Goal: Information Seeking & Learning: Compare options

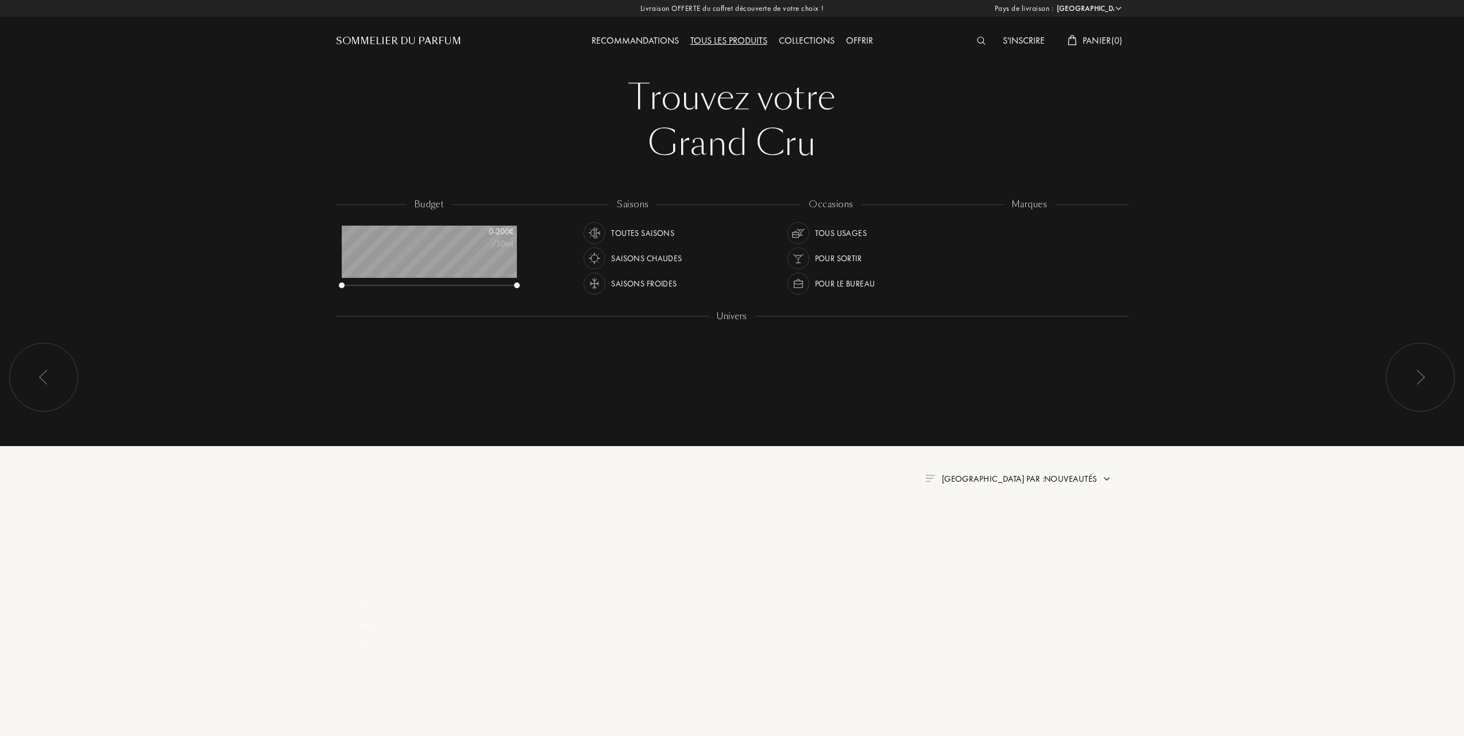
select select "FR"
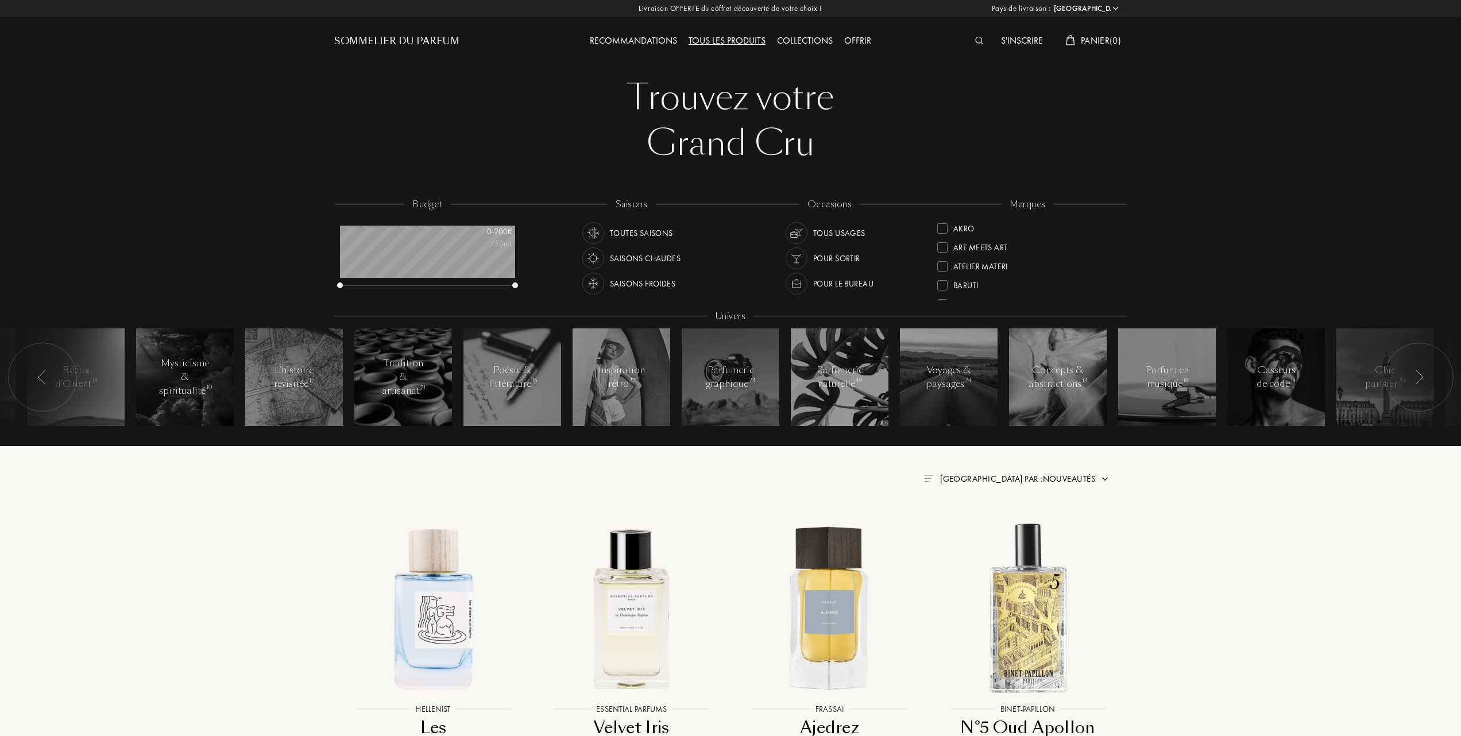
click at [801, 34] on div "Collections" at bounding box center [804, 41] width 67 height 15
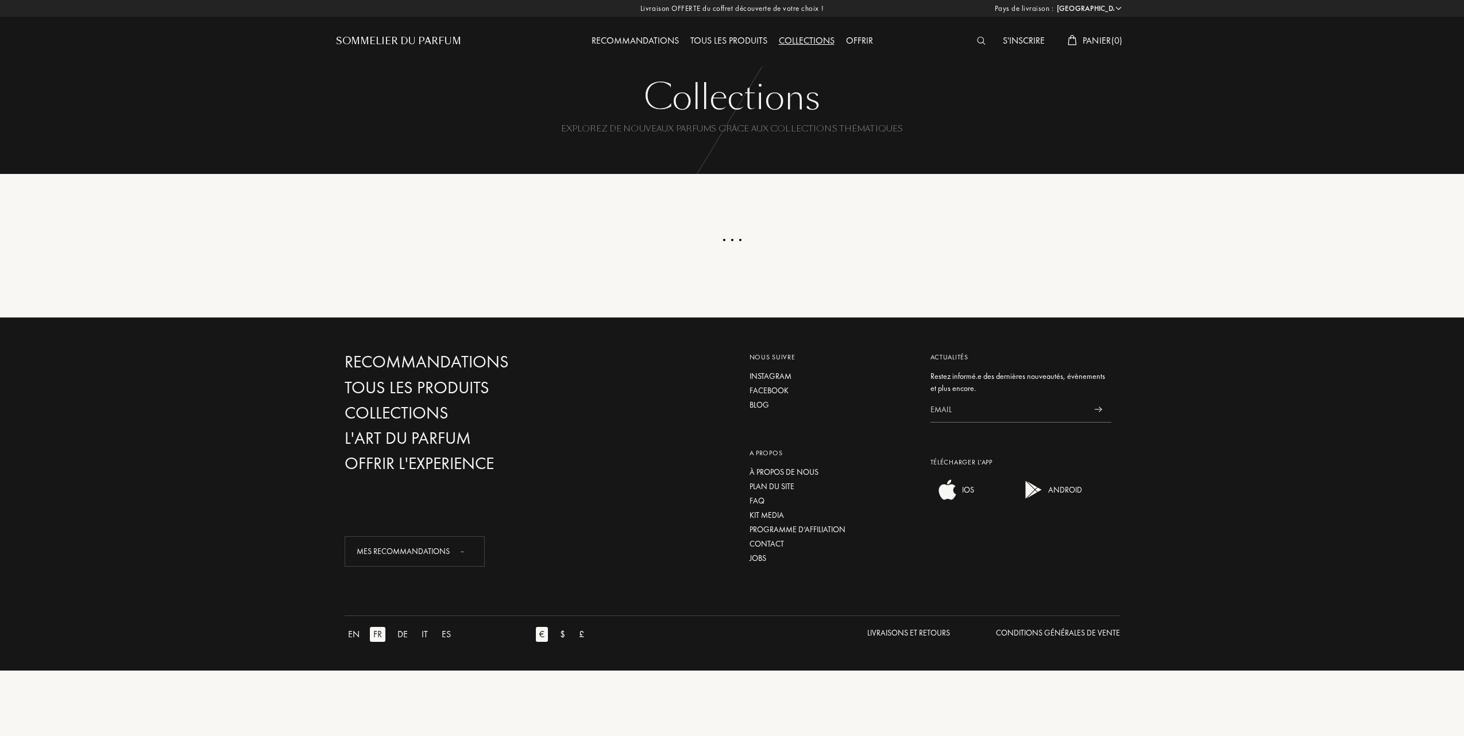
select select "FR"
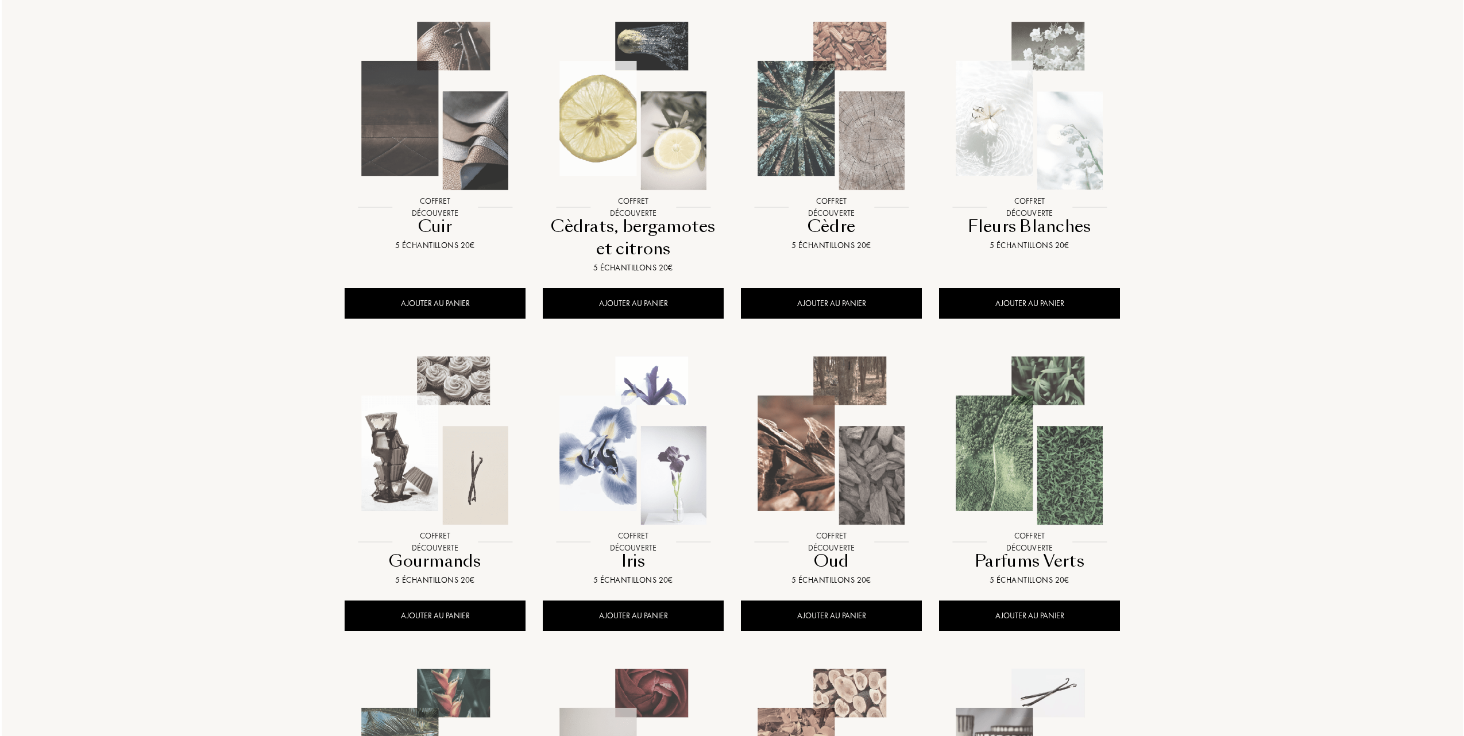
scroll to position [230, 0]
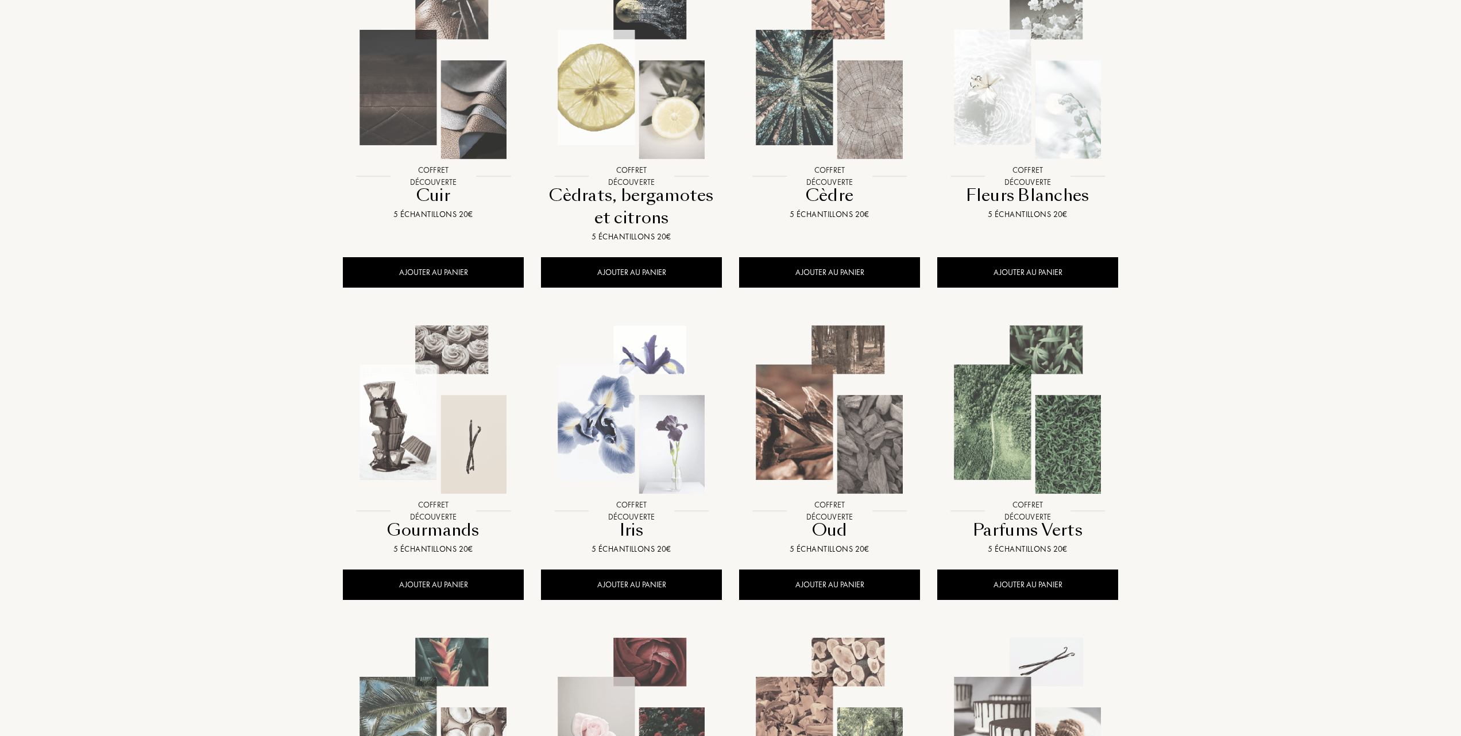
click at [1040, 423] on img at bounding box center [1027, 409] width 179 height 179
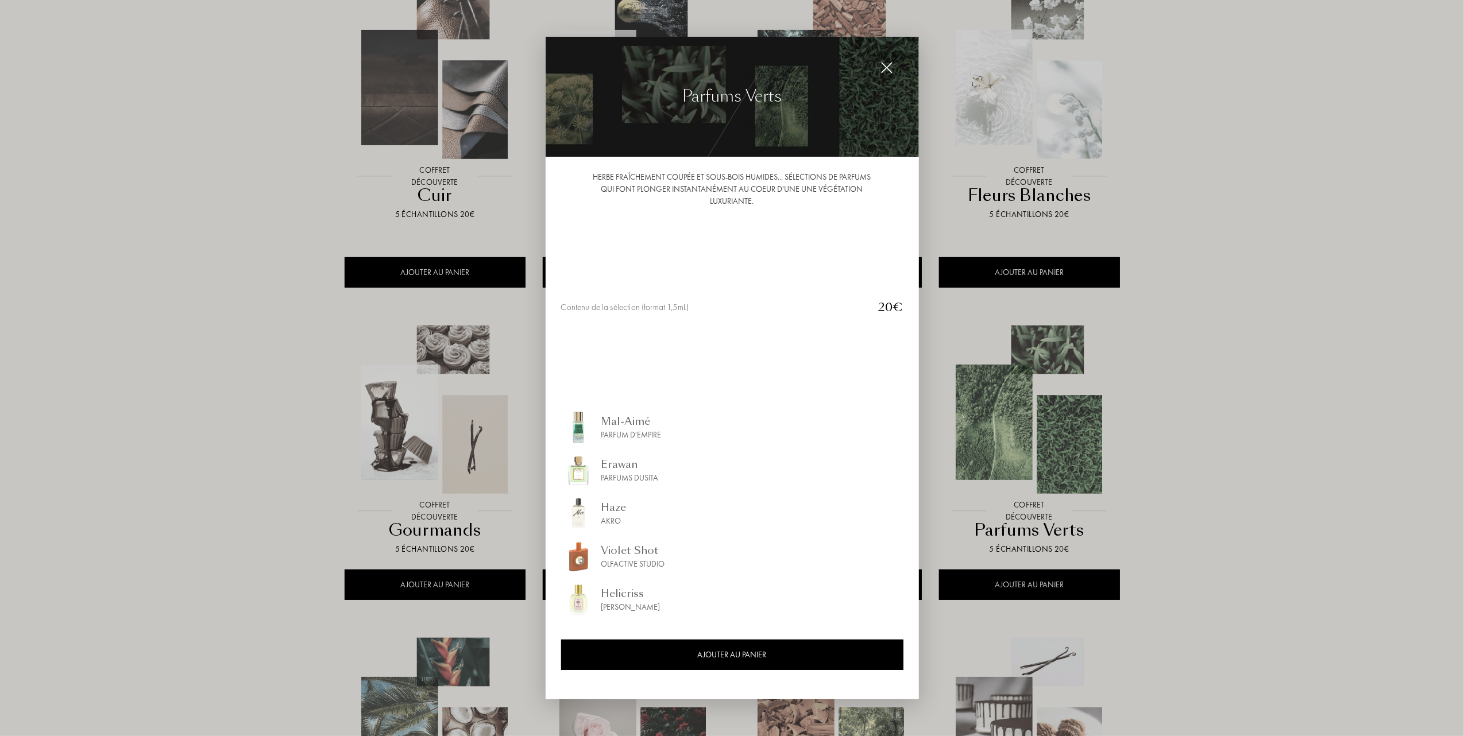
click at [617, 424] on div "Mal-Aimé" at bounding box center [631, 422] width 60 height 16
click at [619, 467] on div "Erawan" at bounding box center [629, 465] width 57 height 16
click at [612, 504] on div "Haze" at bounding box center [613, 508] width 25 height 16
click at [606, 552] on div "Violet Shot" at bounding box center [633, 551] width 64 height 16
click at [616, 591] on div "Helicriss" at bounding box center [630, 594] width 59 height 16
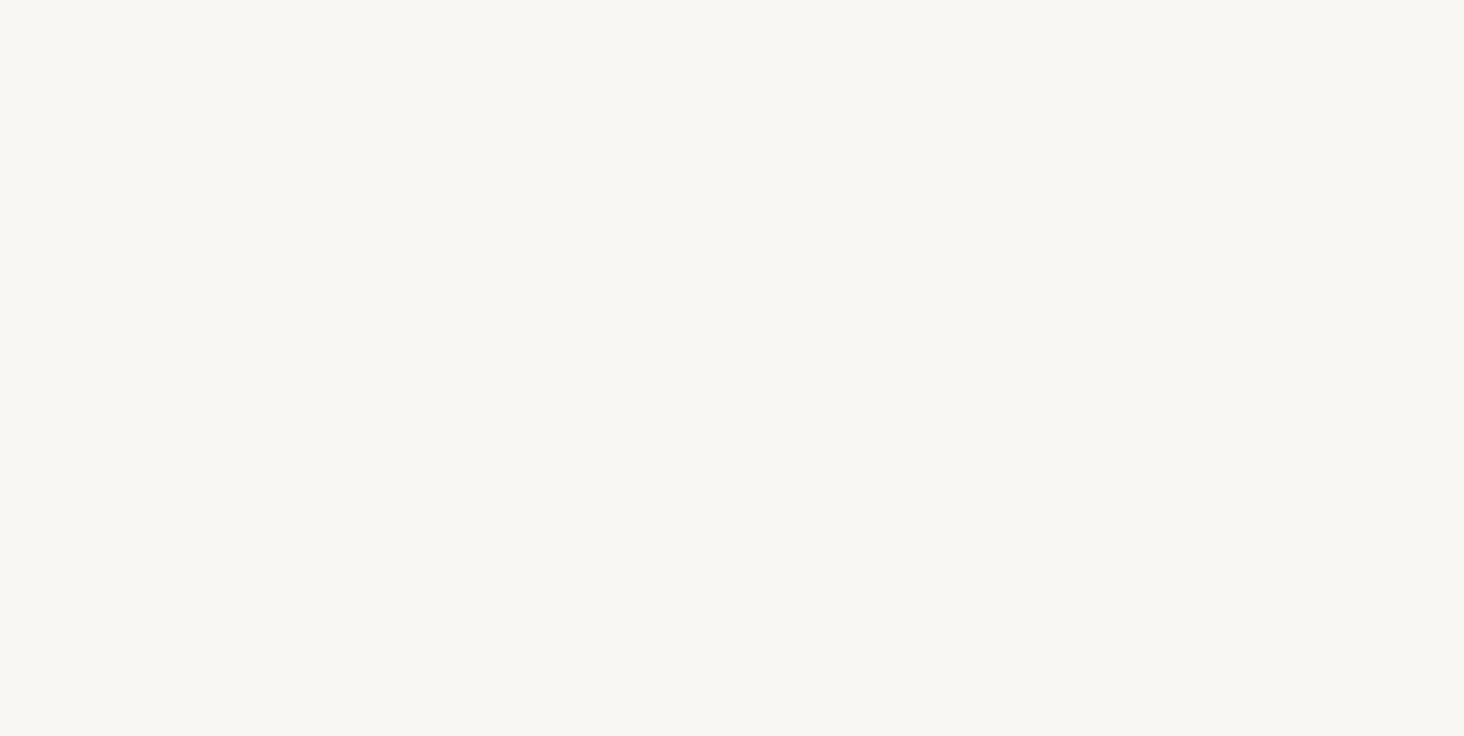
select select "FR"
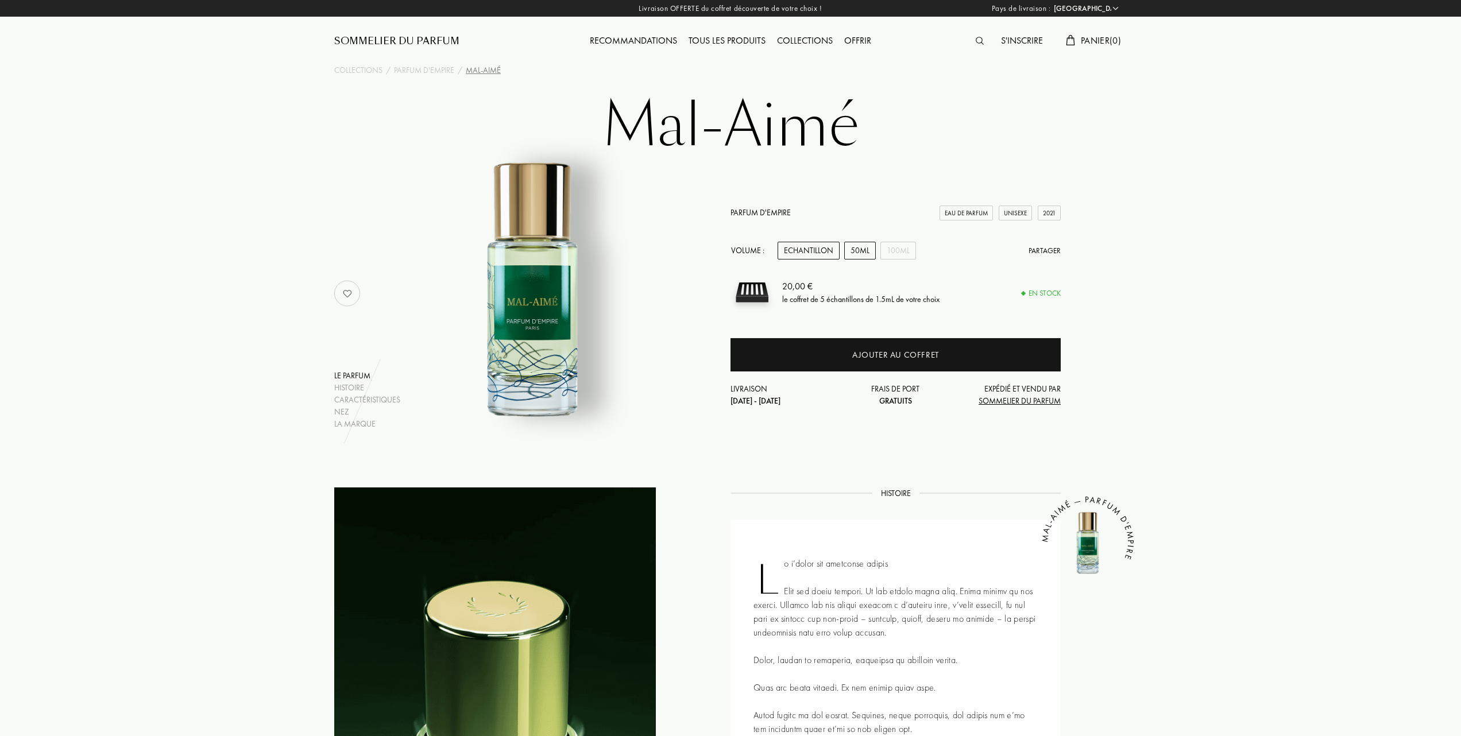
click at [853, 246] on div "50mL" at bounding box center [860, 251] width 32 height 18
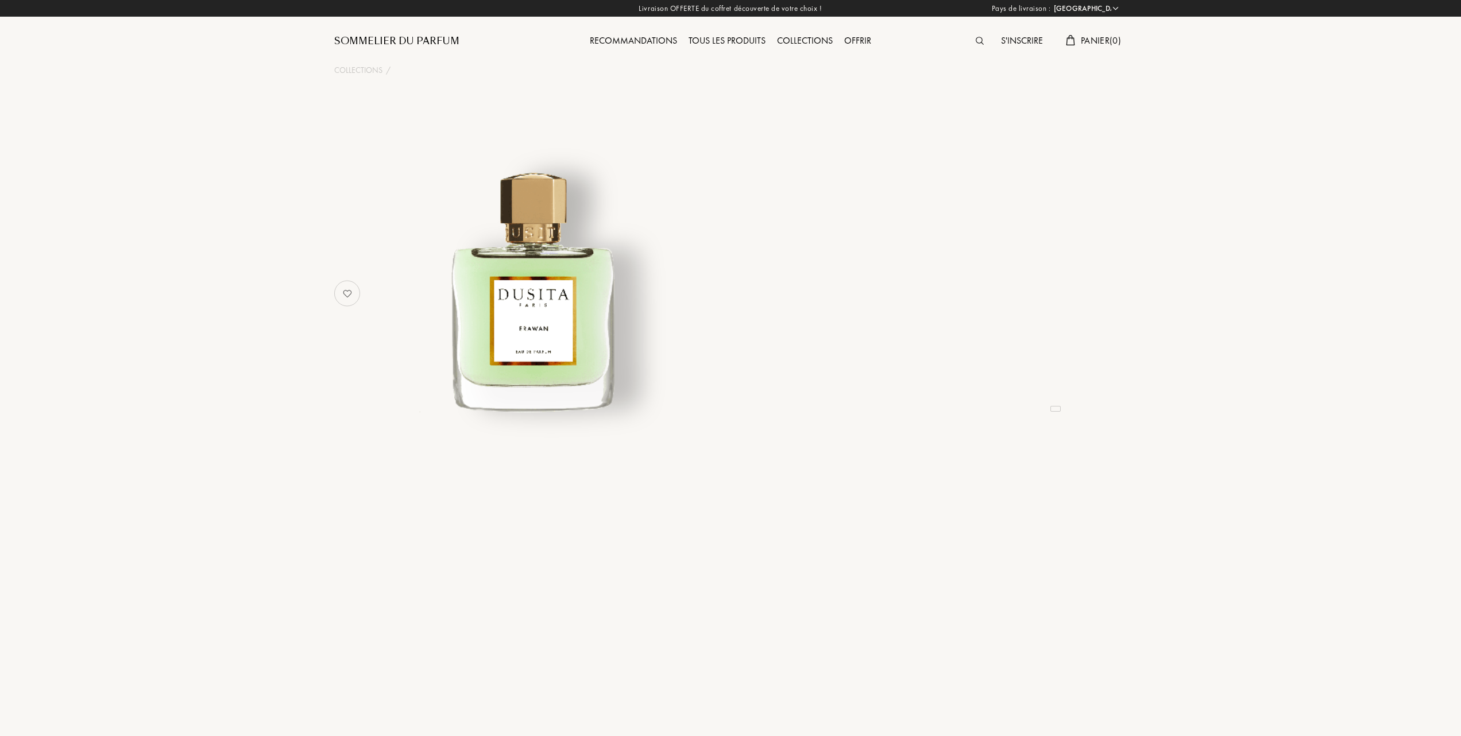
select select "FR"
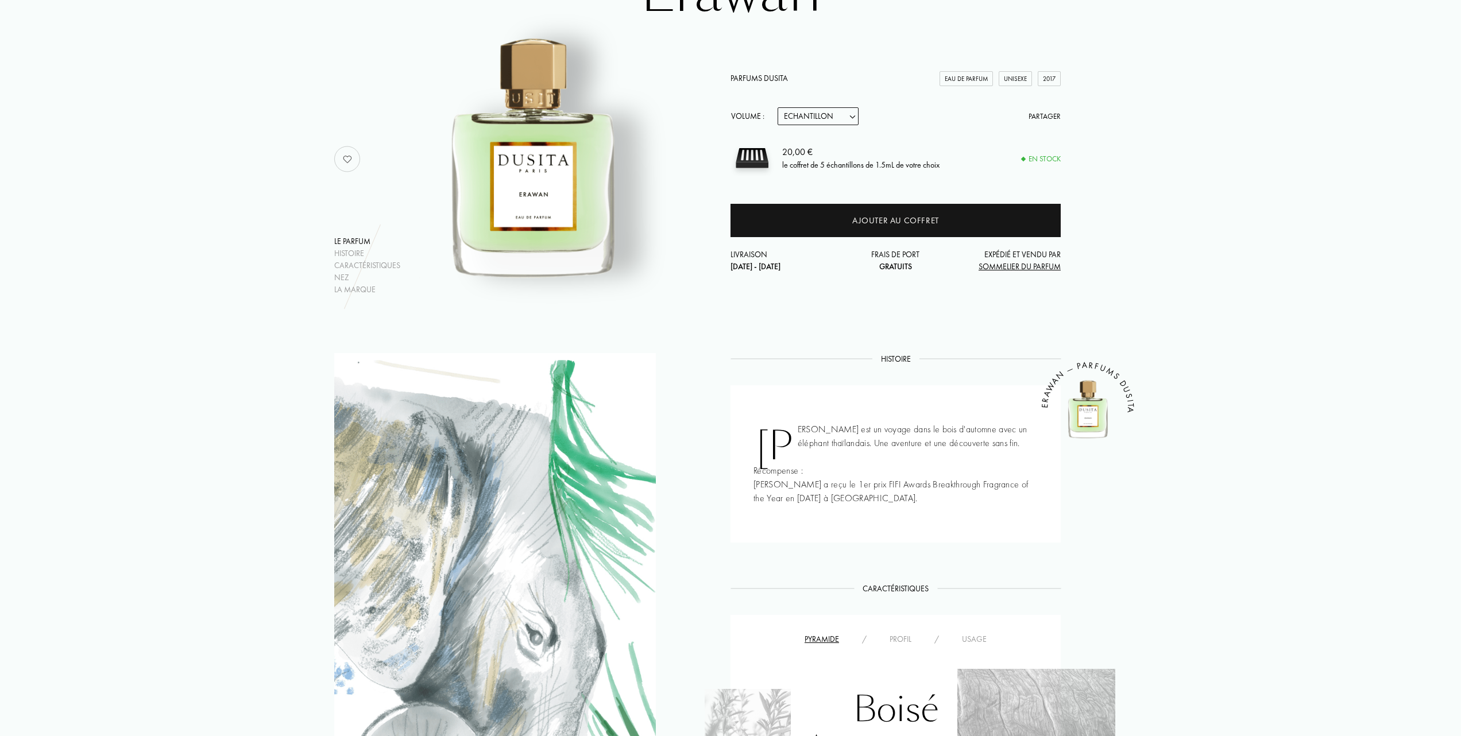
scroll to position [153, 0]
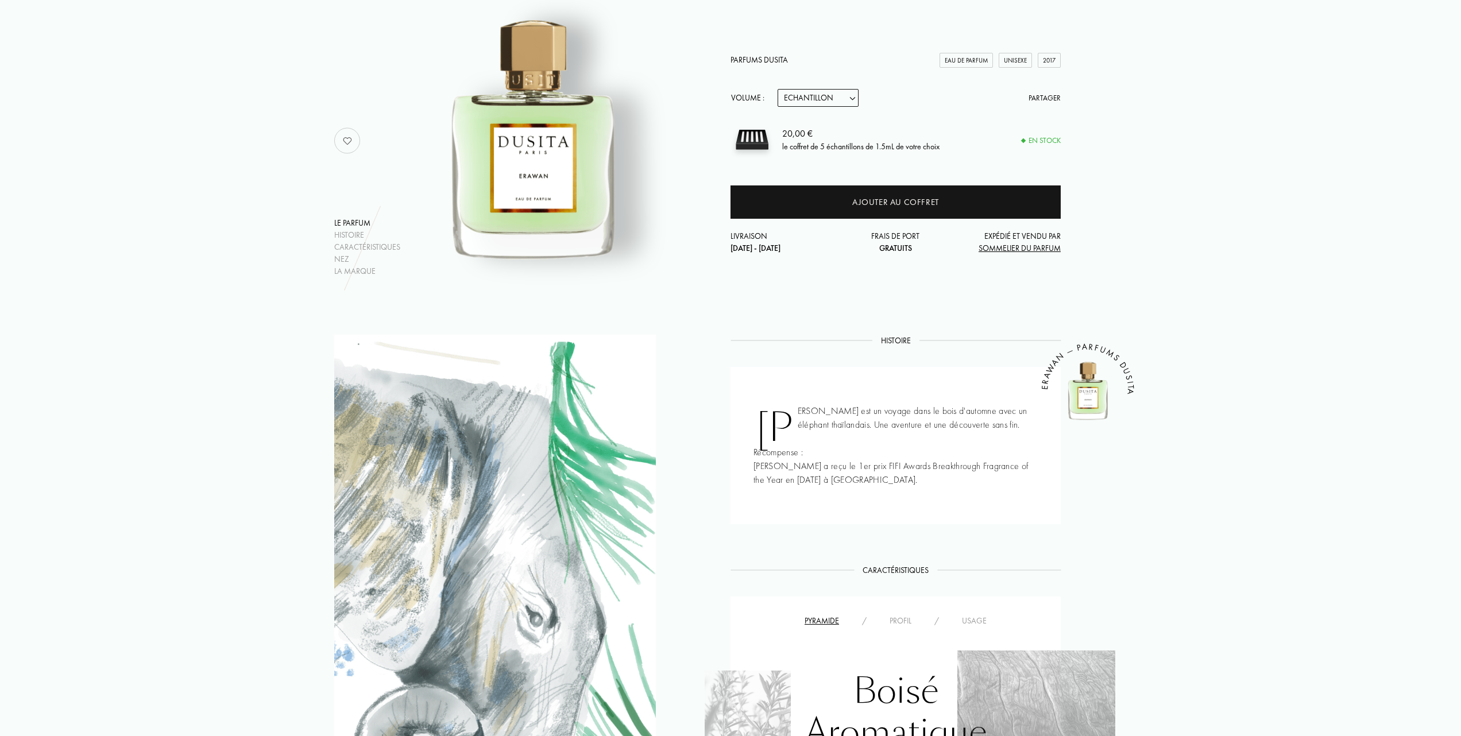
click at [853, 94] on select "Echantillon 15mL 22.5mL (3 * 7.5mL) 50mL 100mL" at bounding box center [818, 98] width 81 height 18
select select "1"
click at [778, 89] on select "Echantillon 15mL 22.5mL (3 * 7.5mL) 50mL 100mL" at bounding box center [818, 98] width 81 height 18
select select "1"
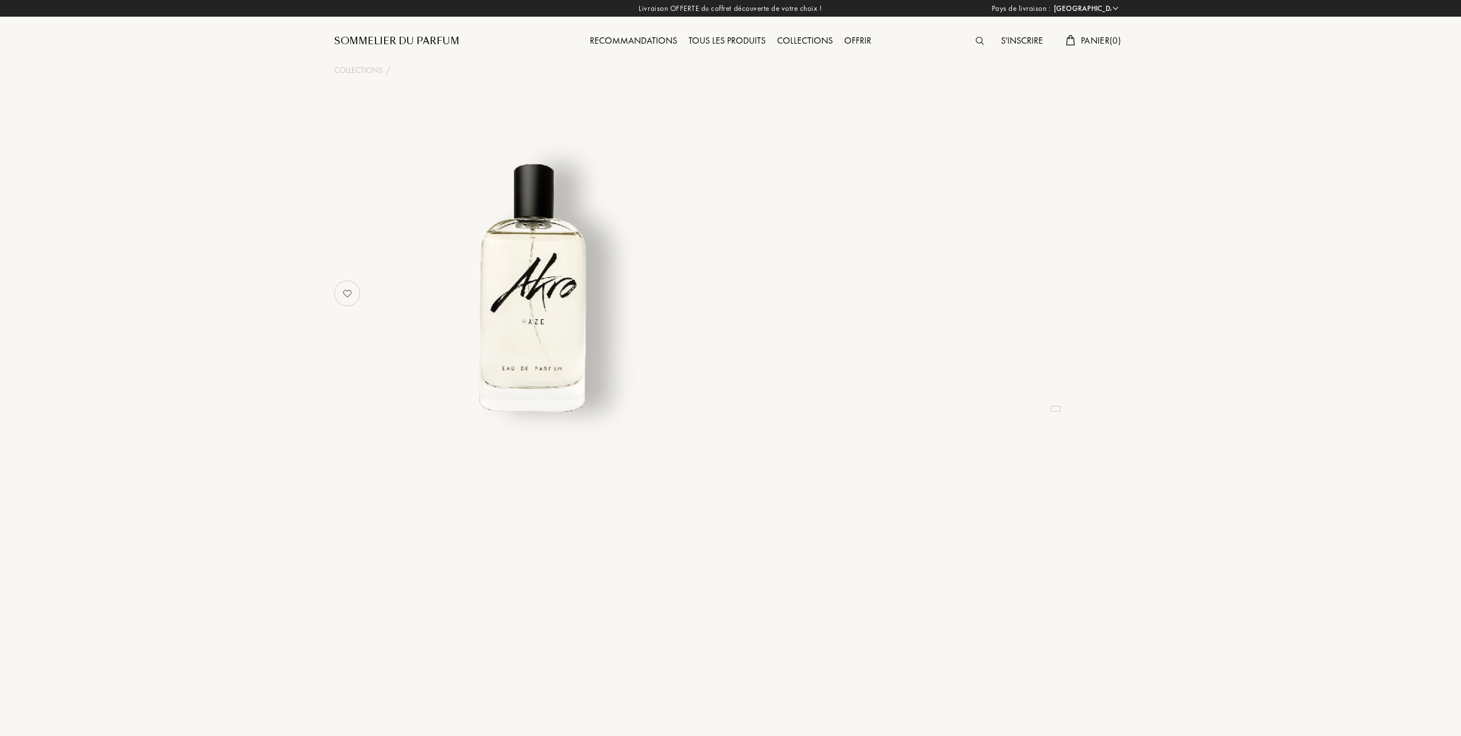
select select "FR"
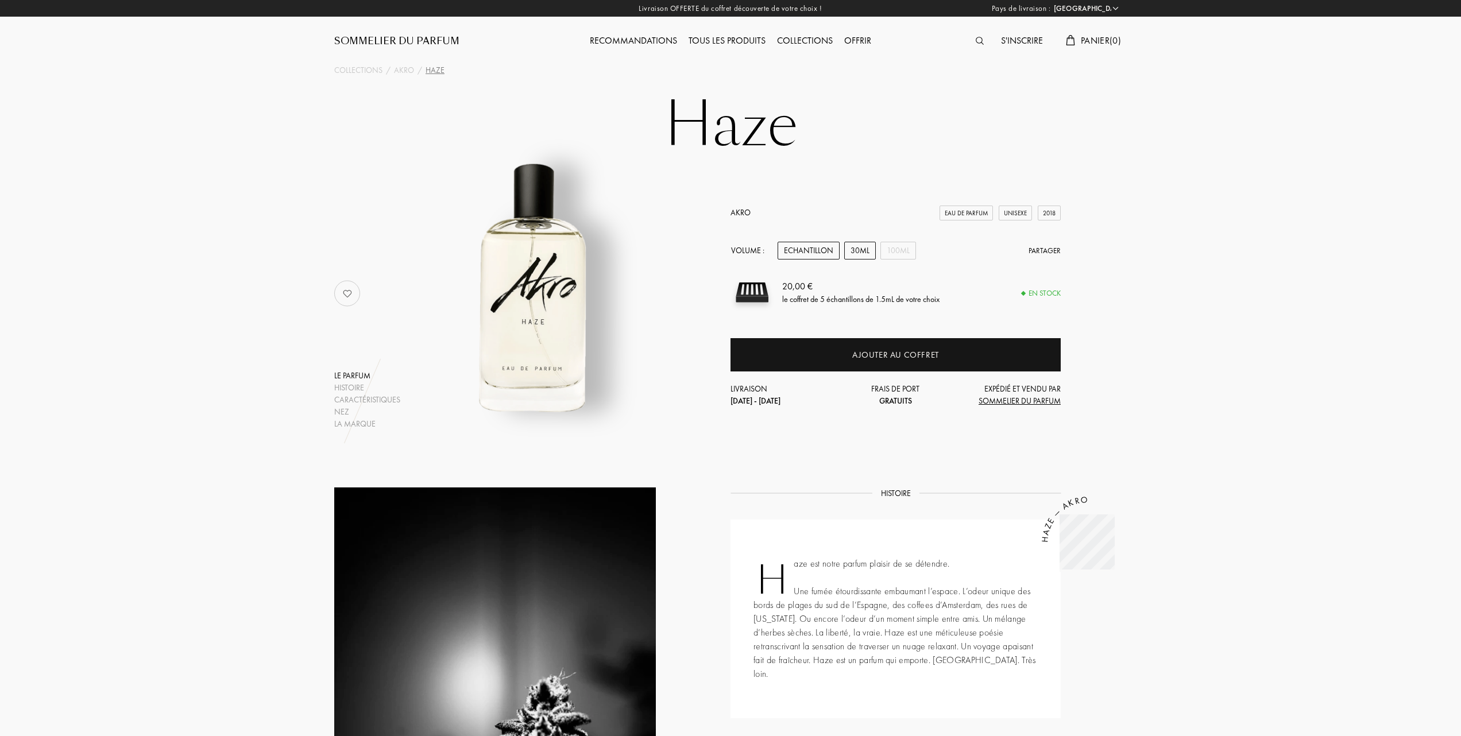
click at [857, 248] on div "30mL" at bounding box center [860, 251] width 32 height 18
click at [822, 249] on div "Echantillon" at bounding box center [809, 251] width 62 height 18
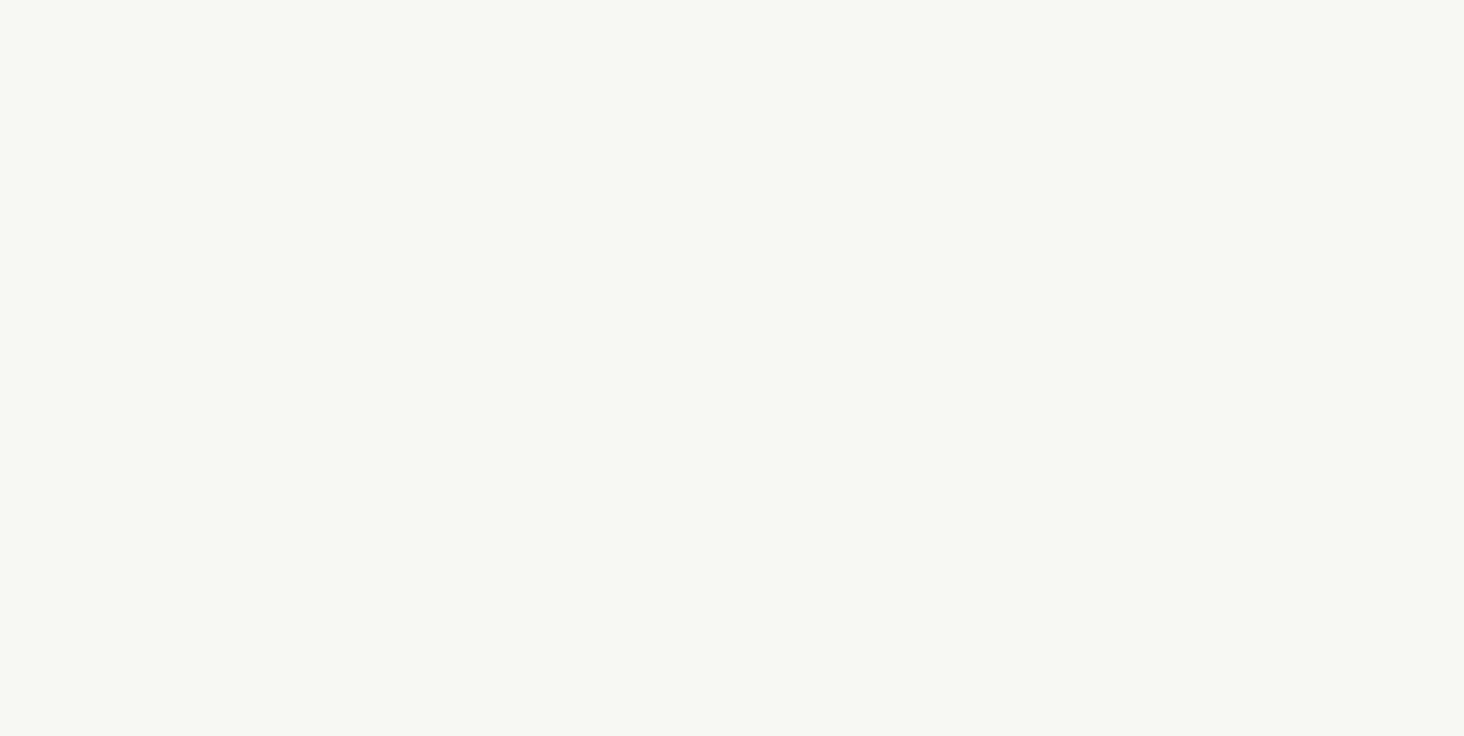
select select "FR"
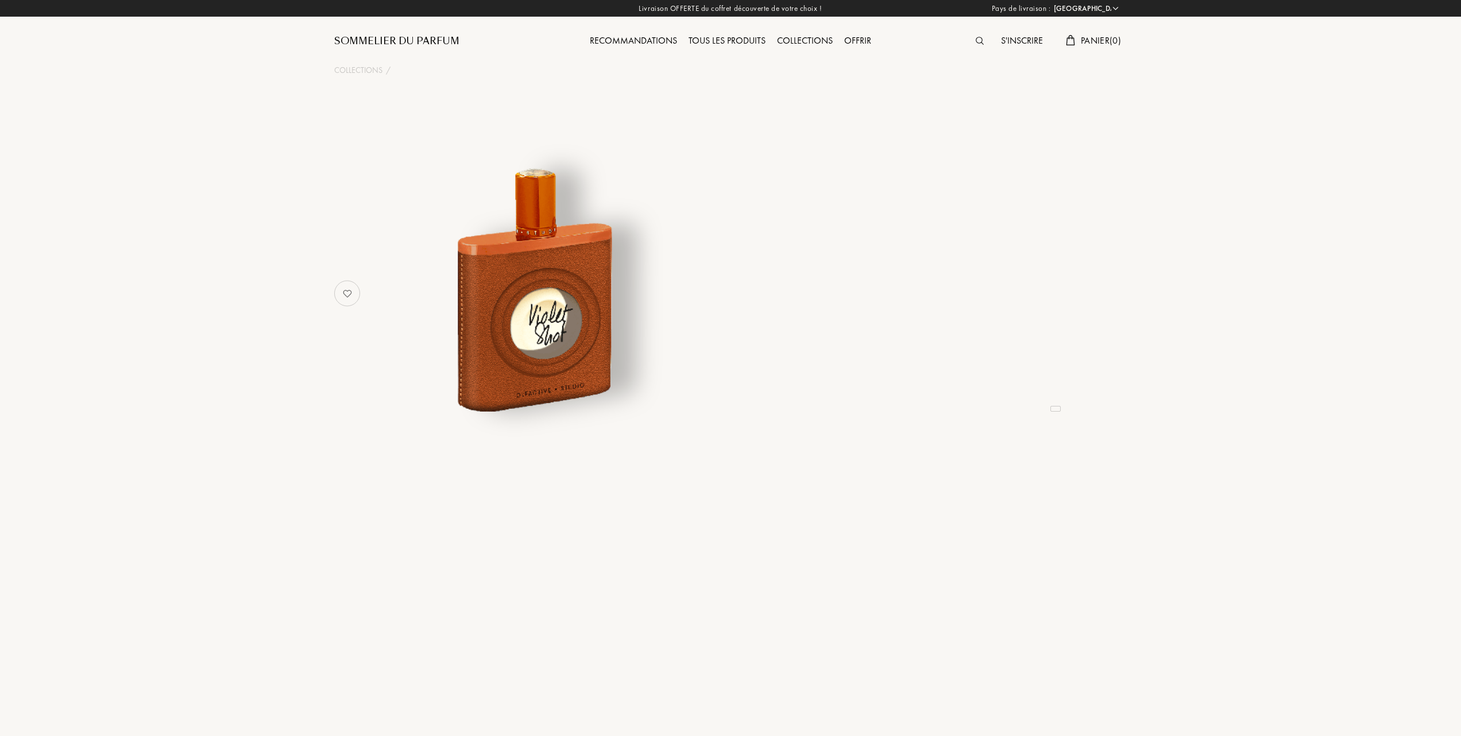
select select "FR"
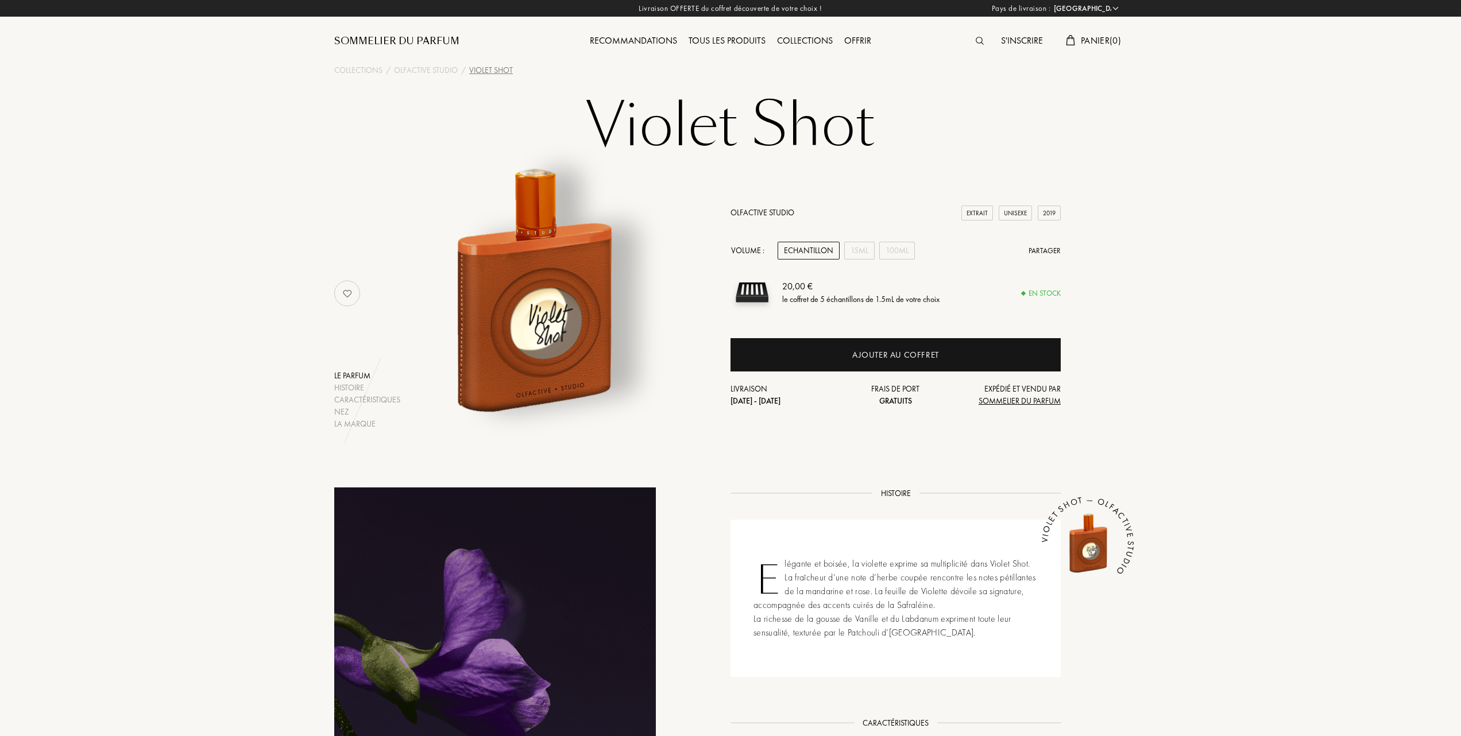
scroll to position [76, 0]
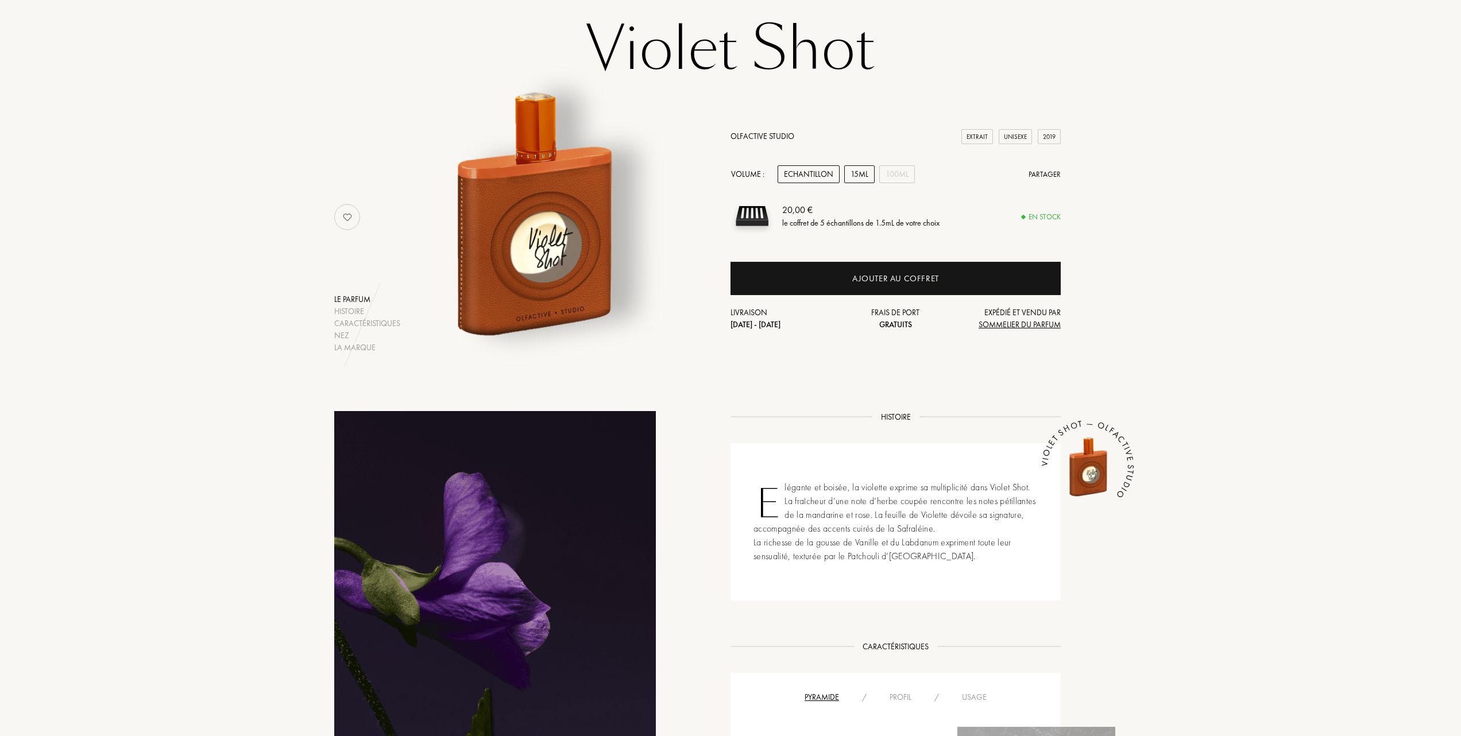
click at [867, 175] on div "15mL" at bounding box center [859, 174] width 30 height 18
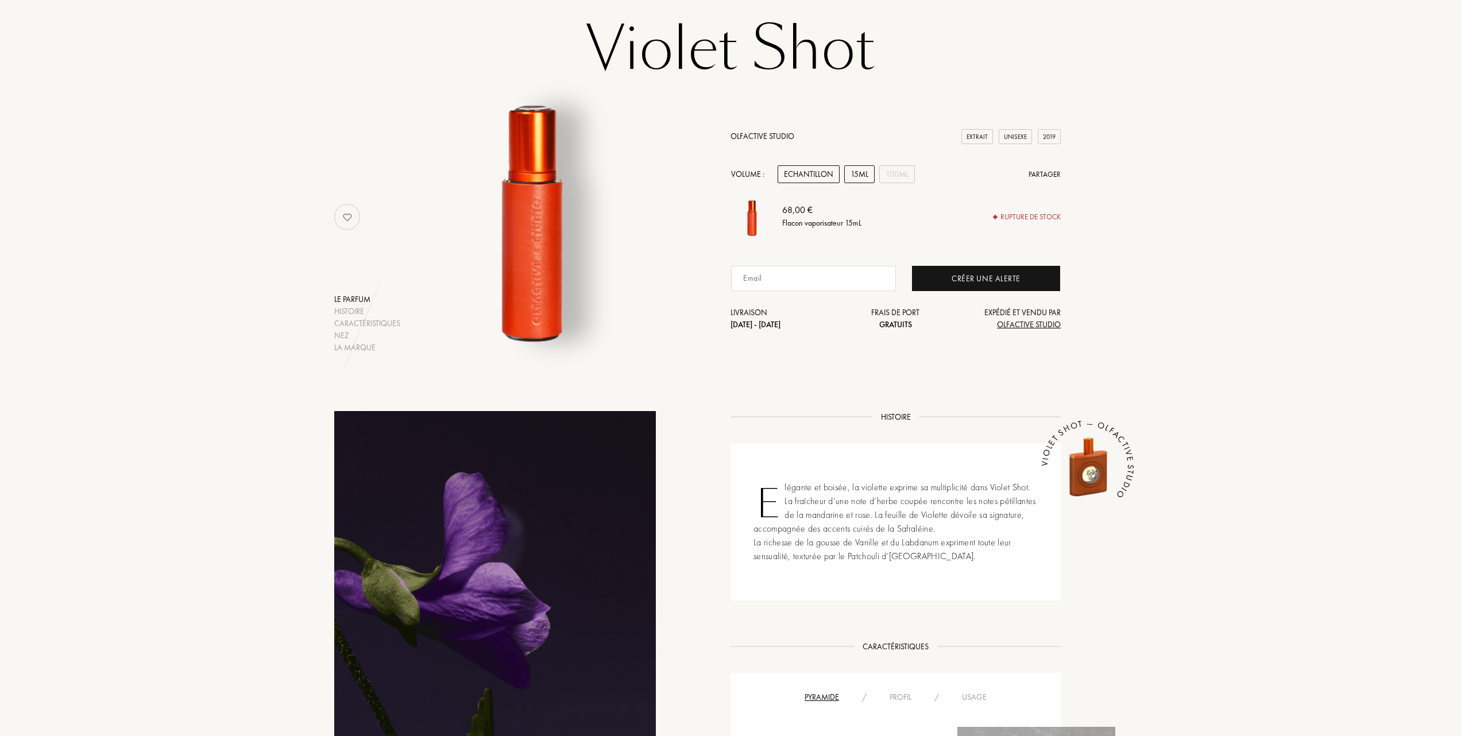
click at [820, 175] on div "Echantillon" at bounding box center [809, 174] width 62 height 18
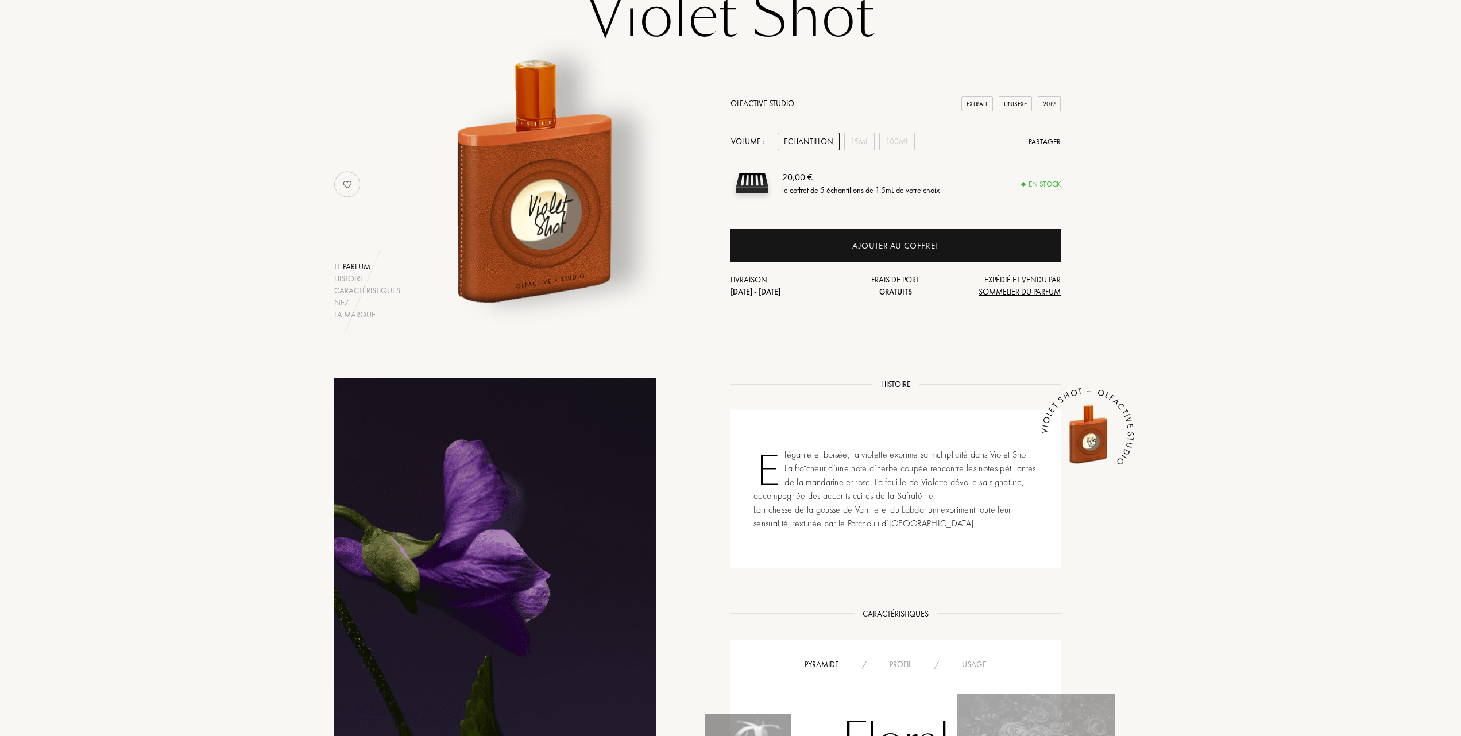
scroll to position [0, 0]
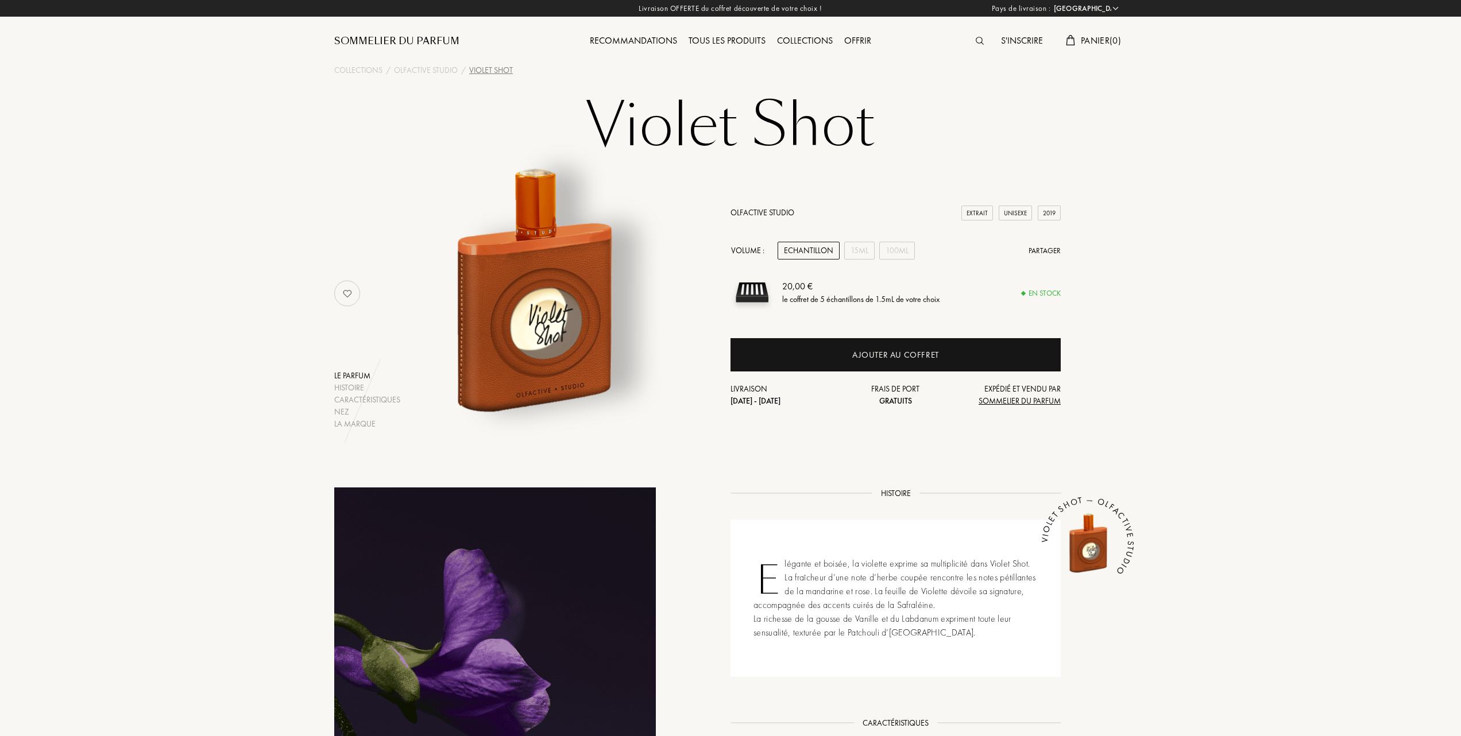
click at [733, 38] on div "Tous les produits" at bounding box center [727, 41] width 88 height 15
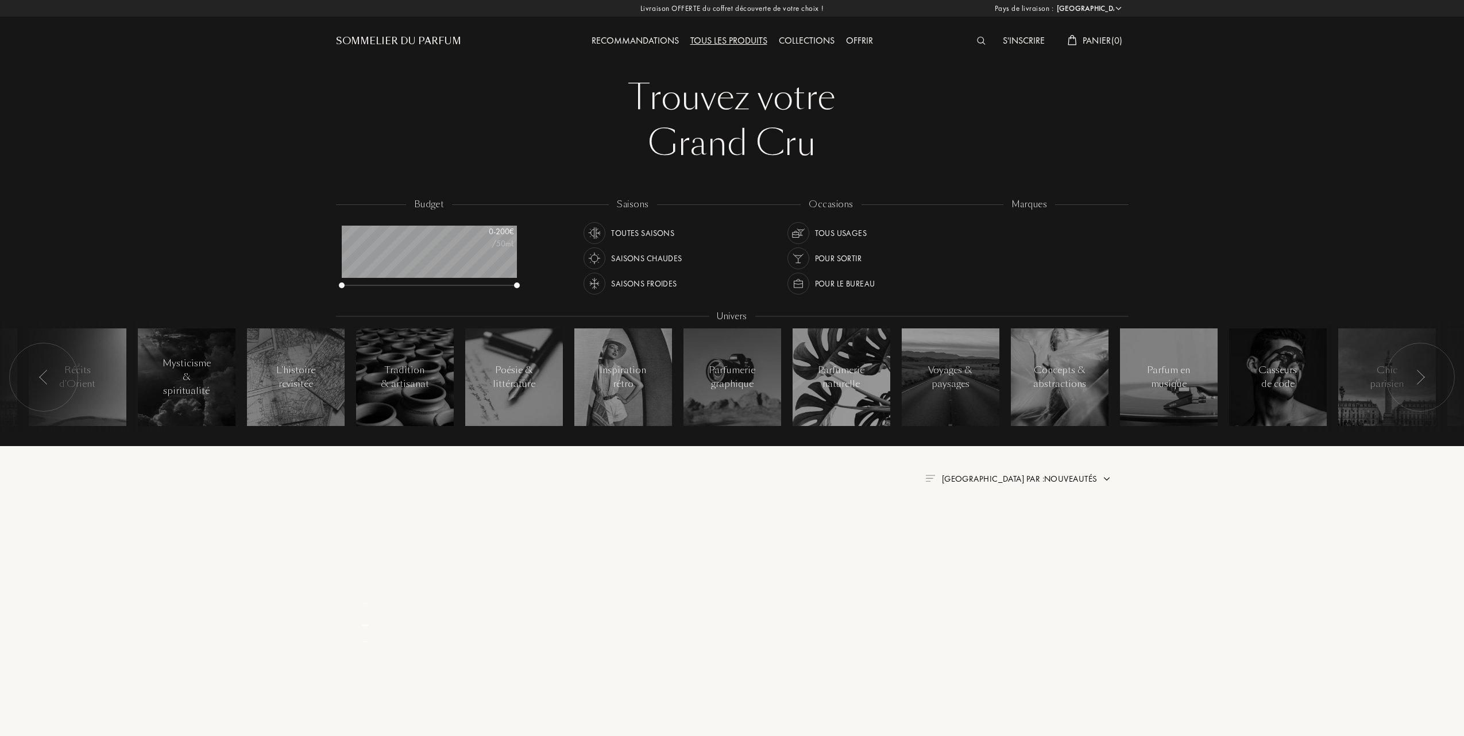
select select "FR"
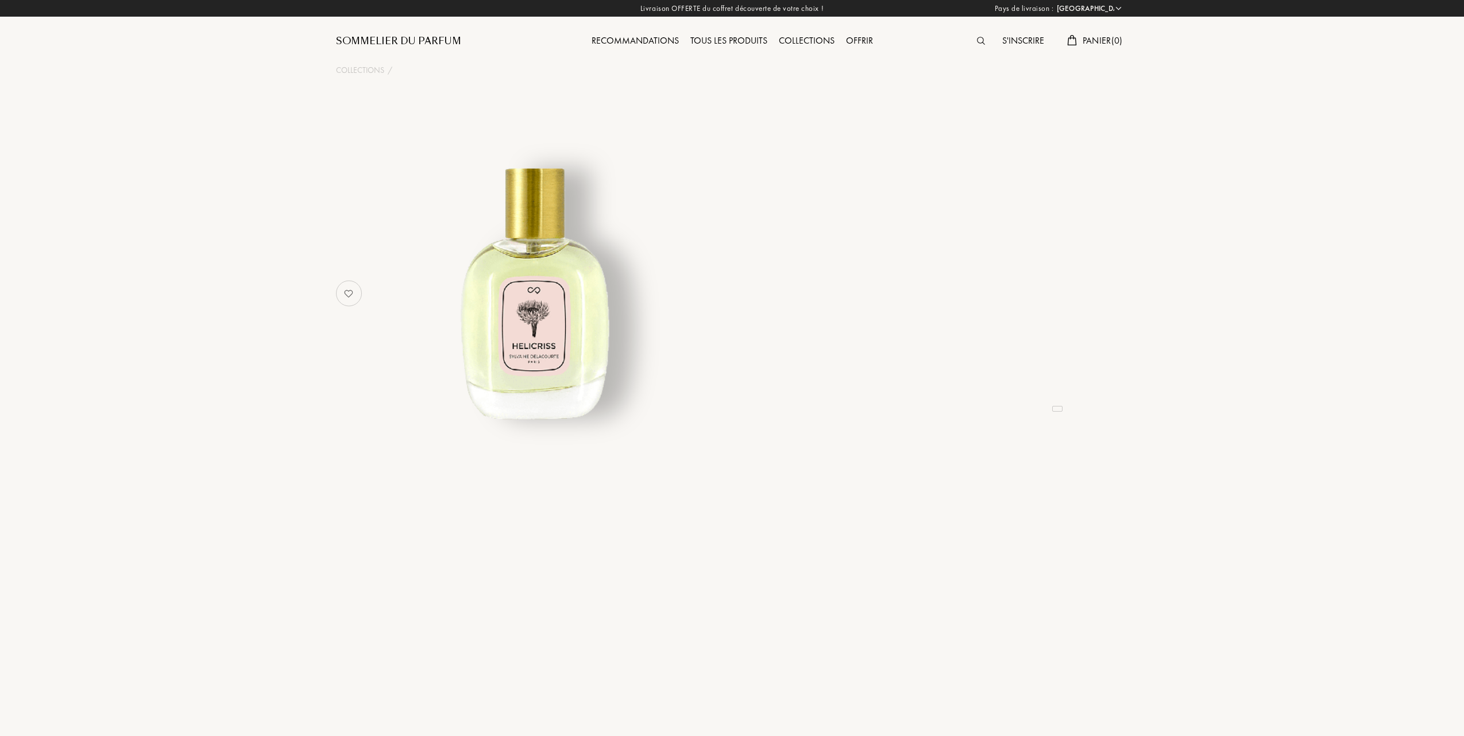
select select "FR"
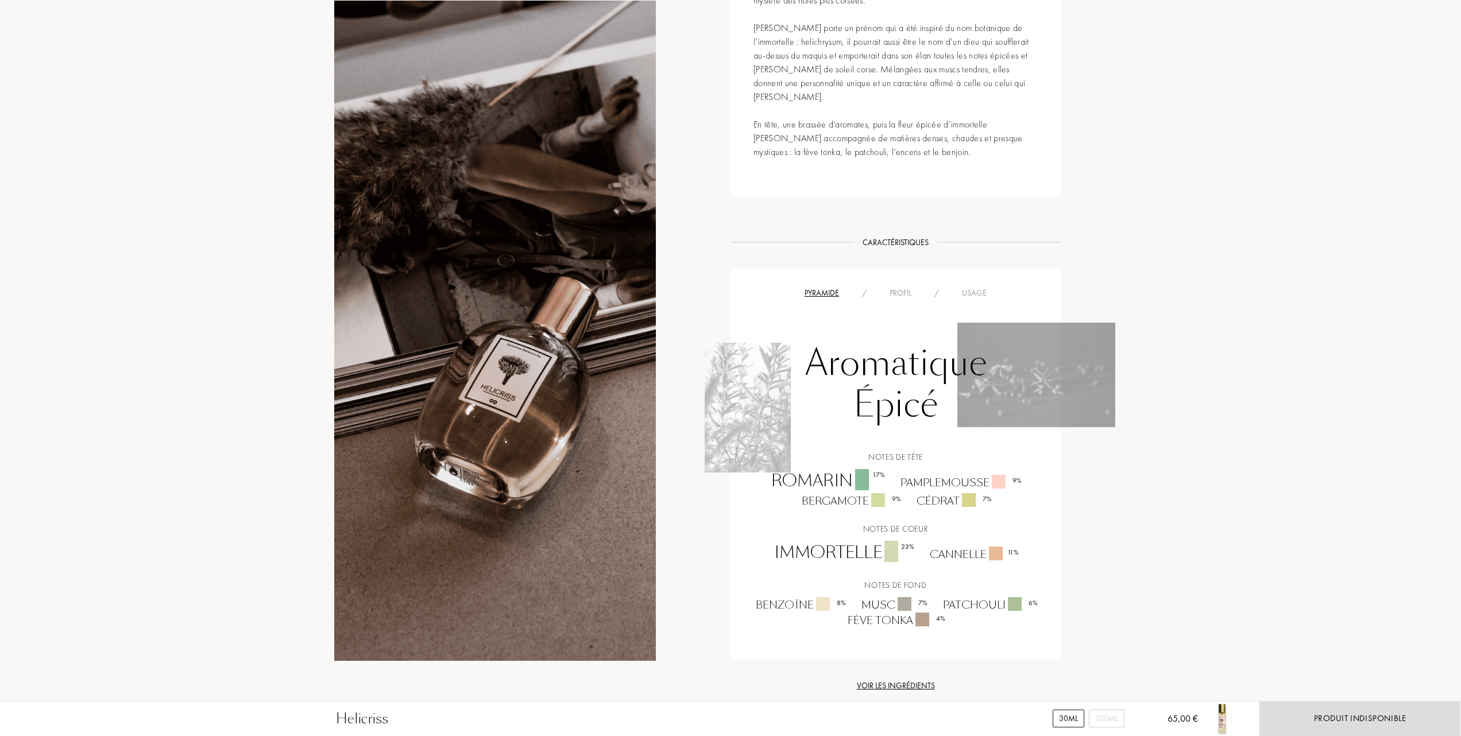
scroll to position [612, 0]
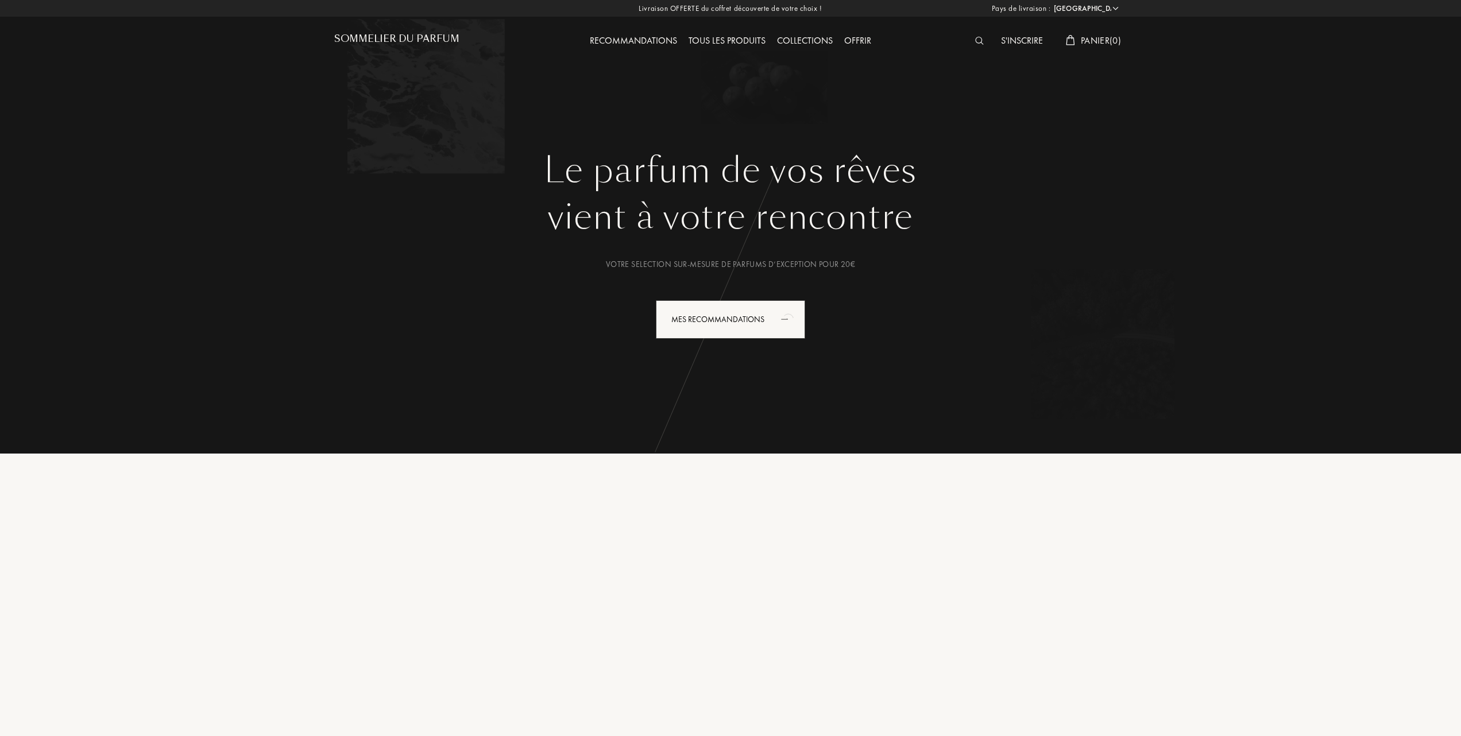
select select "FR"
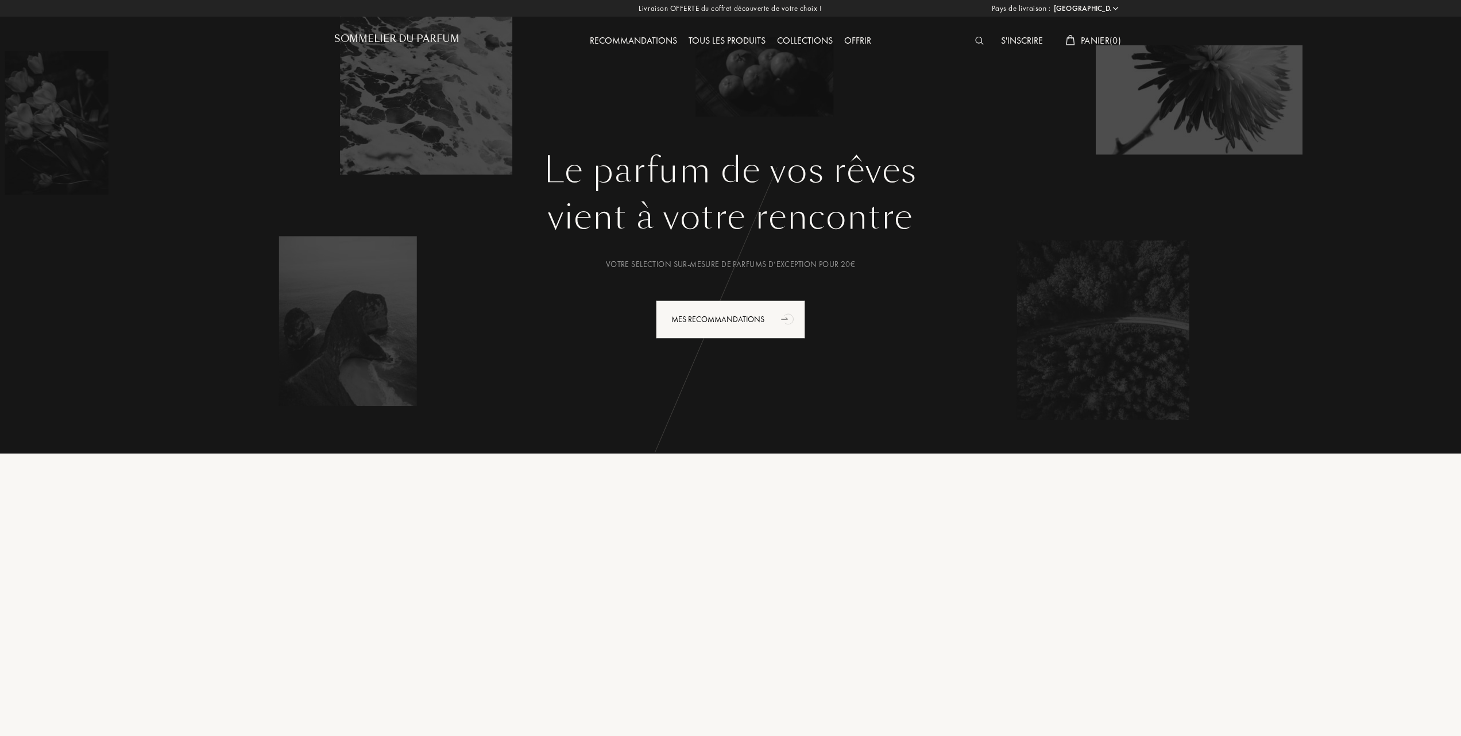
click at [813, 39] on div "Collections" at bounding box center [804, 41] width 67 height 15
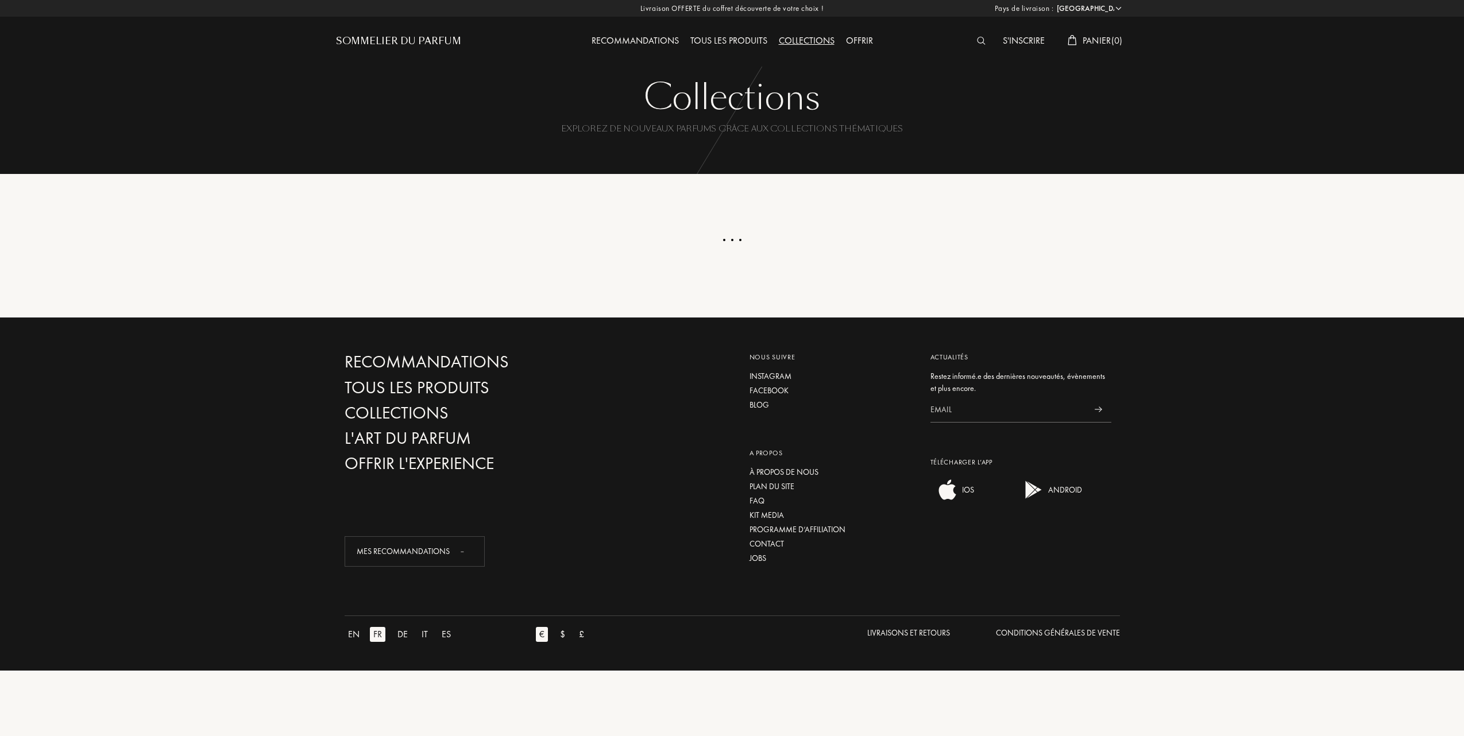
select select "FR"
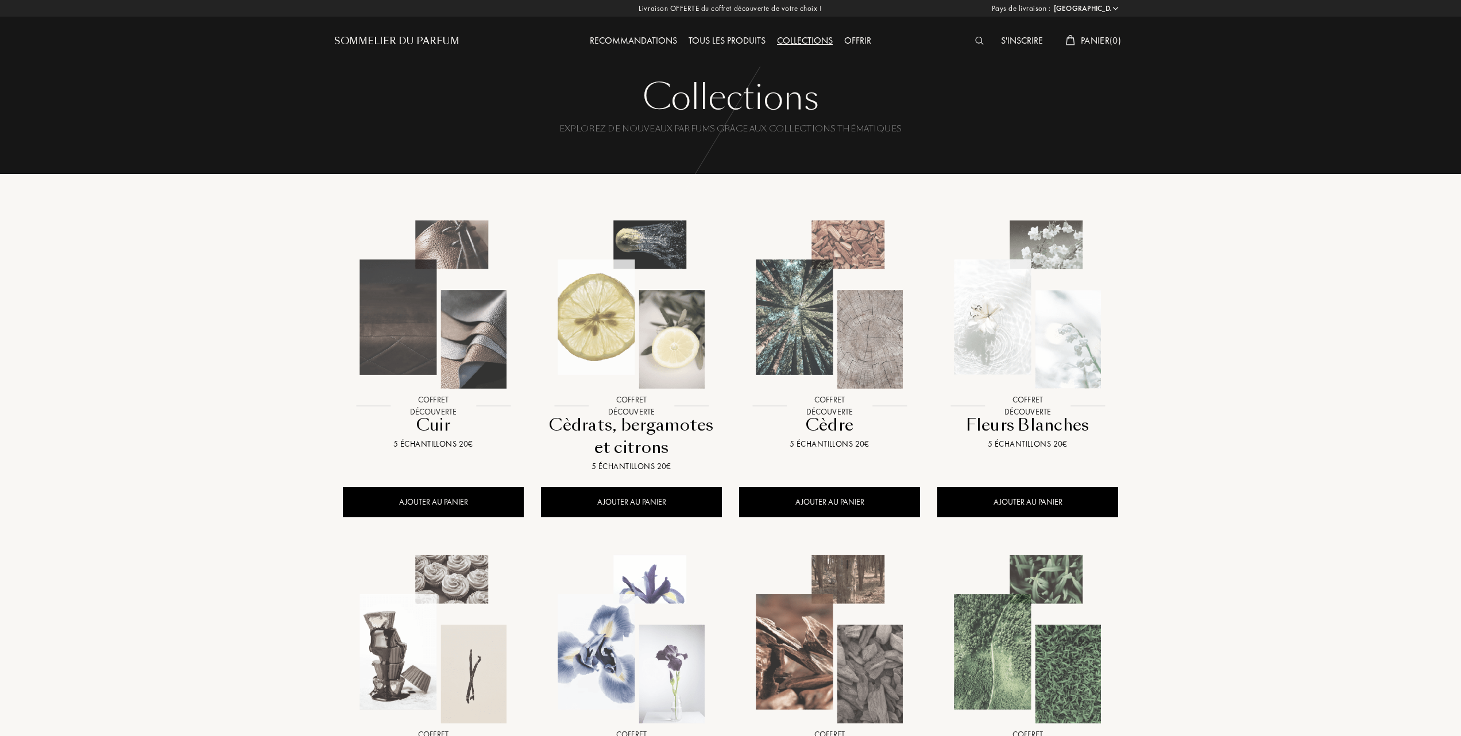
click at [734, 34] on div "Tous les produits" at bounding box center [727, 41] width 88 height 15
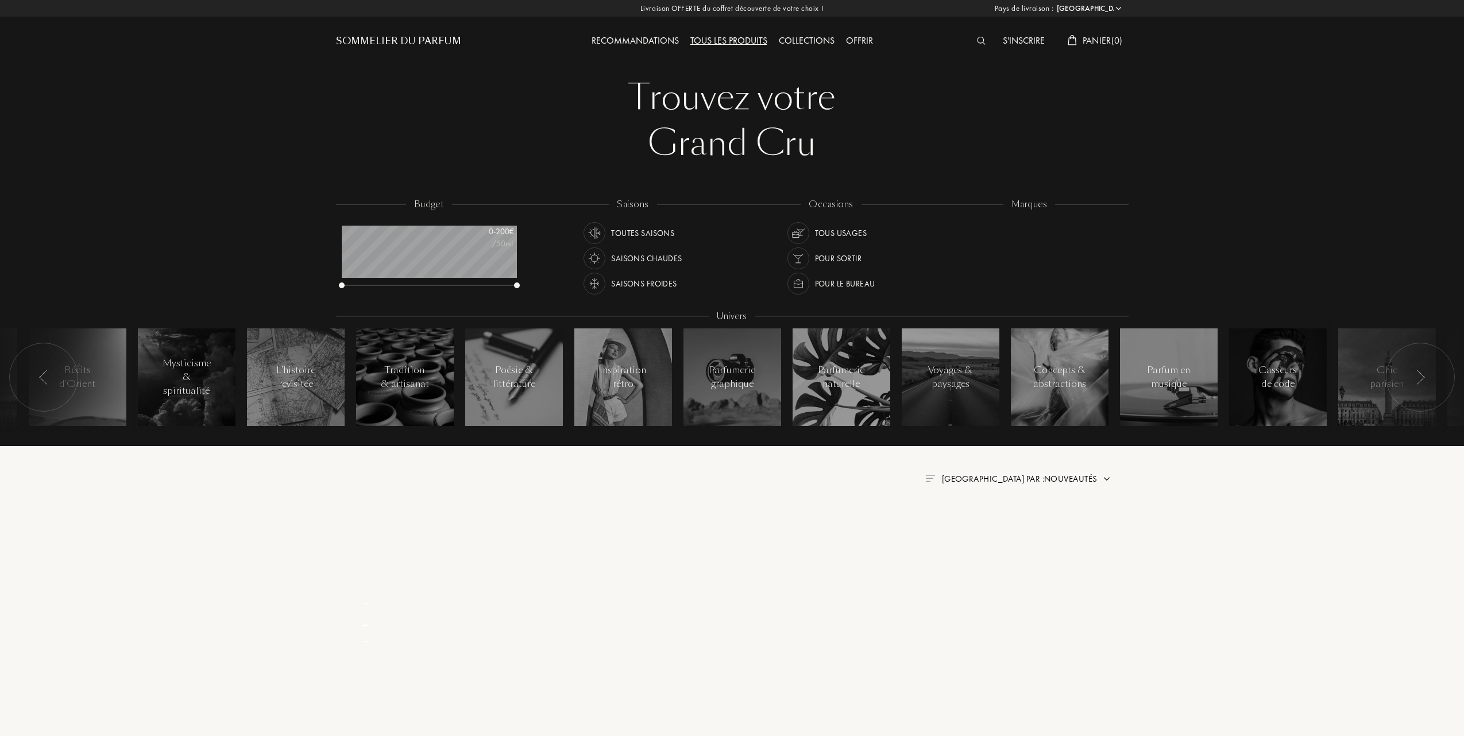
select select "FR"
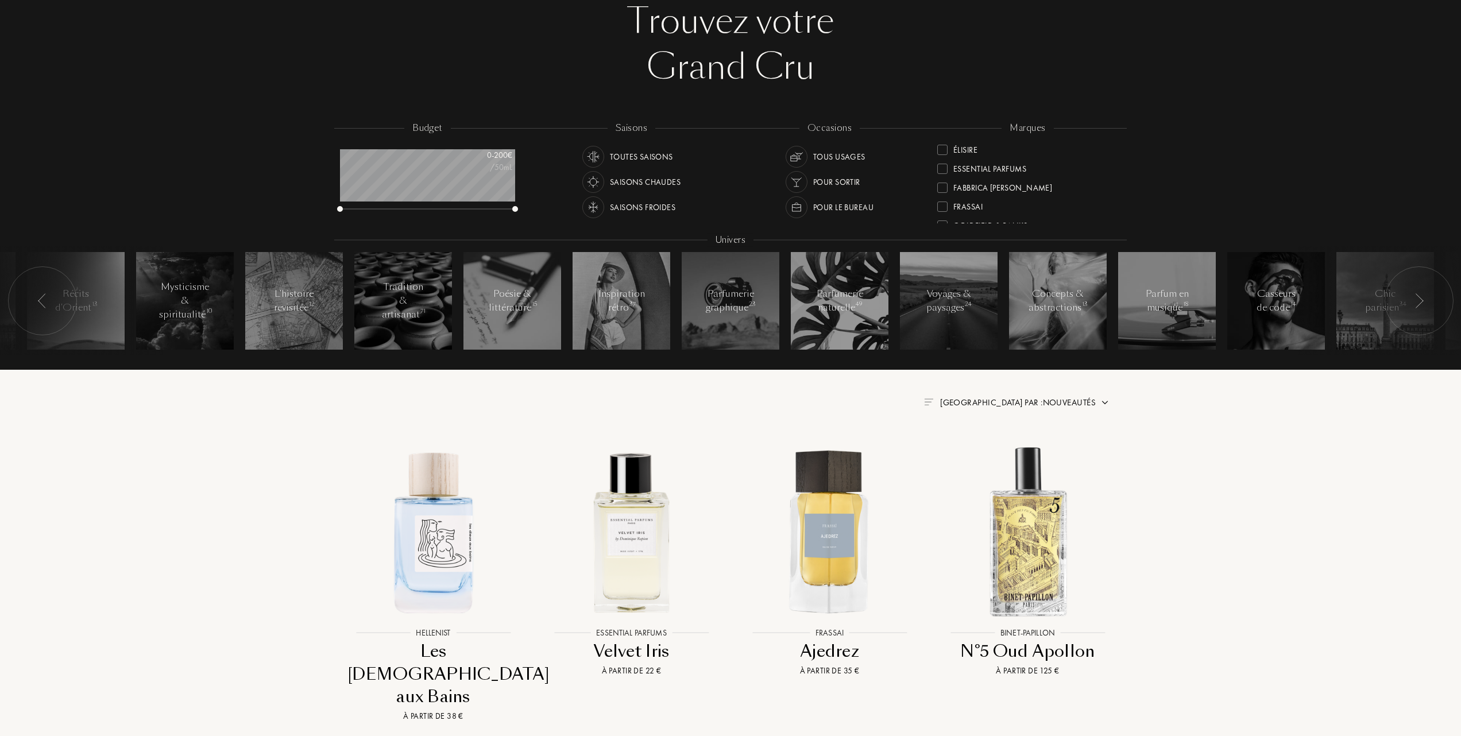
scroll to position [153, 0]
click at [942, 165] on div at bounding box center [942, 170] width 10 height 10
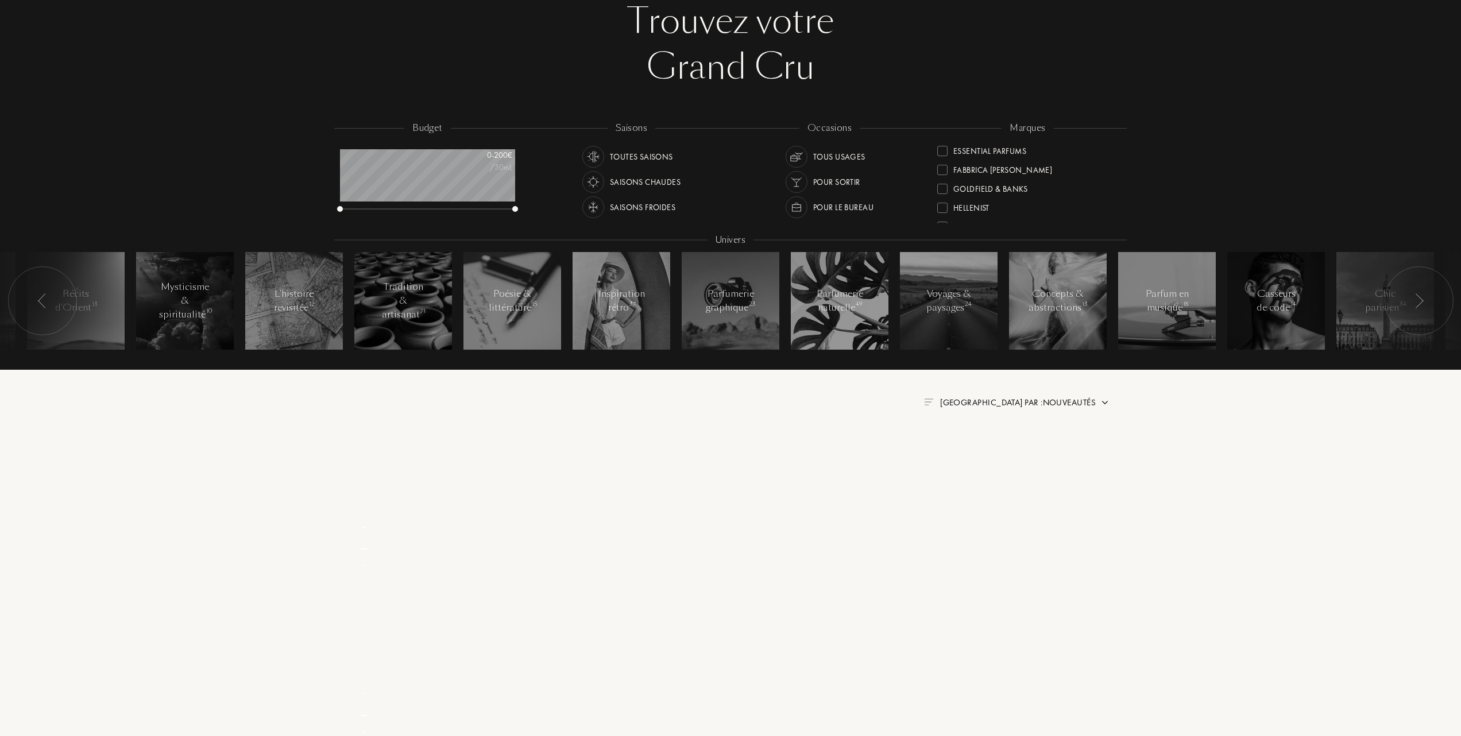
scroll to position [0, 0]
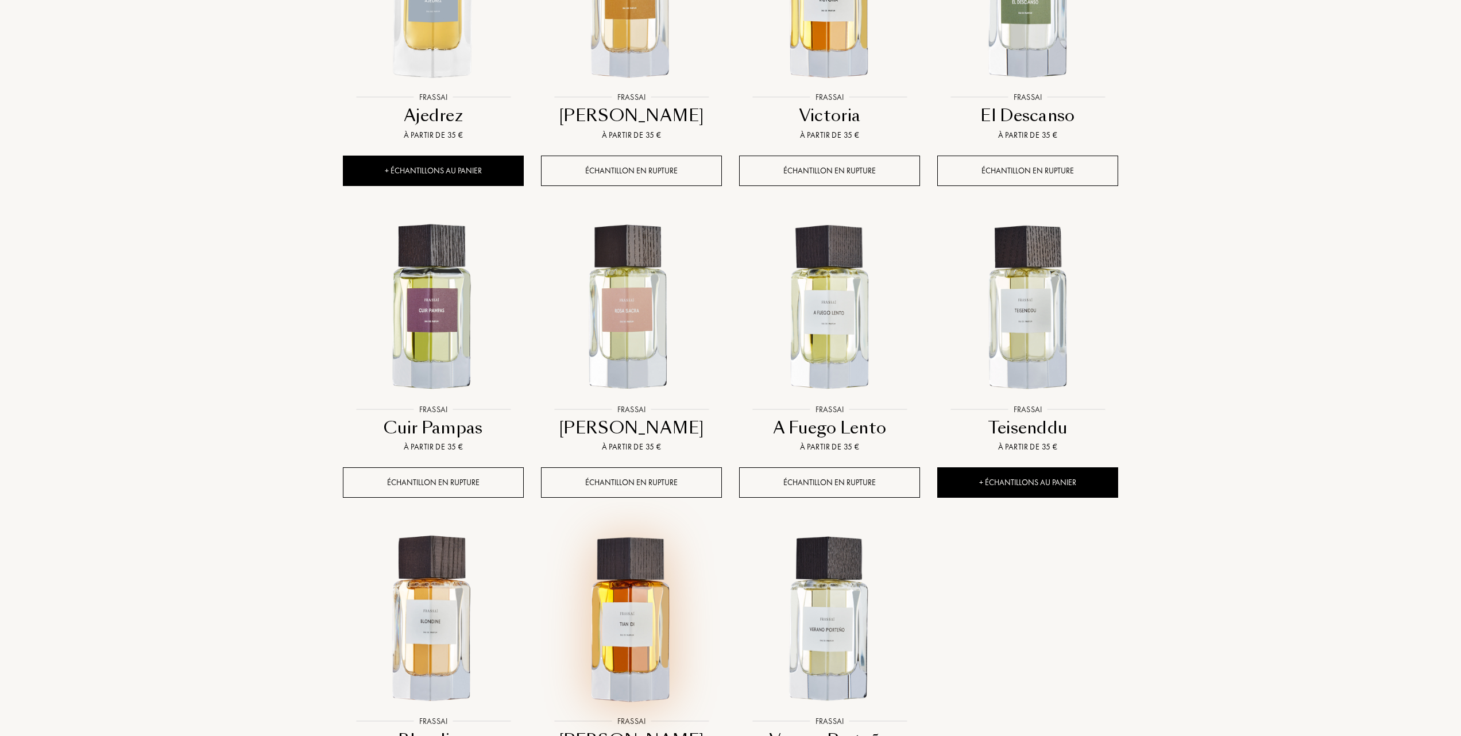
scroll to position [689, 0]
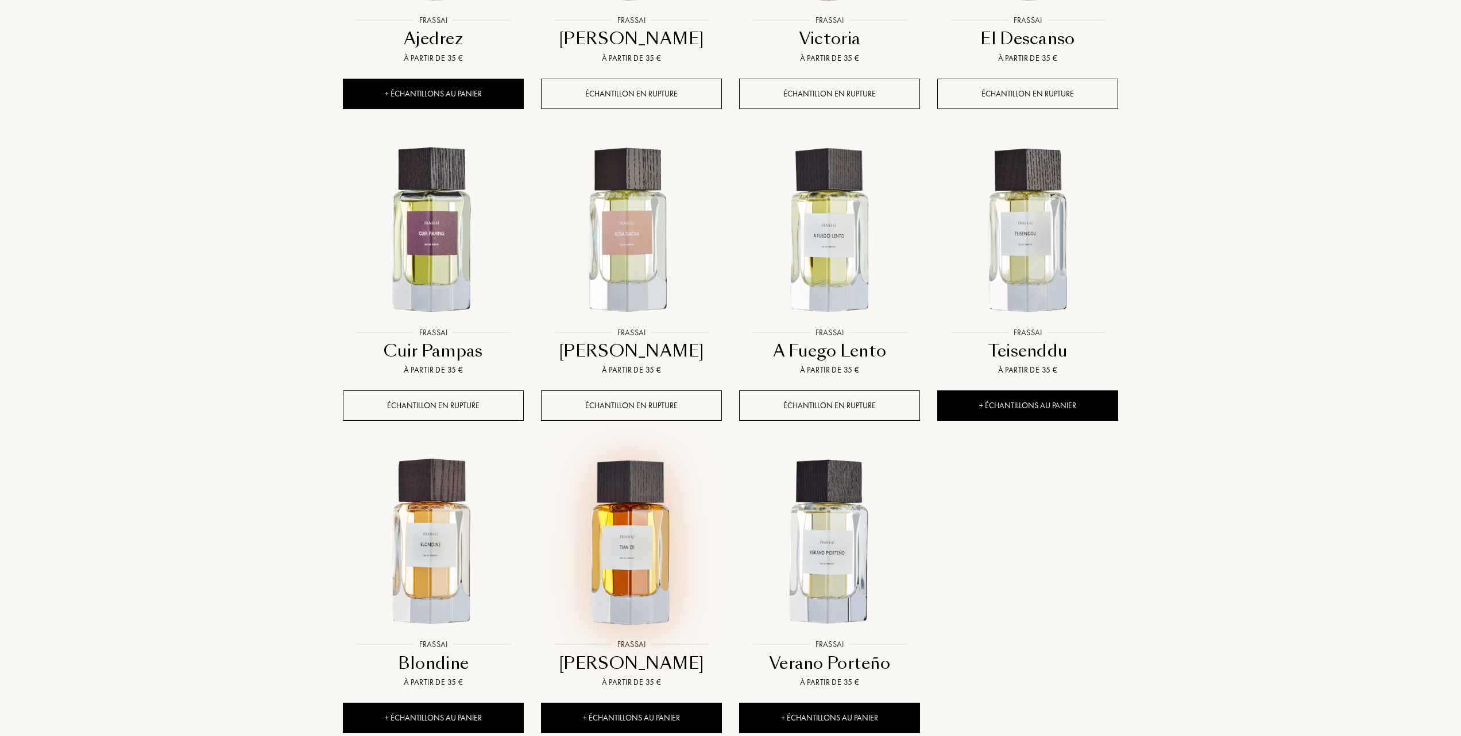
click at [629, 552] on img at bounding box center [631, 543] width 179 height 179
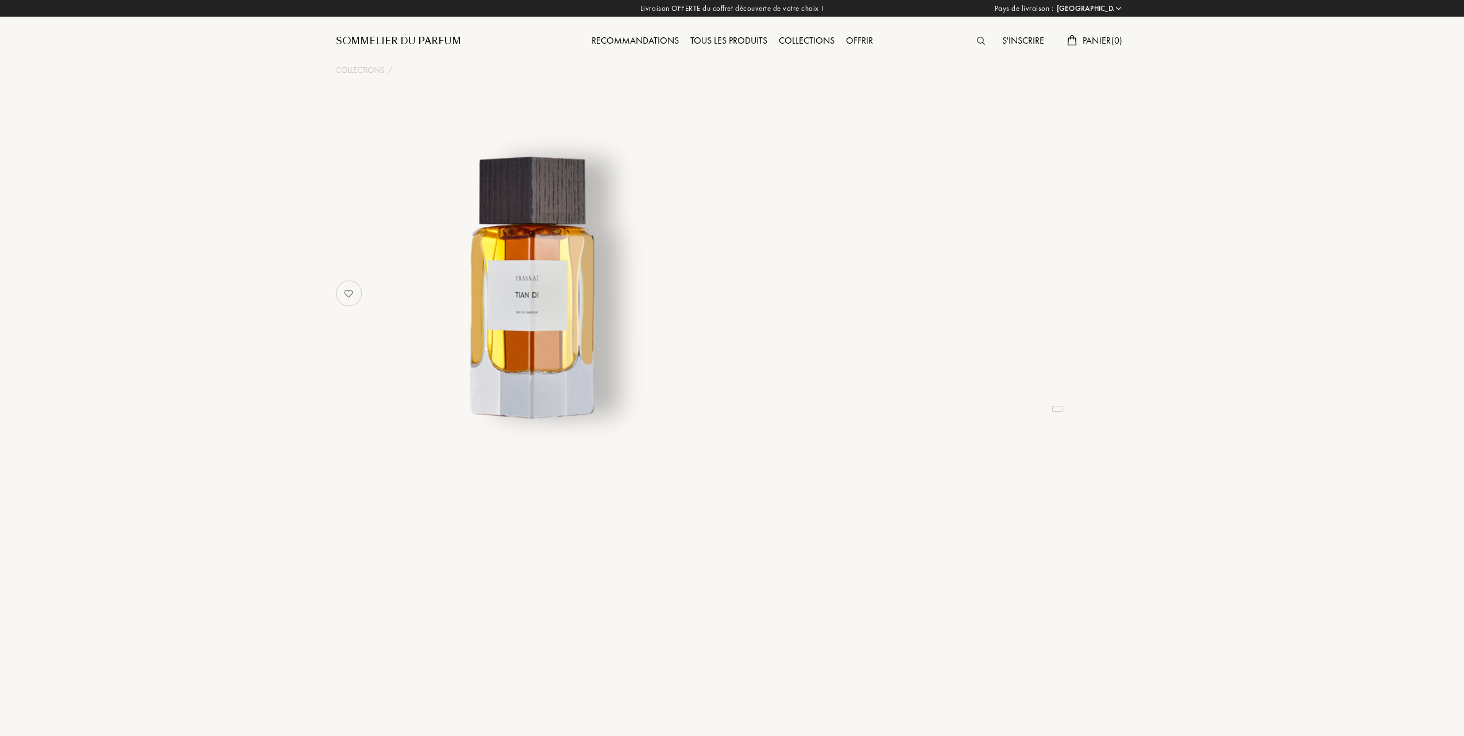
select select "FR"
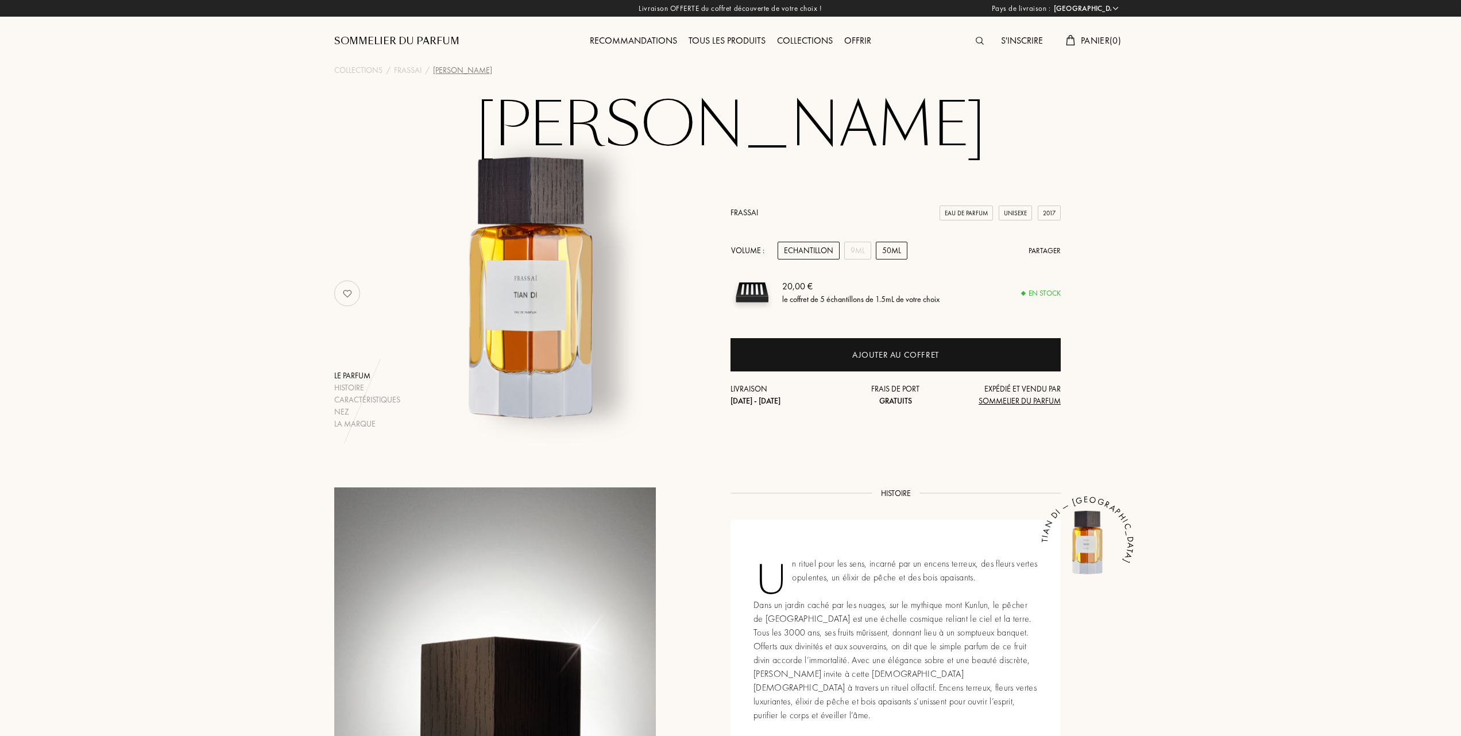
click at [899, 249] on div "50mL" at bounding box center [892, 251] width 32 height 18
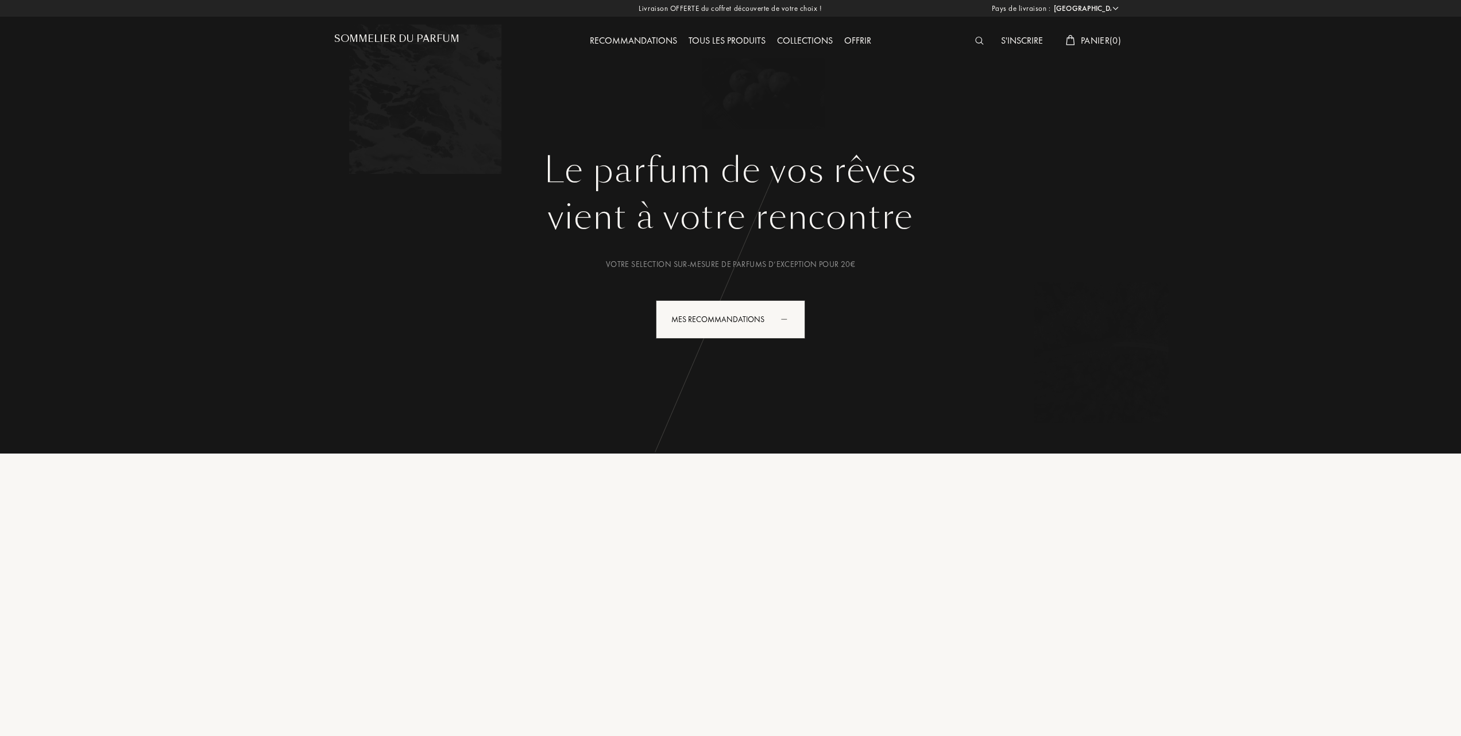
select select "FR"
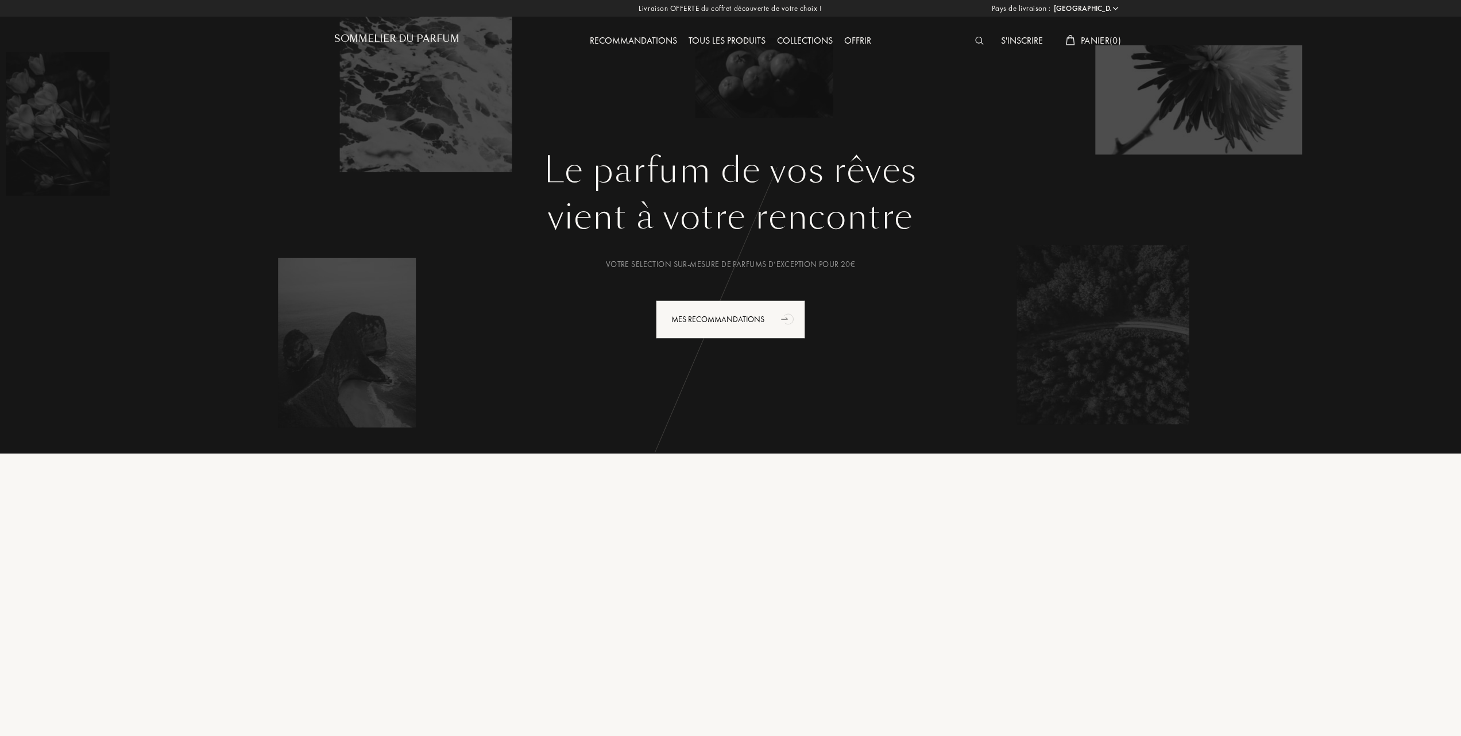
click at [804, 39] on div "Collections" at bounding box center [804, 41] width 67 height 15
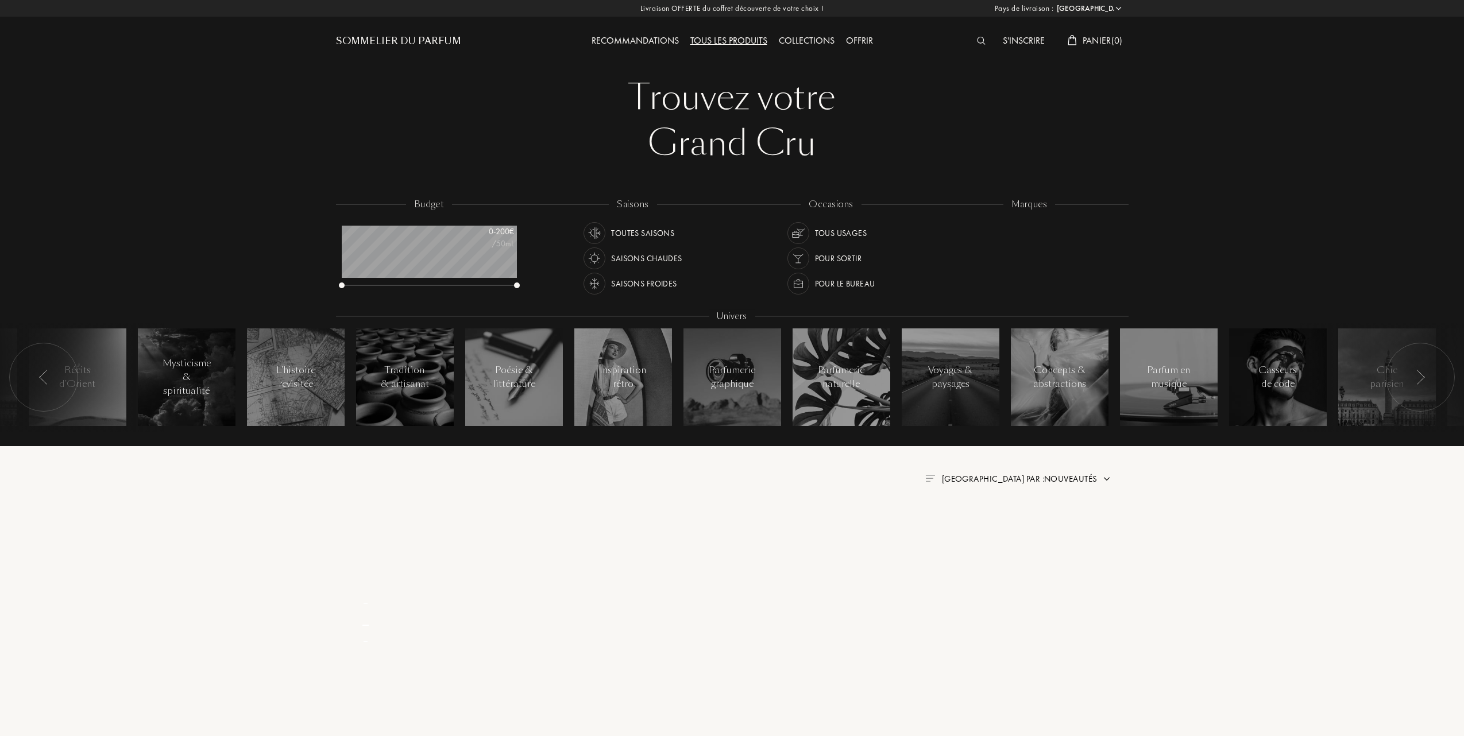
select select "FR"
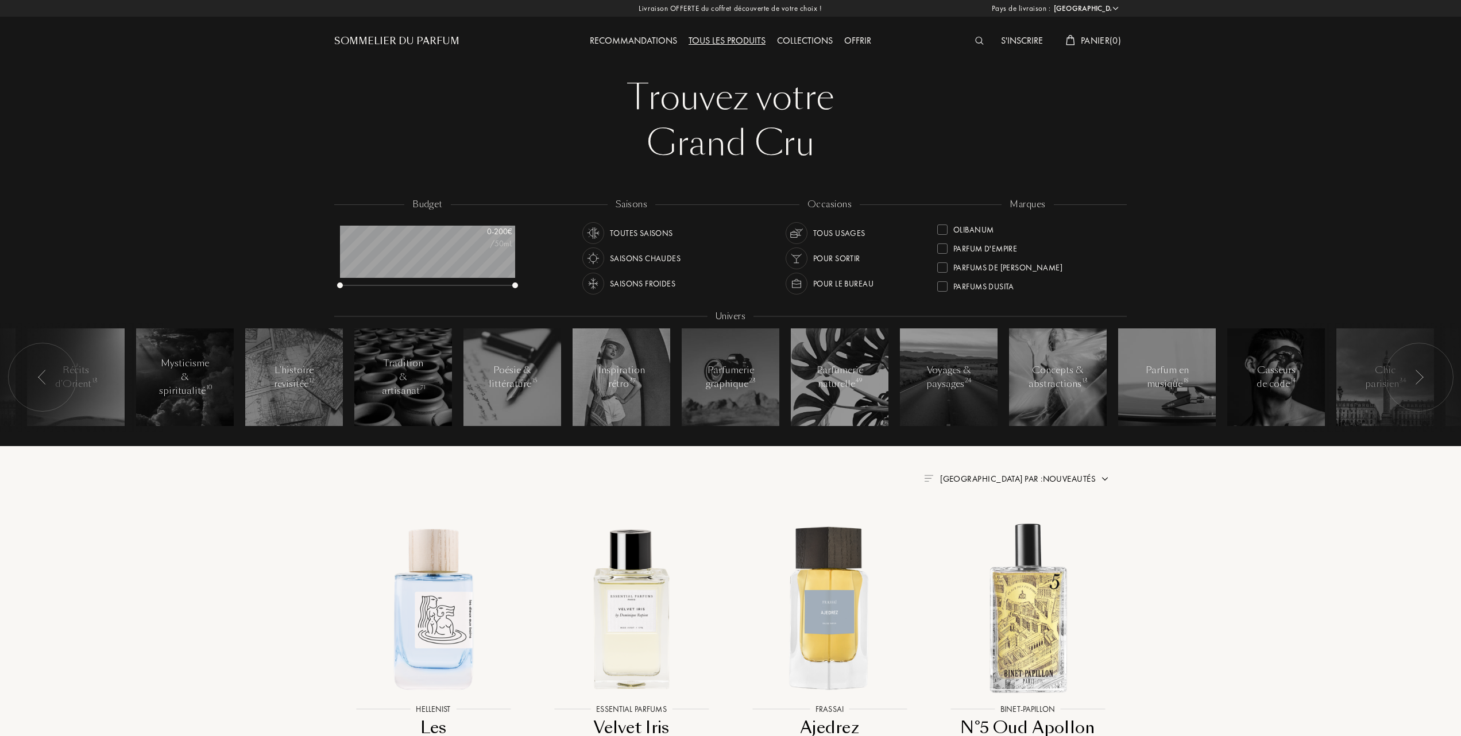
scroll to position [263, 0]
click at [942, 226] on div at bounding box center [942, 231] width 10 height 10
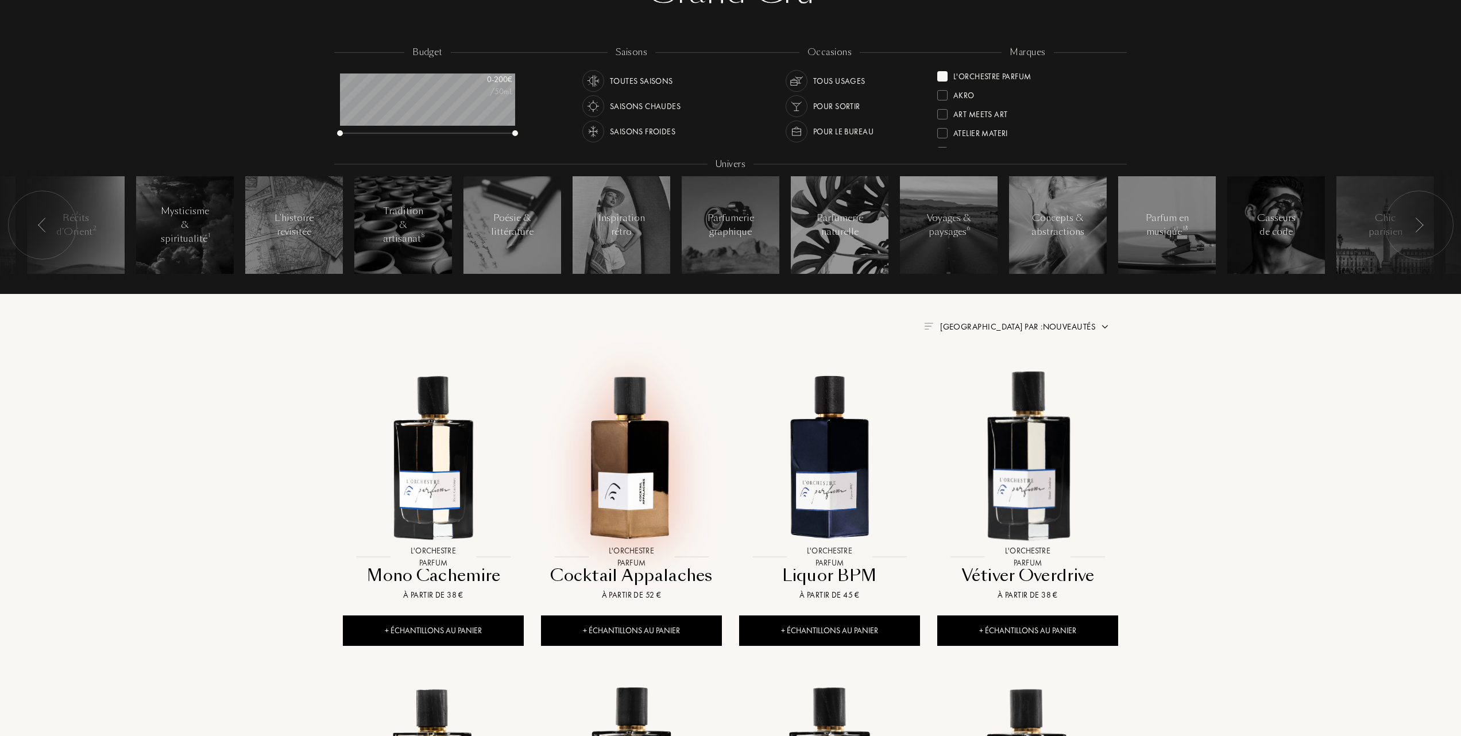
scroll to position [153, 0]
click at [807, 437] on img at bounding box center [829, 455] width 179 height 179
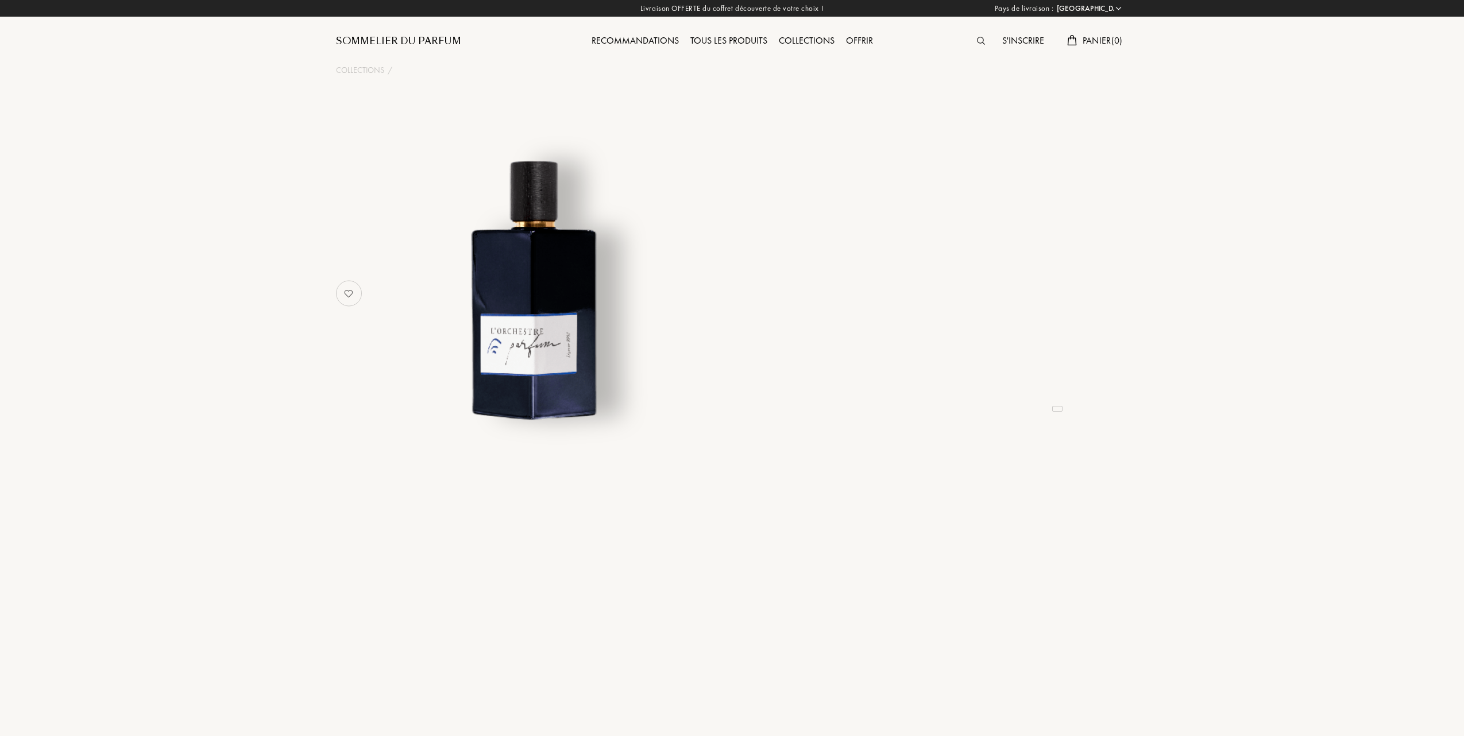
select select "FR"
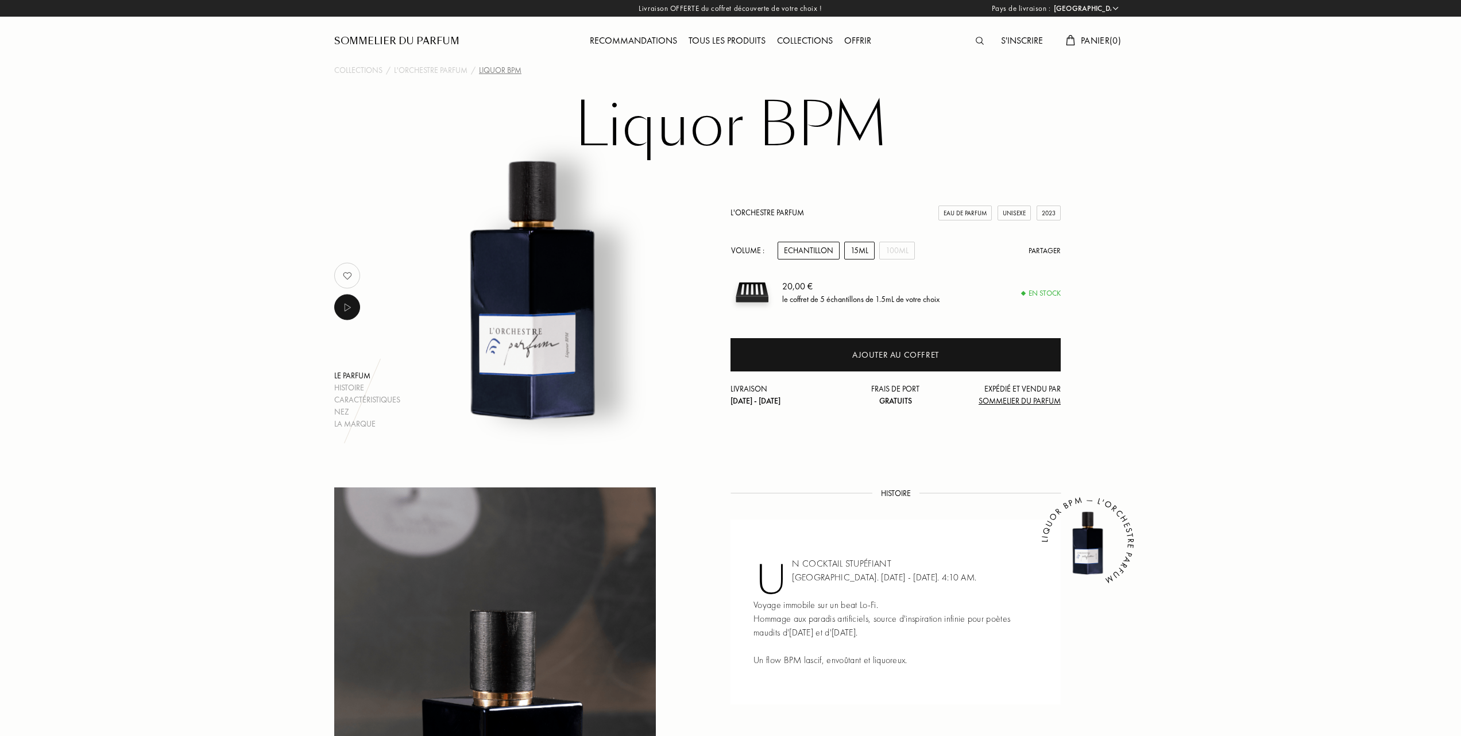
click at [861, 252] on div "15mL" at bounding box center [859, 251] width 30 height 18
click at [727, 39] on div "Tous les produits" at bounding box center [727, 41] width 88 height 15
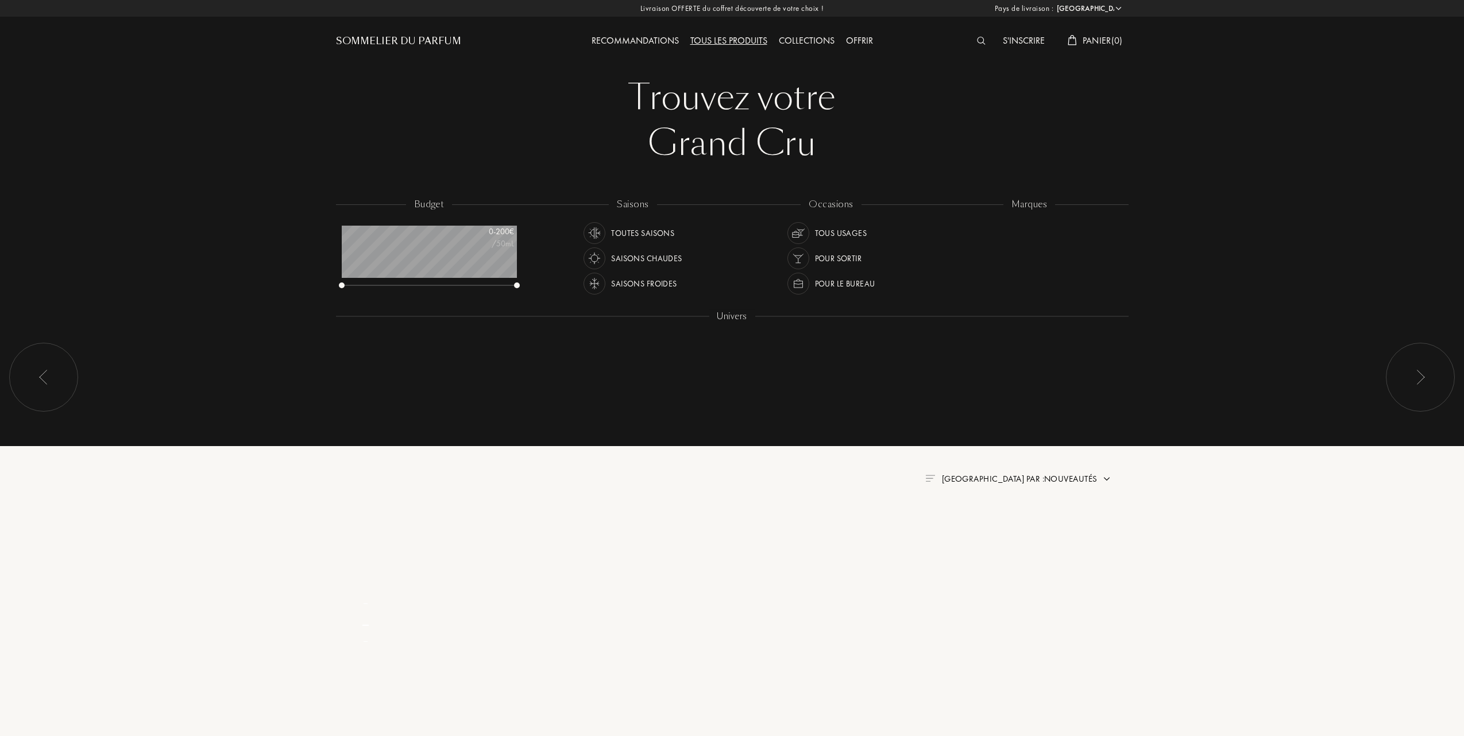
select select "FR"
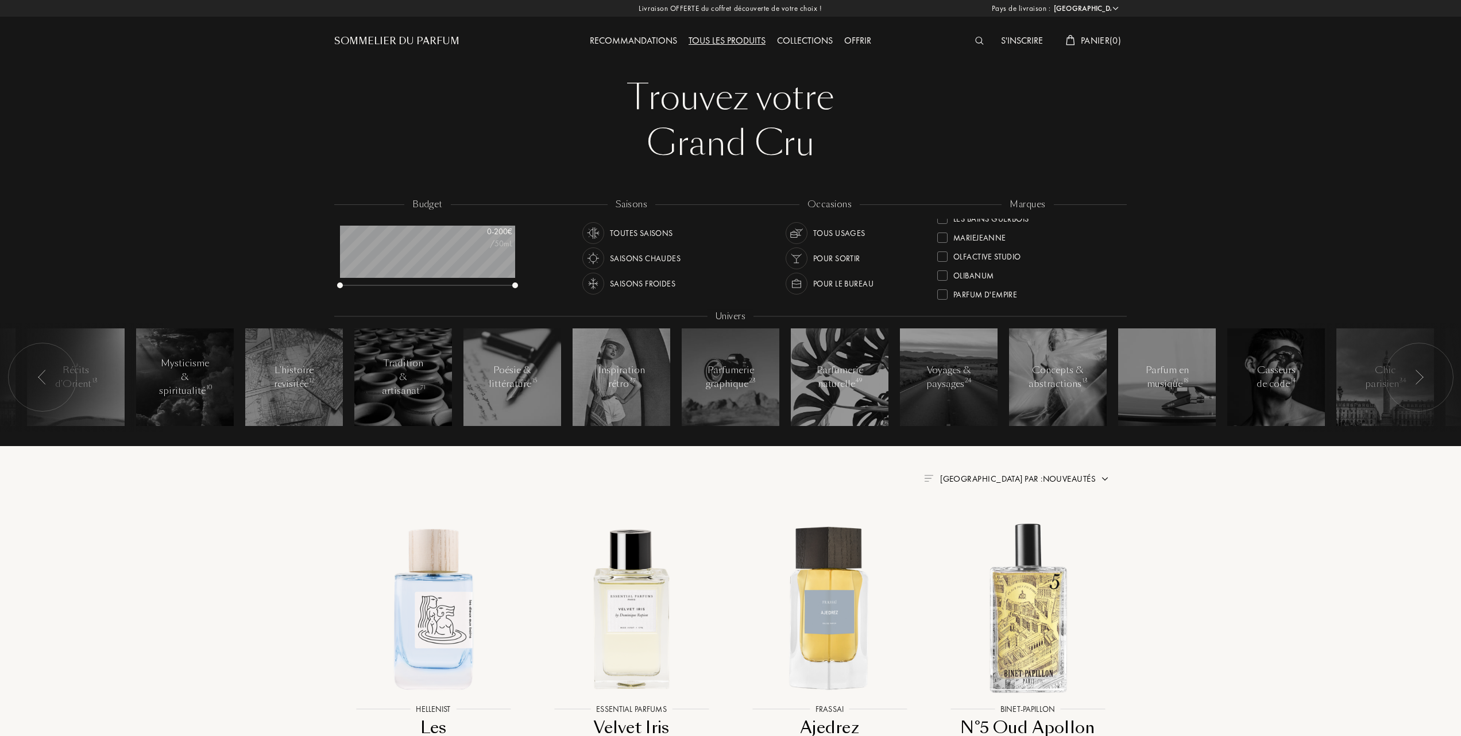
scroll to position [306, 0]
click at [938, 260] on div at bounding box center [942, 263] width 10 height 10
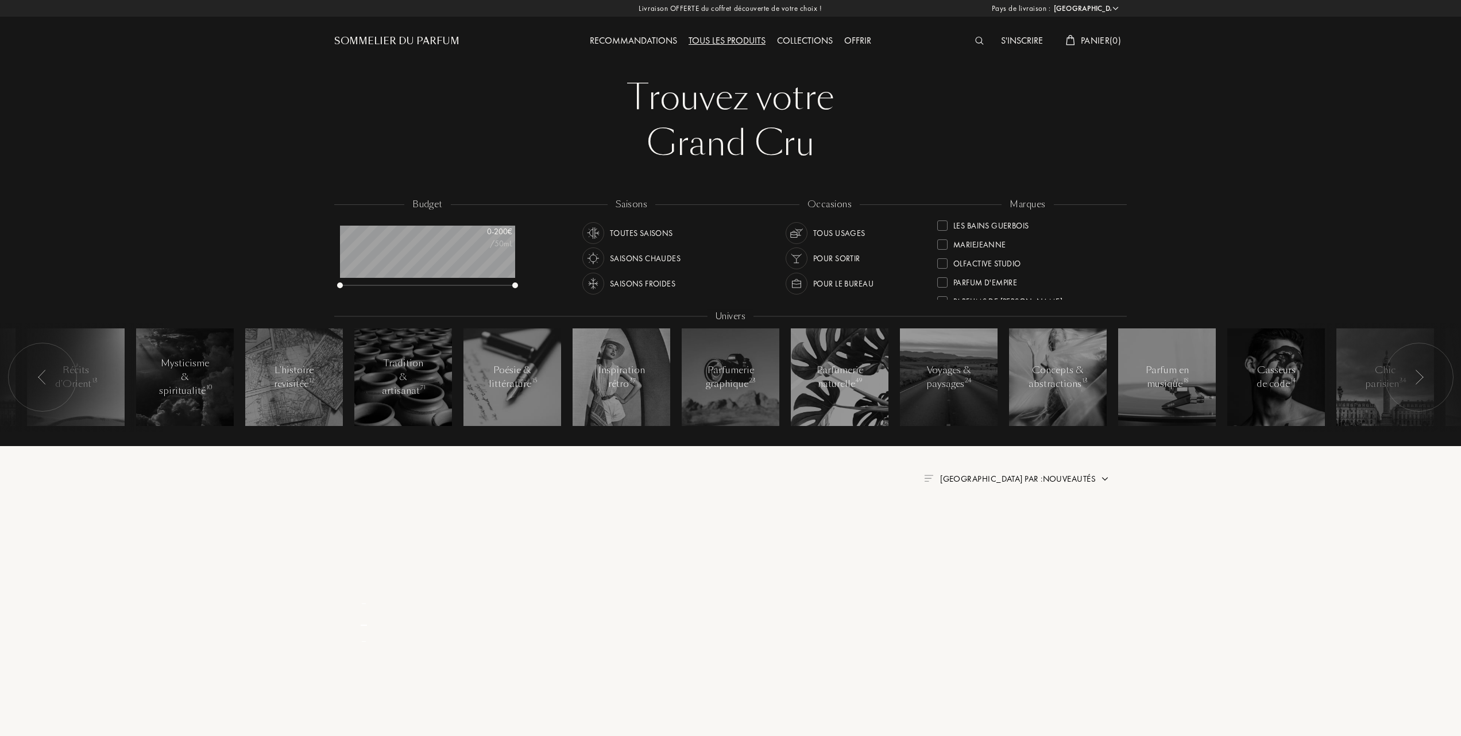
scroll to position [0, 0]
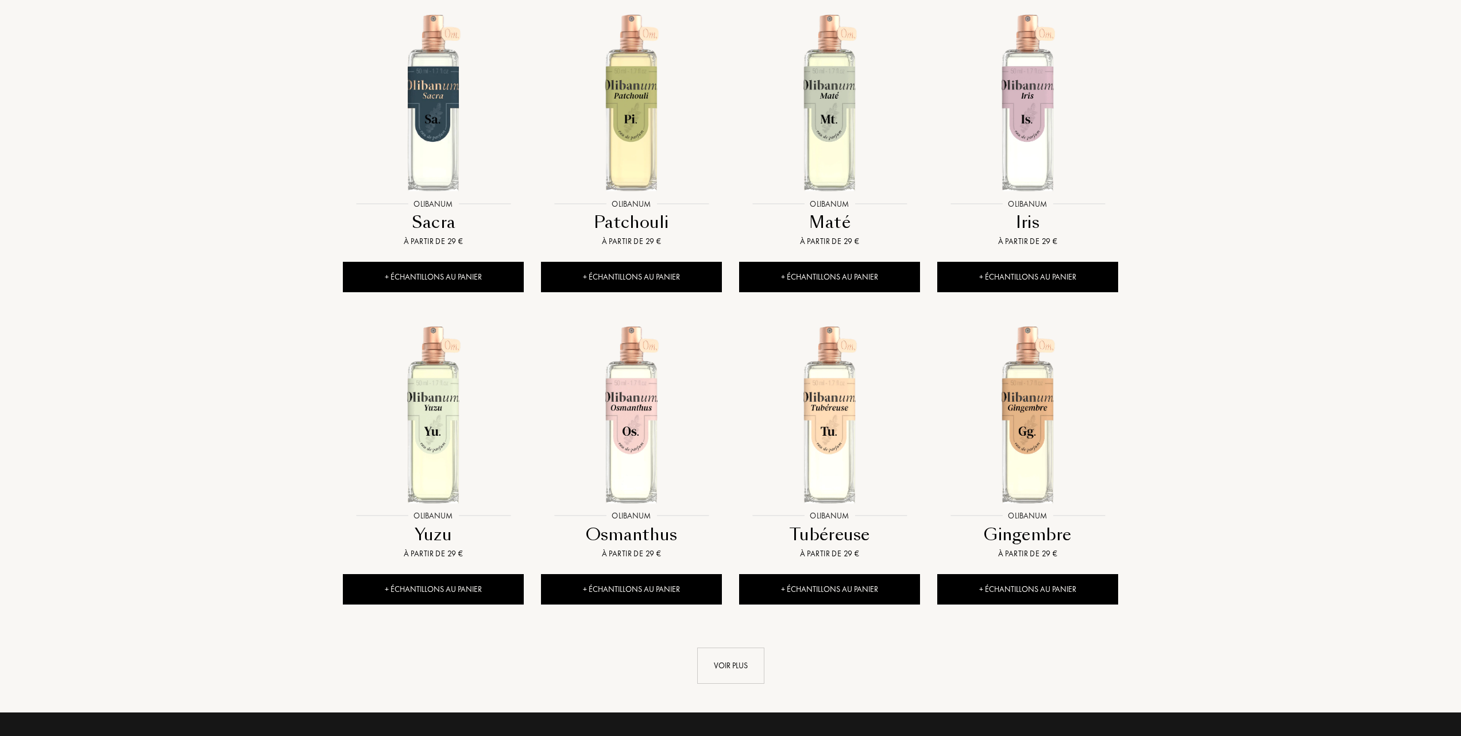
scroll to position [842, 0]
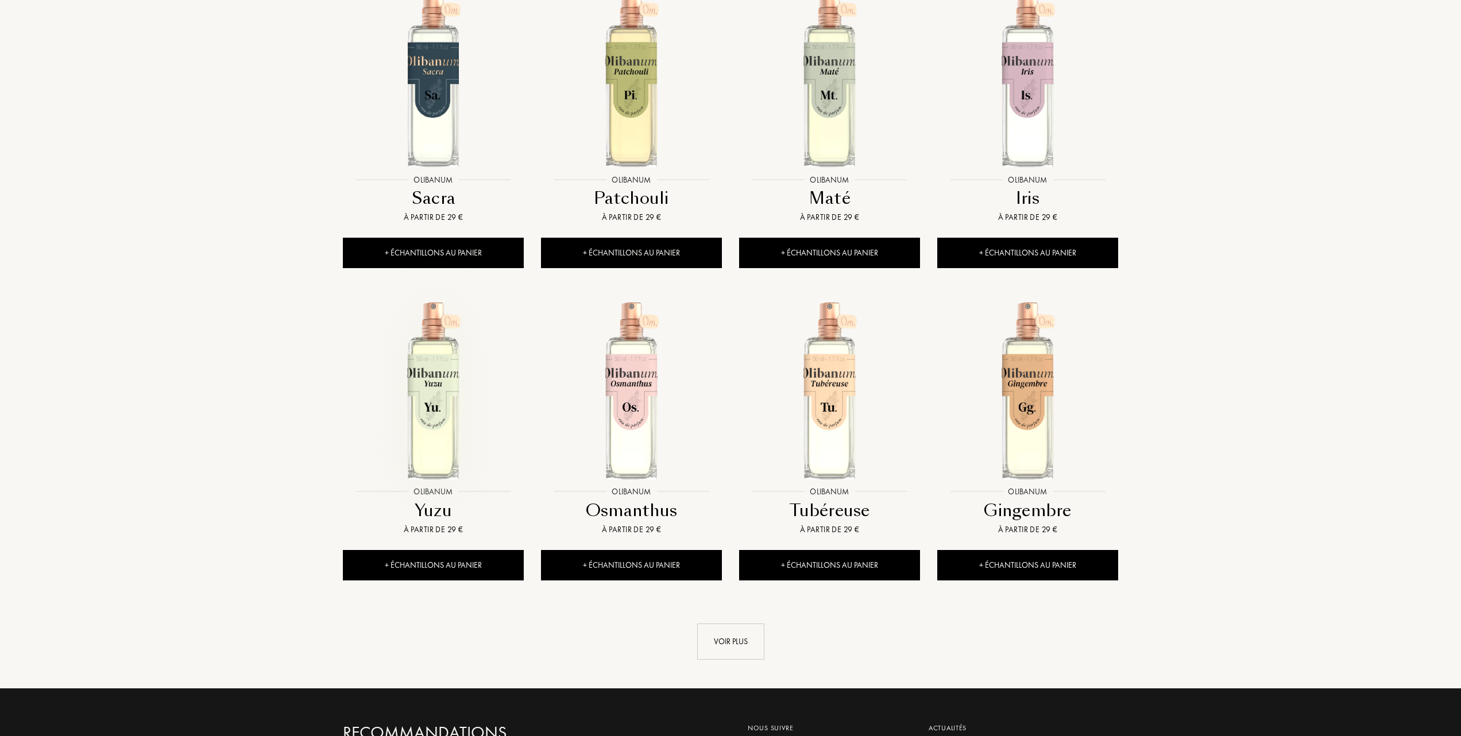
click at [432, 393] on img at bounding box center [433, 390] width 179 height 179
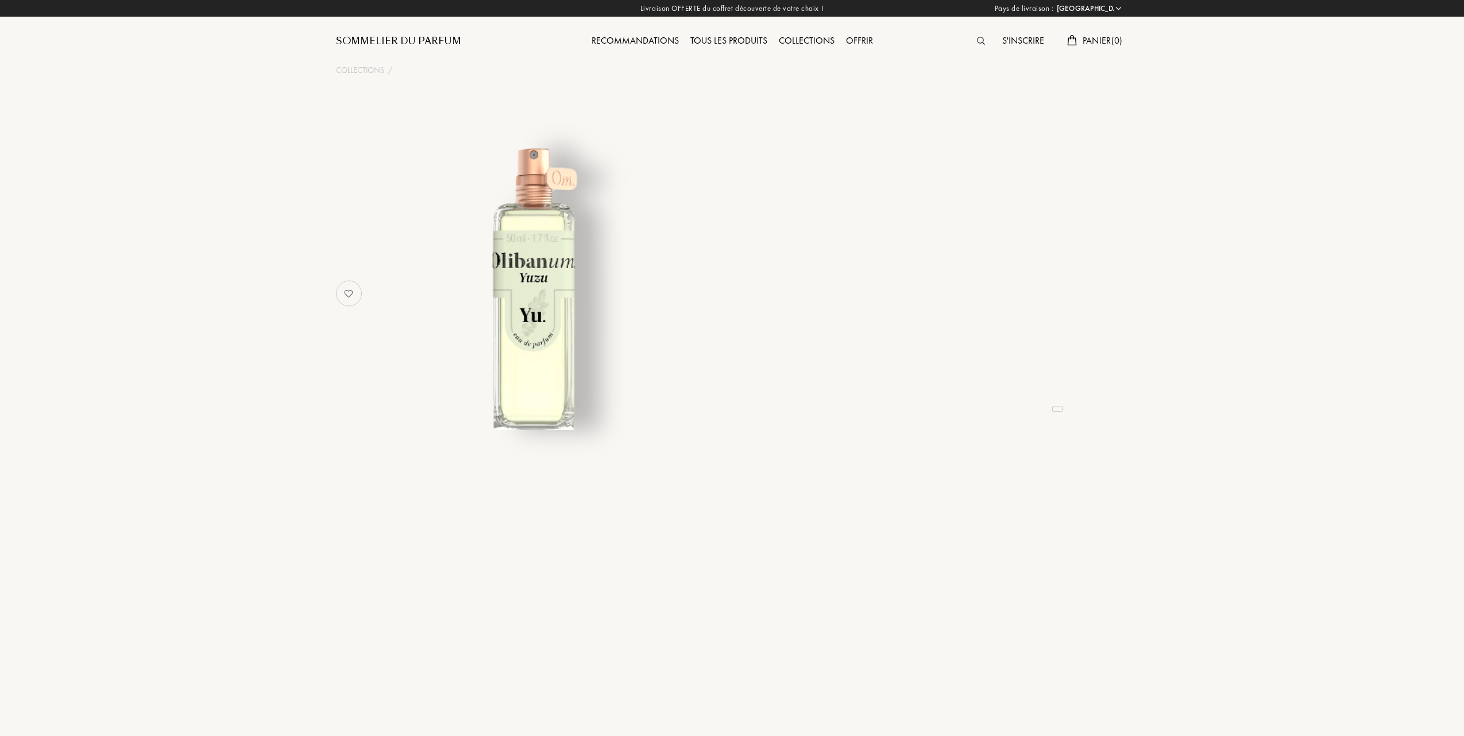
select select "FR"
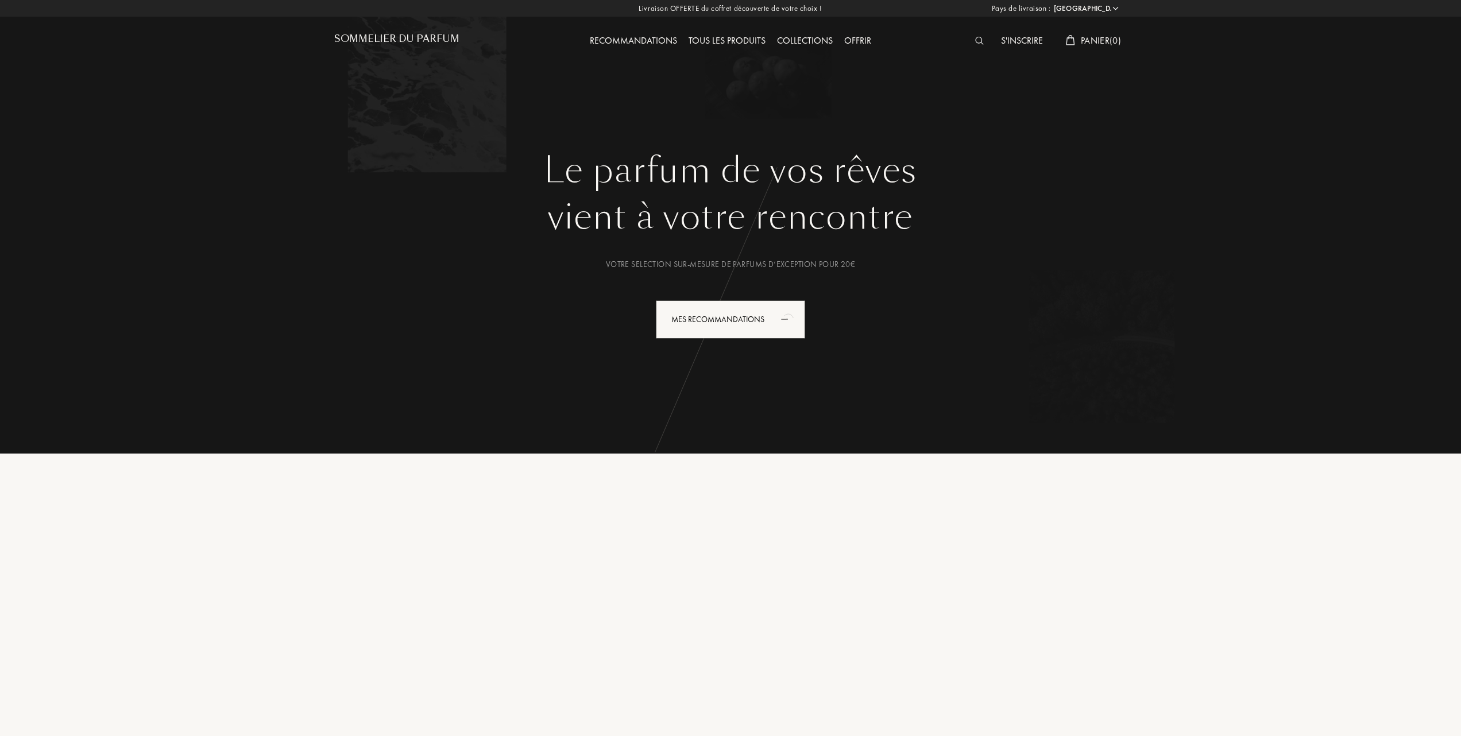
select select "FR"
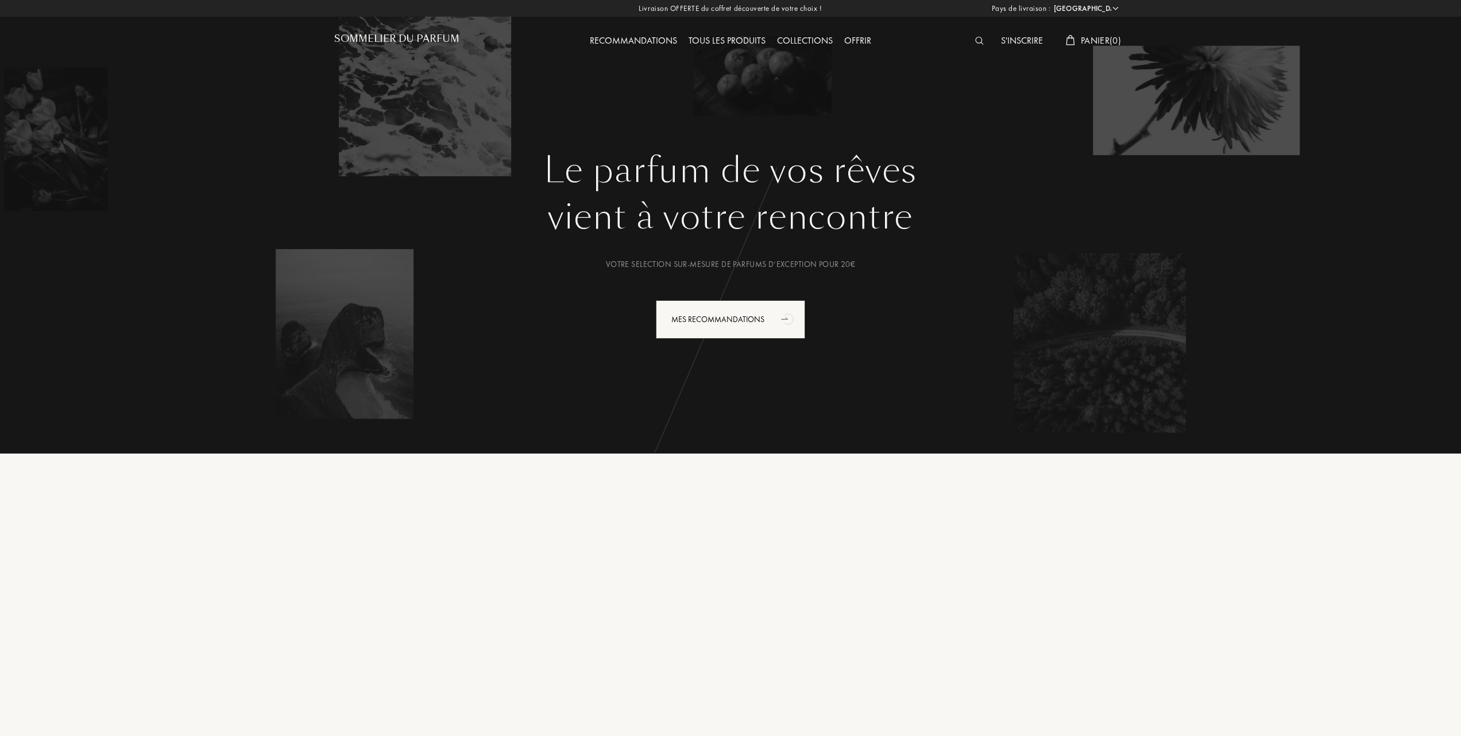
click at [735, 40] on div "Tous les produits" at bounding box center [727, 41] width 88 height 15
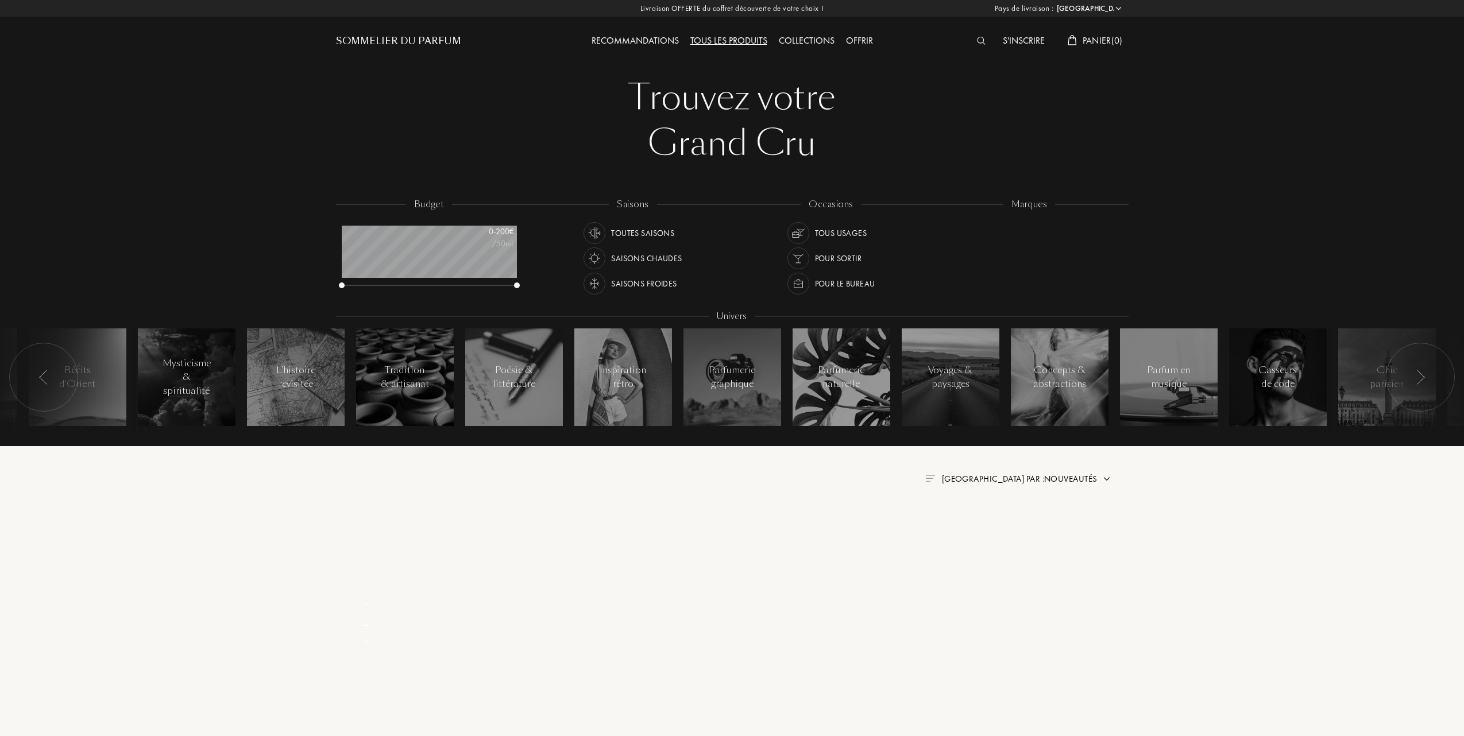
select select "FR"
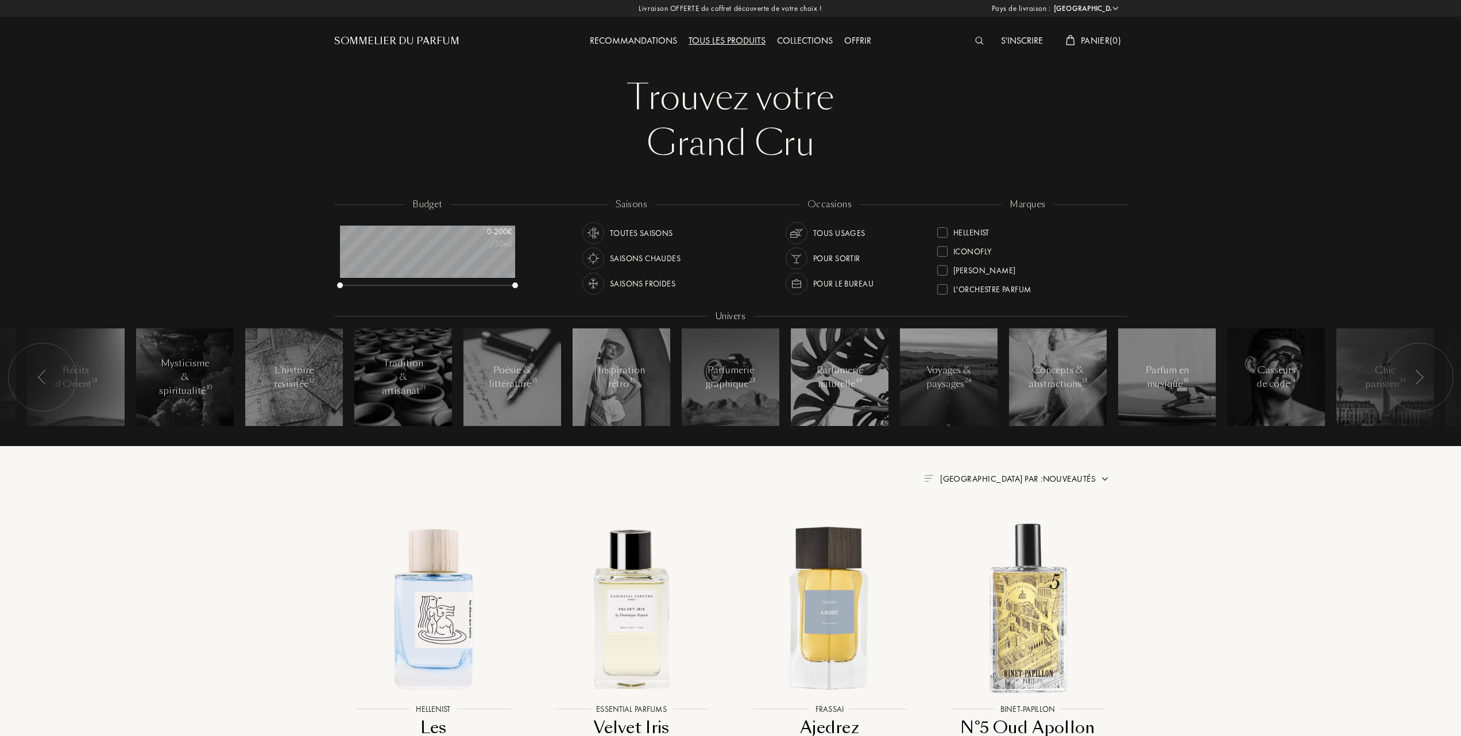
scroll to position [230, 0]
click at [942, 259] on div at bounding box center [942, 264] width 10 height 10
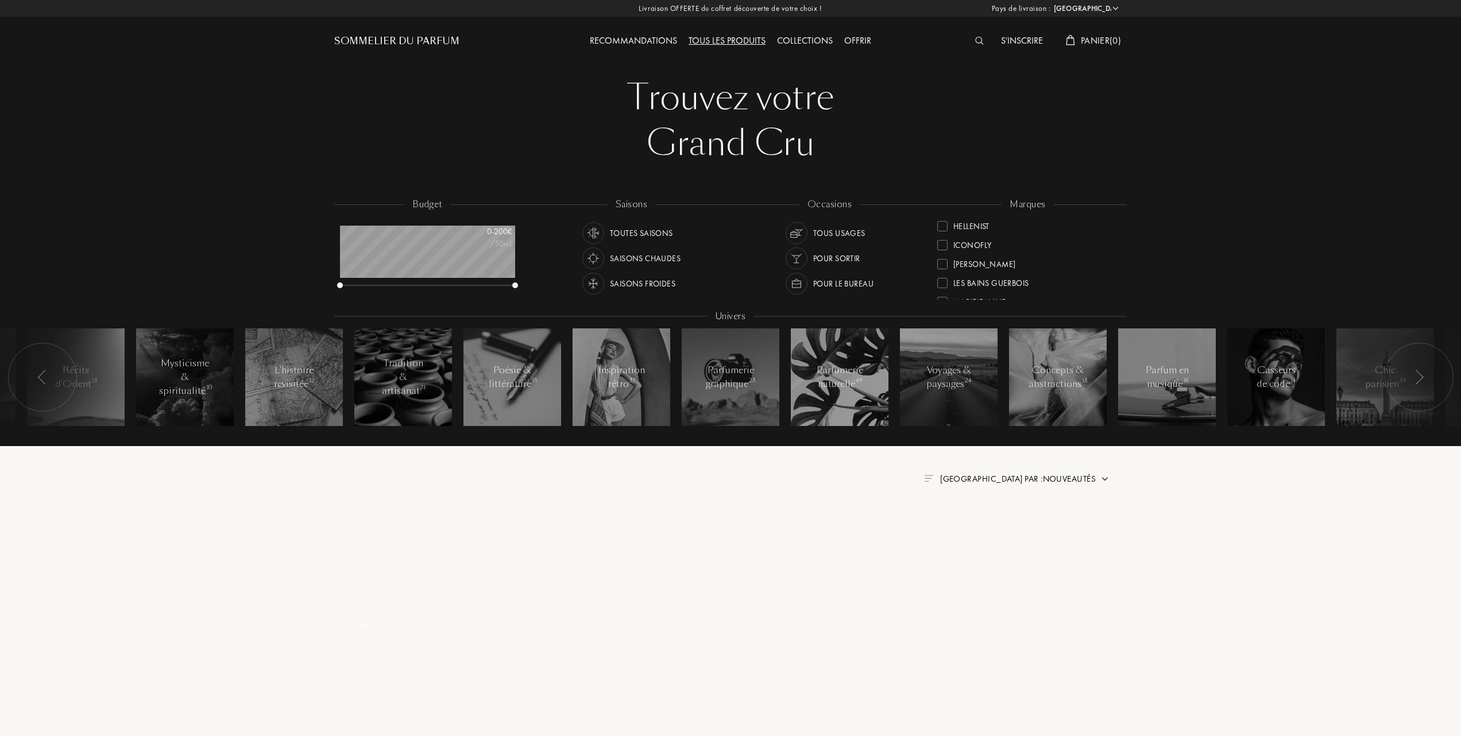
scroll to position [0, 0]
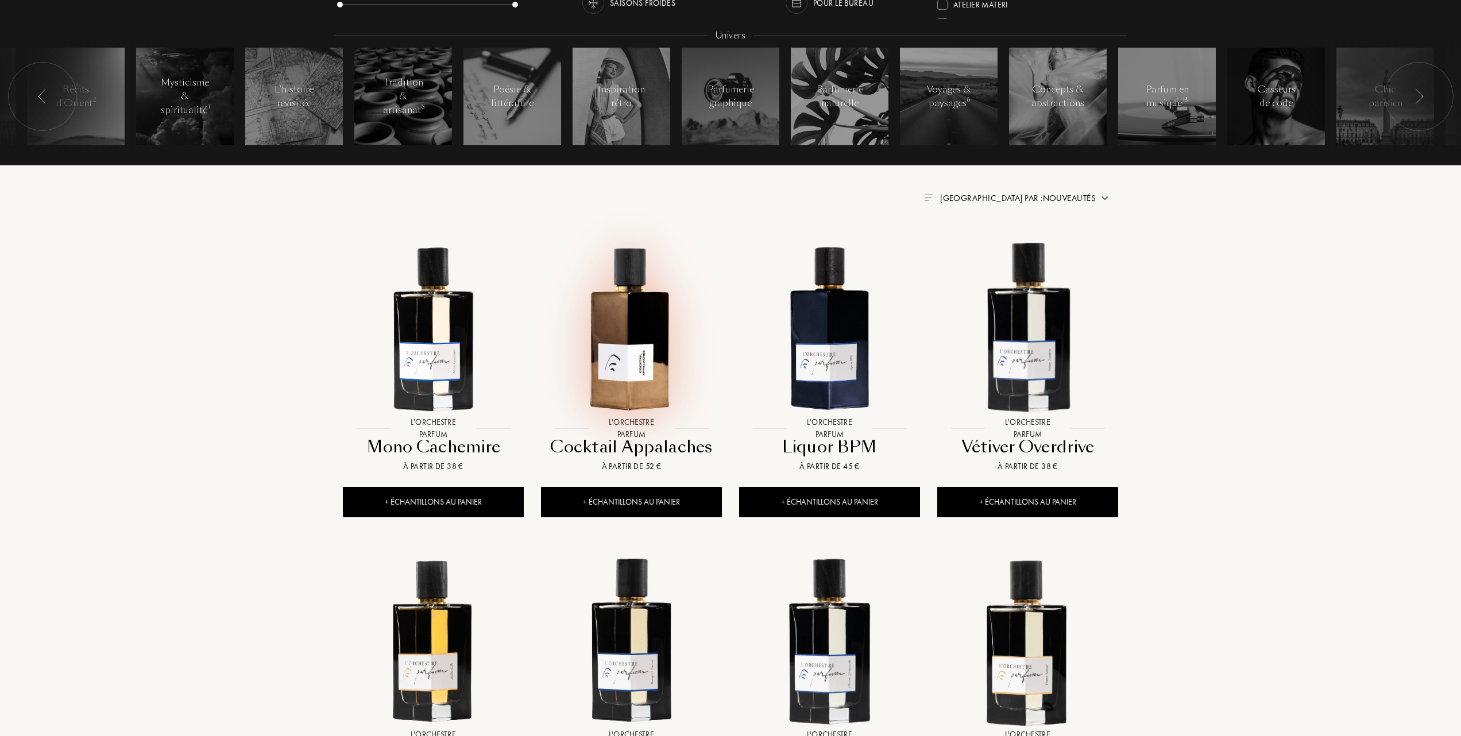
scroll to position [382, 0]
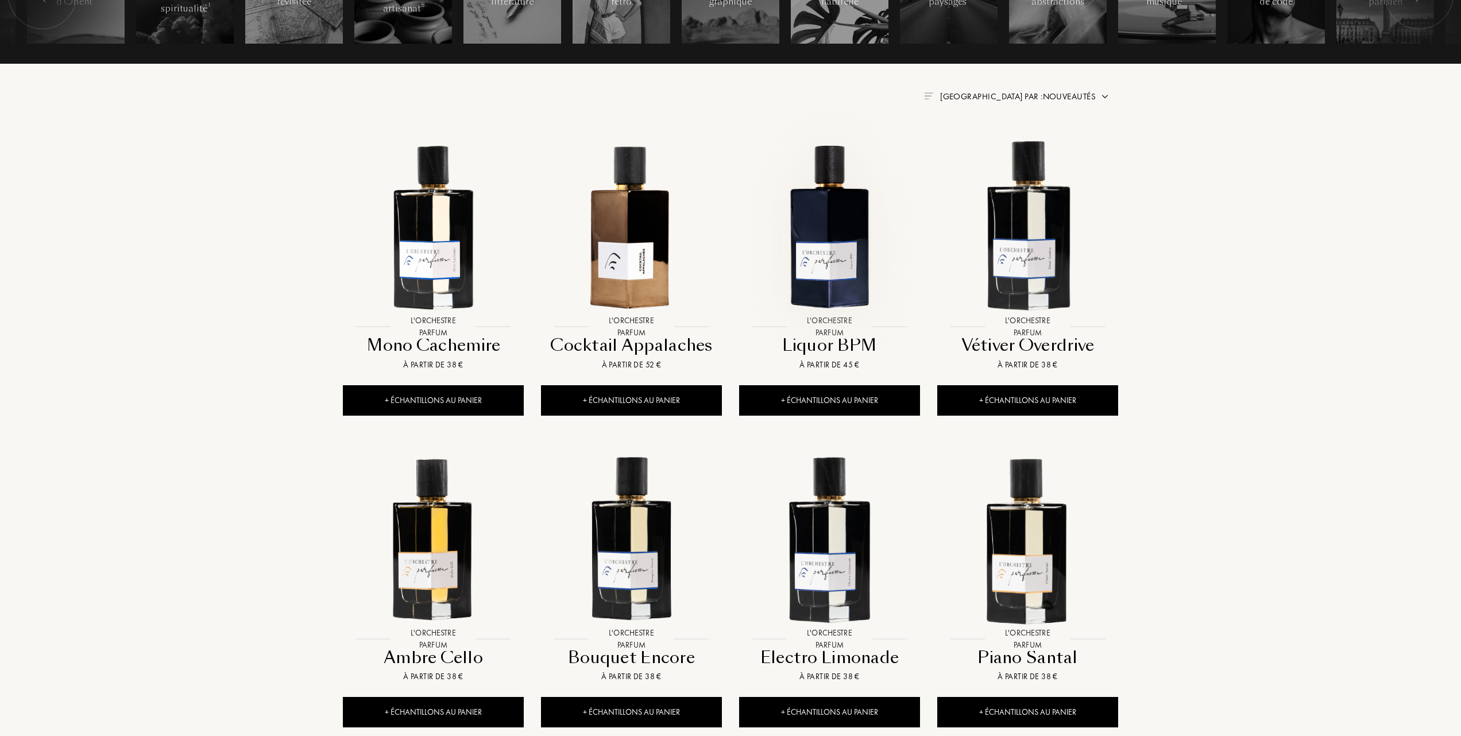
click at [841, 251] on img at bounding box center [829, 225] width 179 height 179
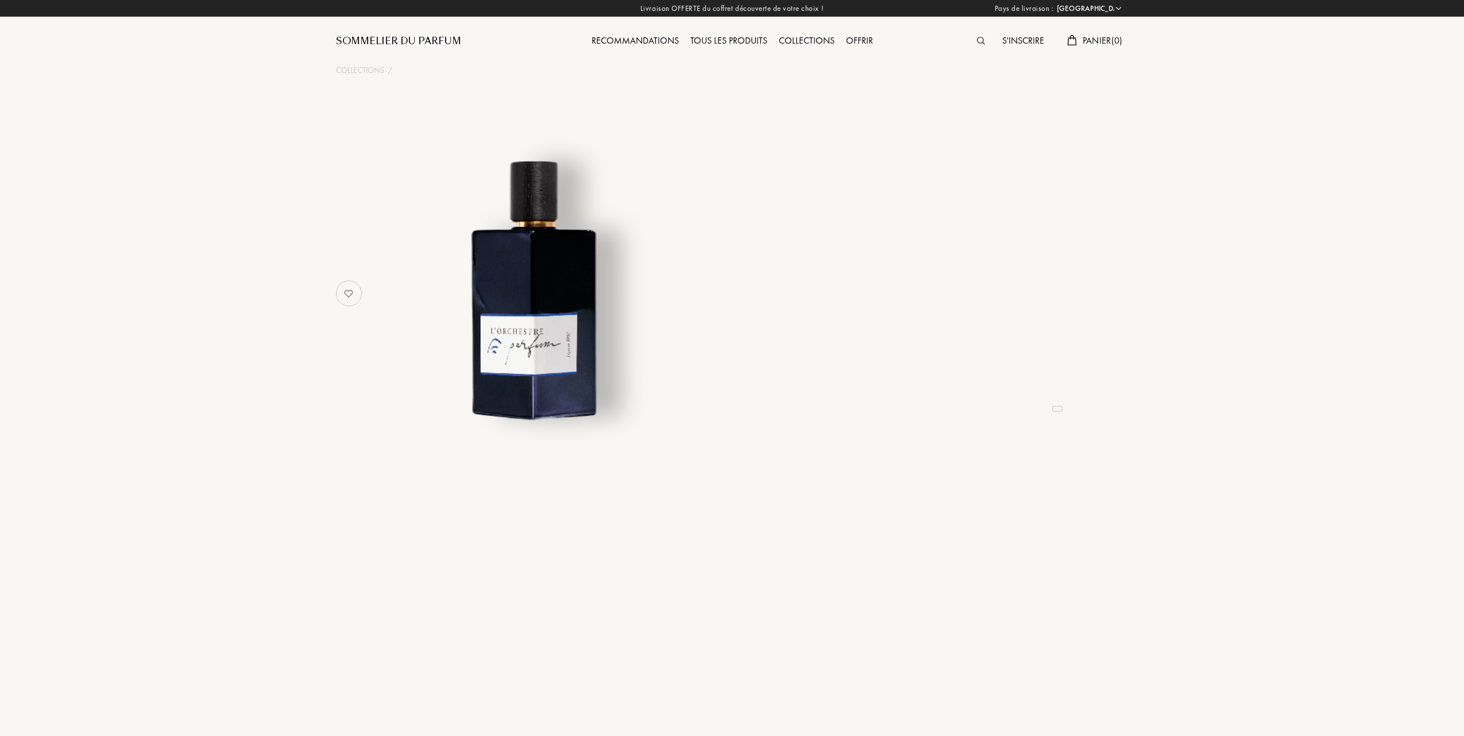
select select "FR"
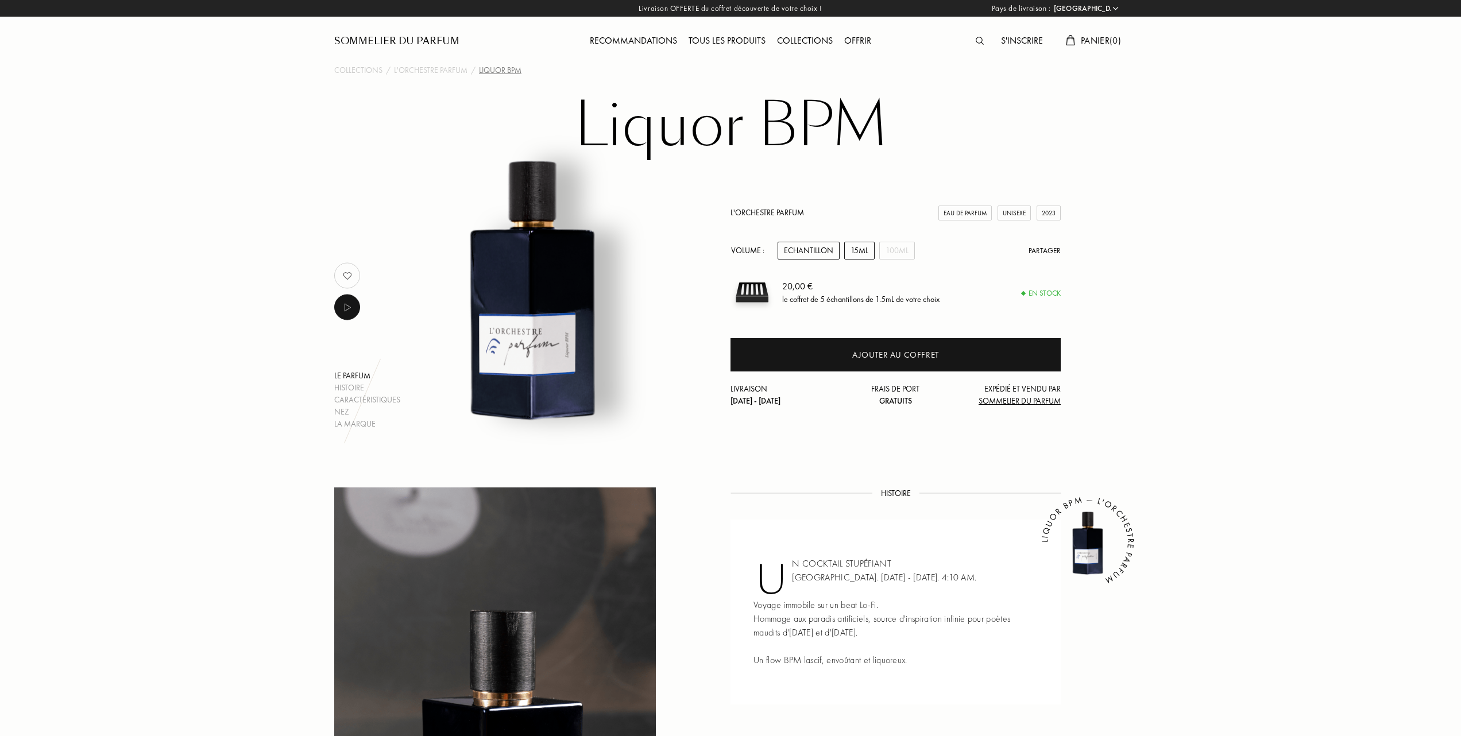
click at [858, 250] on div "15mL" at bounding box center [859, 251] width 30 height 18
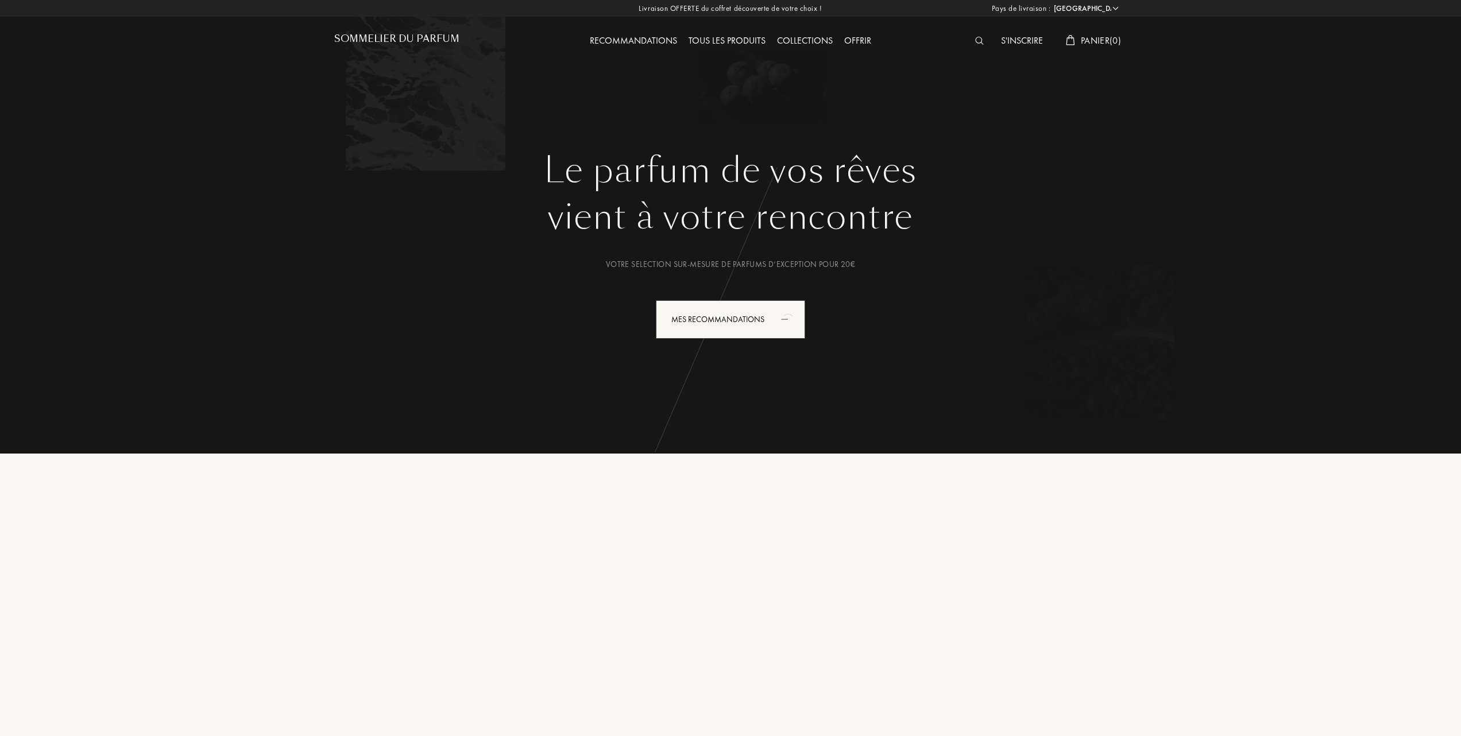
select select "FR"
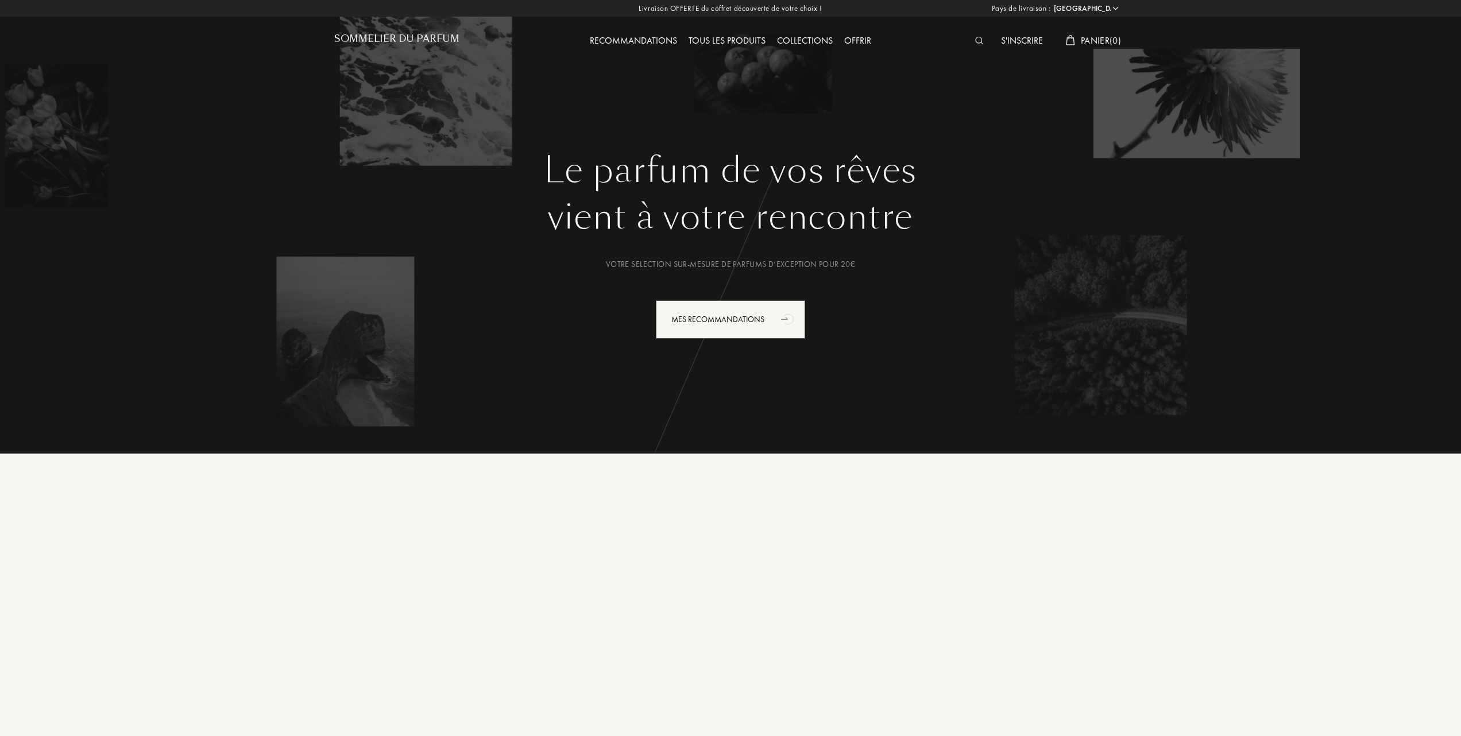
click at [755, 36] on div "Tous les produits" at bounding box center [727, 41] width 88 height 15
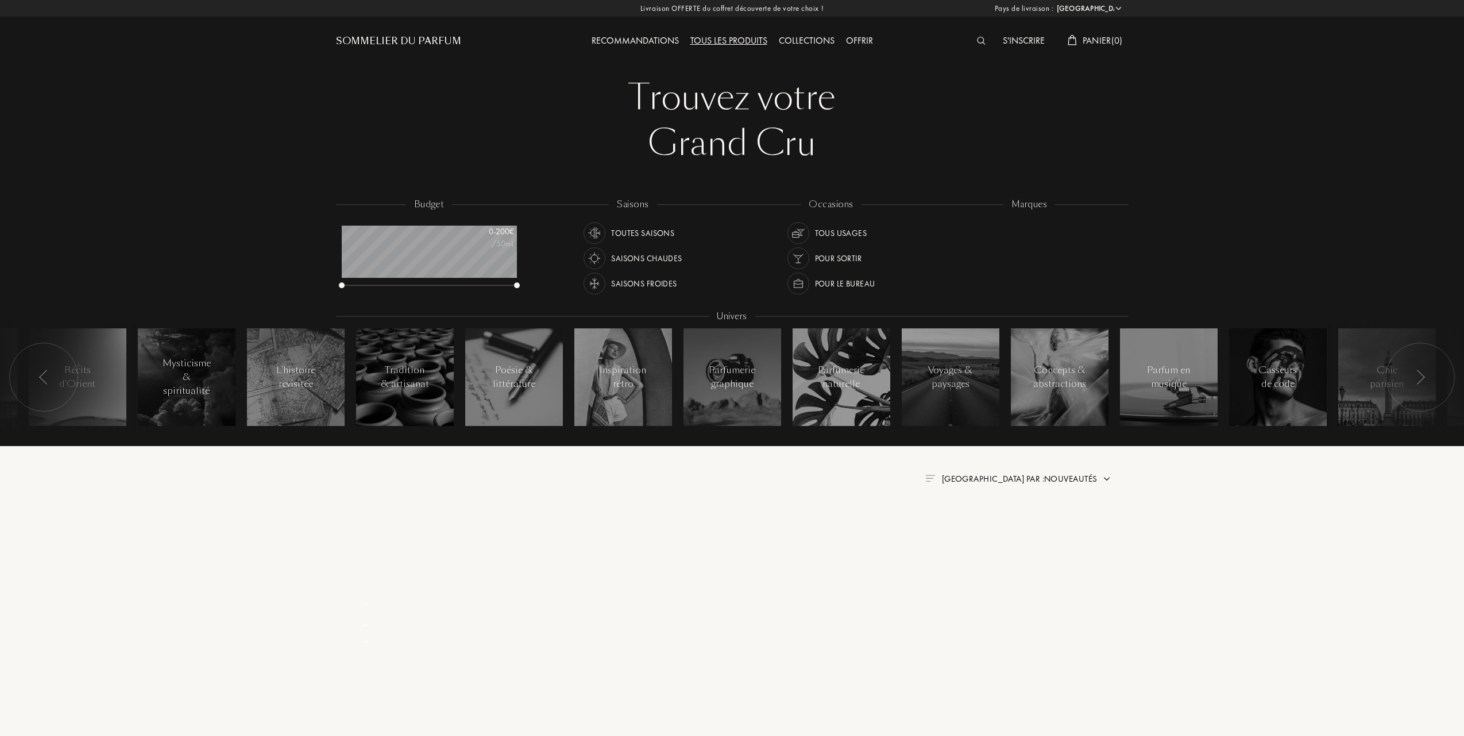
select select "FR"
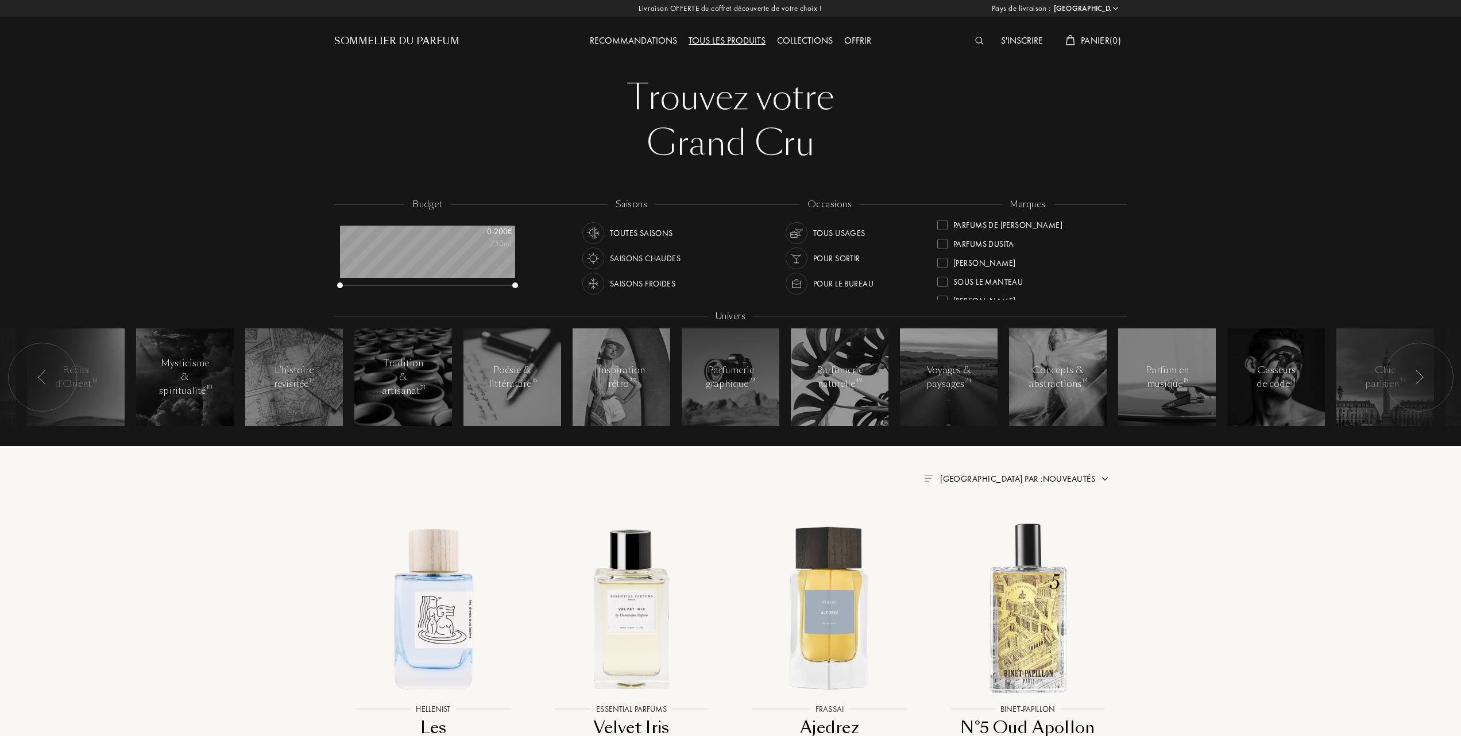
scroll to position [230, 0]
click at [940, 256] on div "L'Orchestre Parfum" at bounding box center [984, 262] width 94 height 16
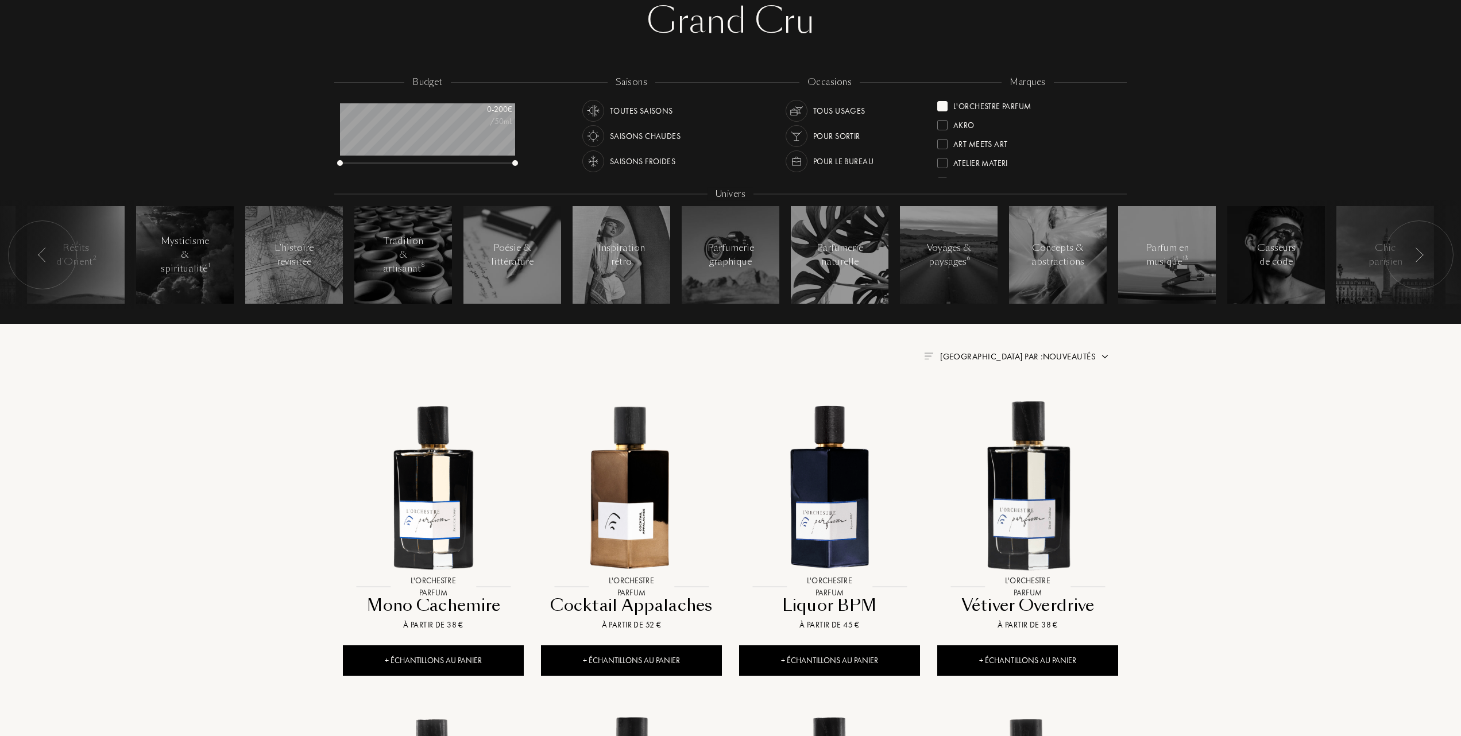
scroll to position [153, 0]
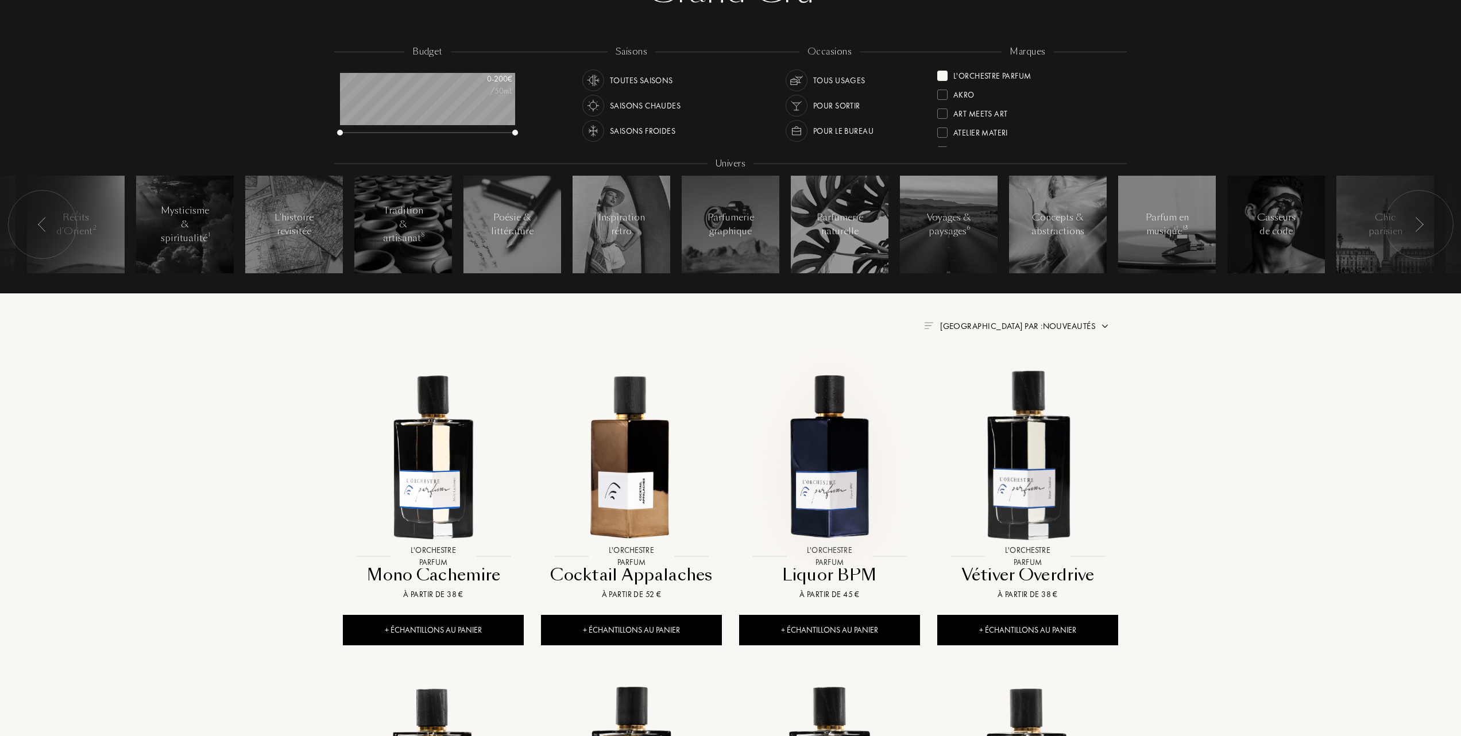
click at [814, 467] on img at bounding box center [829, 455] width 179 height 179
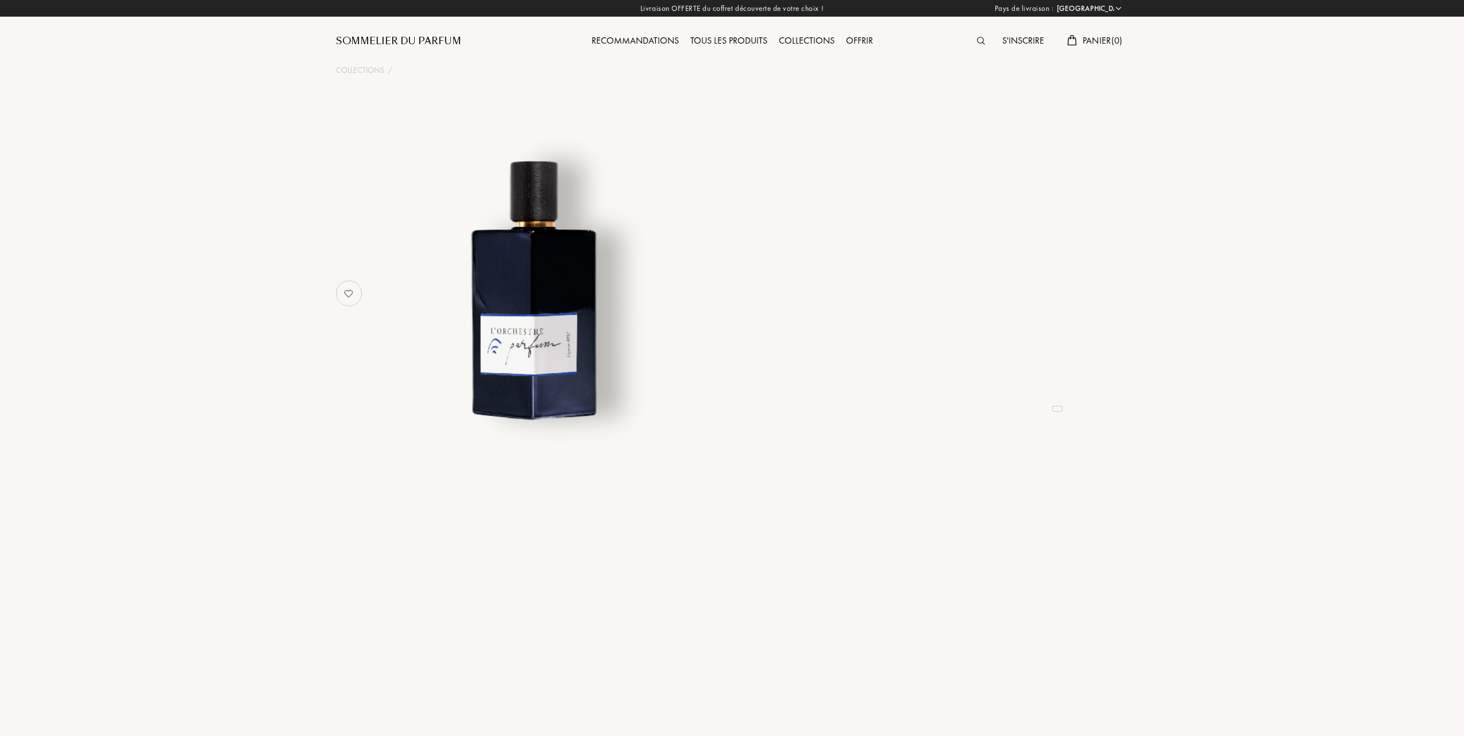
select select "FR"
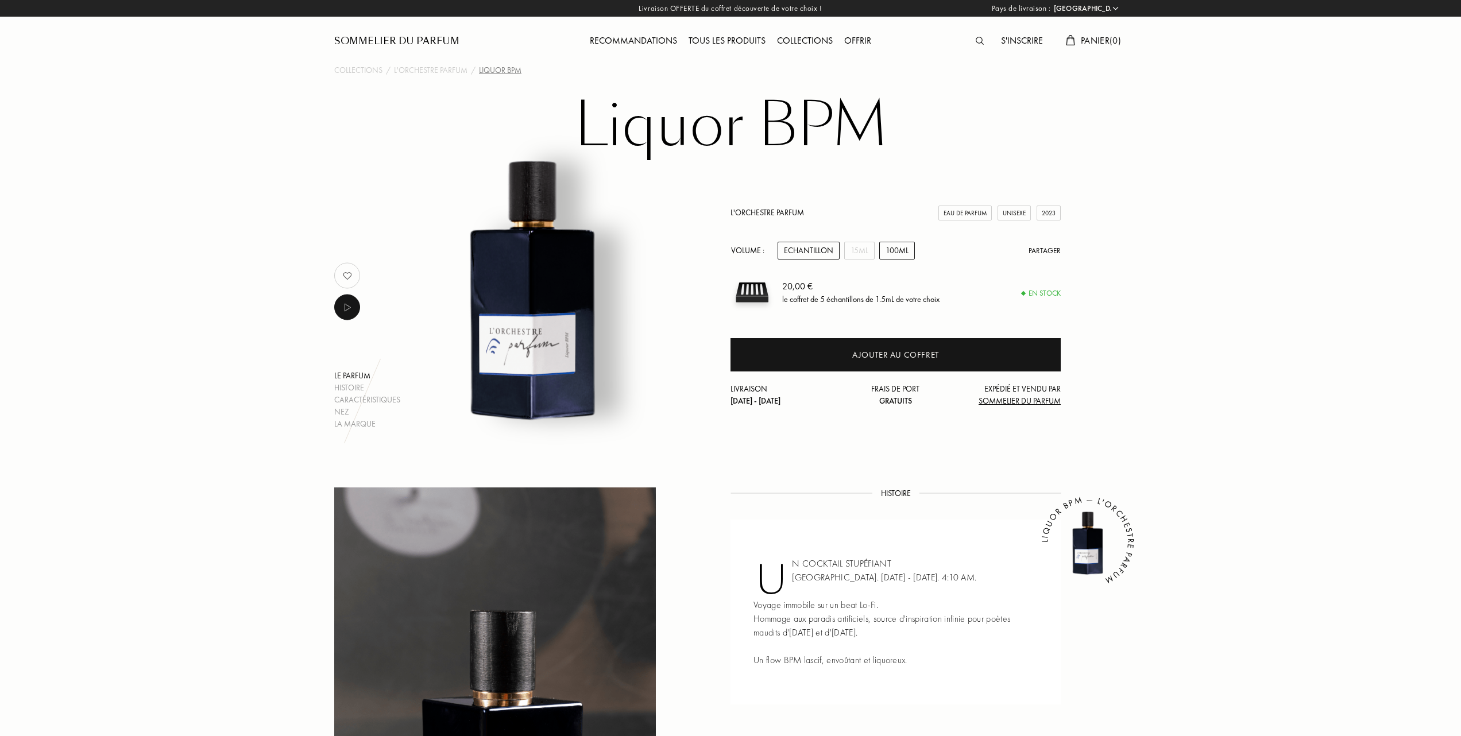
click at [902, 250] on div "100mL" at bounding box center [897, 251] width 36 height 18
click at [824, 249] on div "Echantillon" at bounding box center [809, 251] width 62 height 18
click at [857, 249] on div "15mL" at bounding box center [859, 251] width 30 height 18
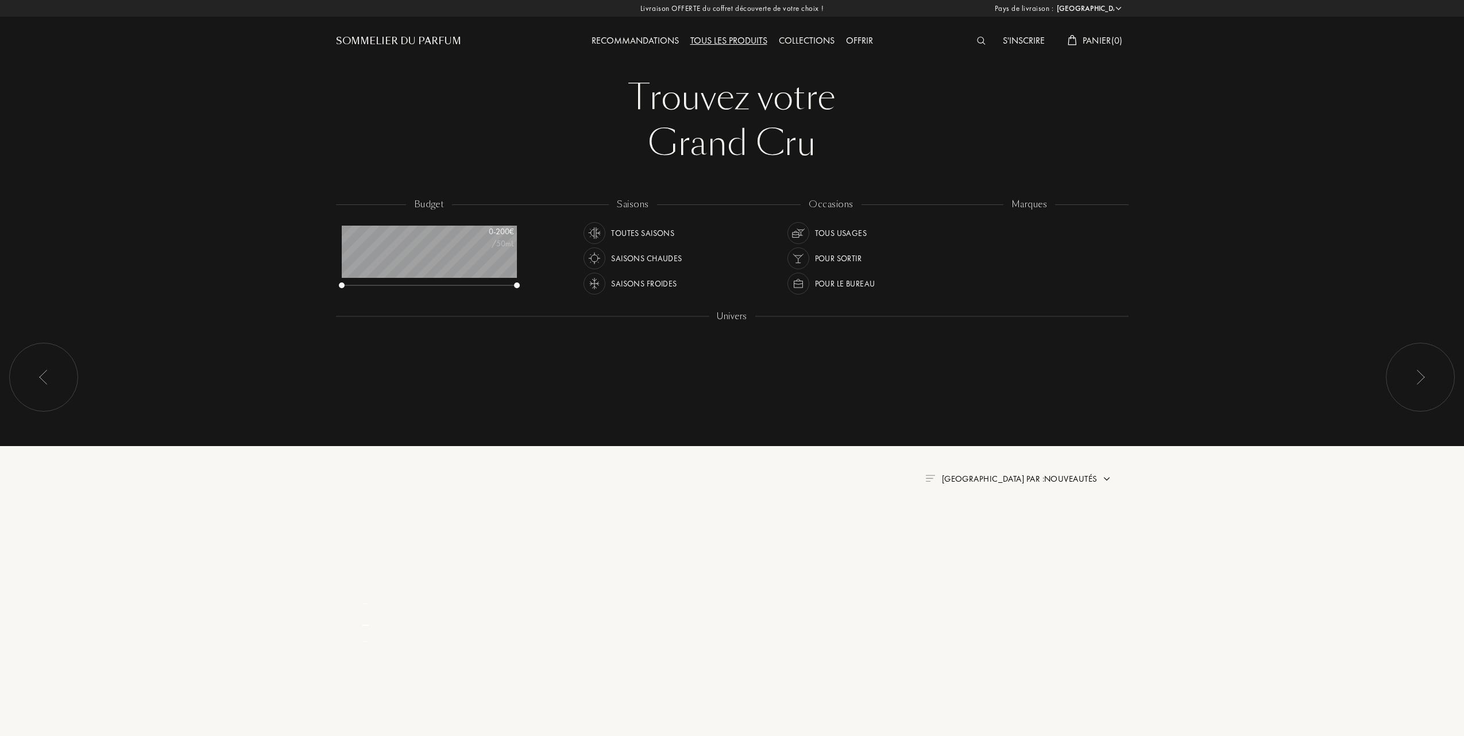
select select "FR"
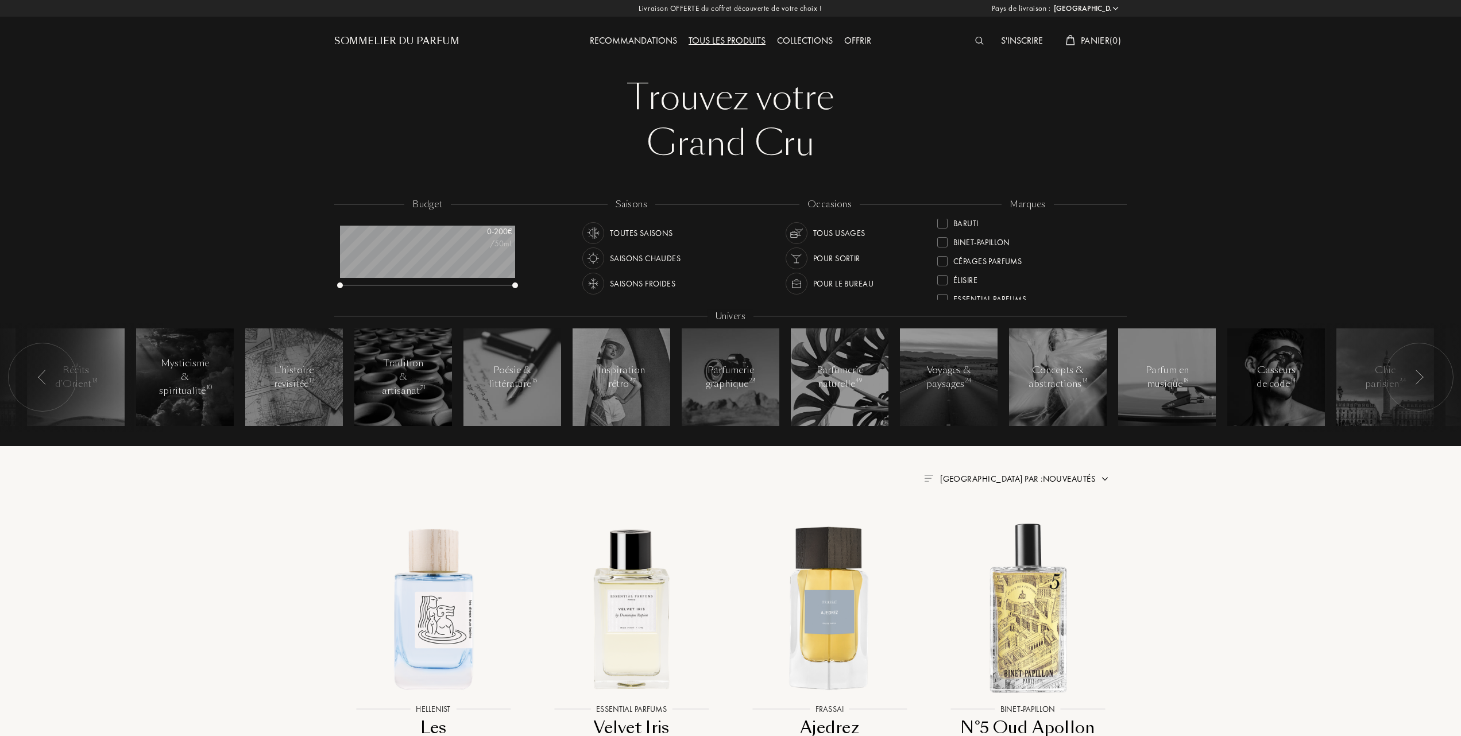
scroll to position [153, 0]
click at [945, 242] on div at bounding box center [942, 246] width 10 height 10
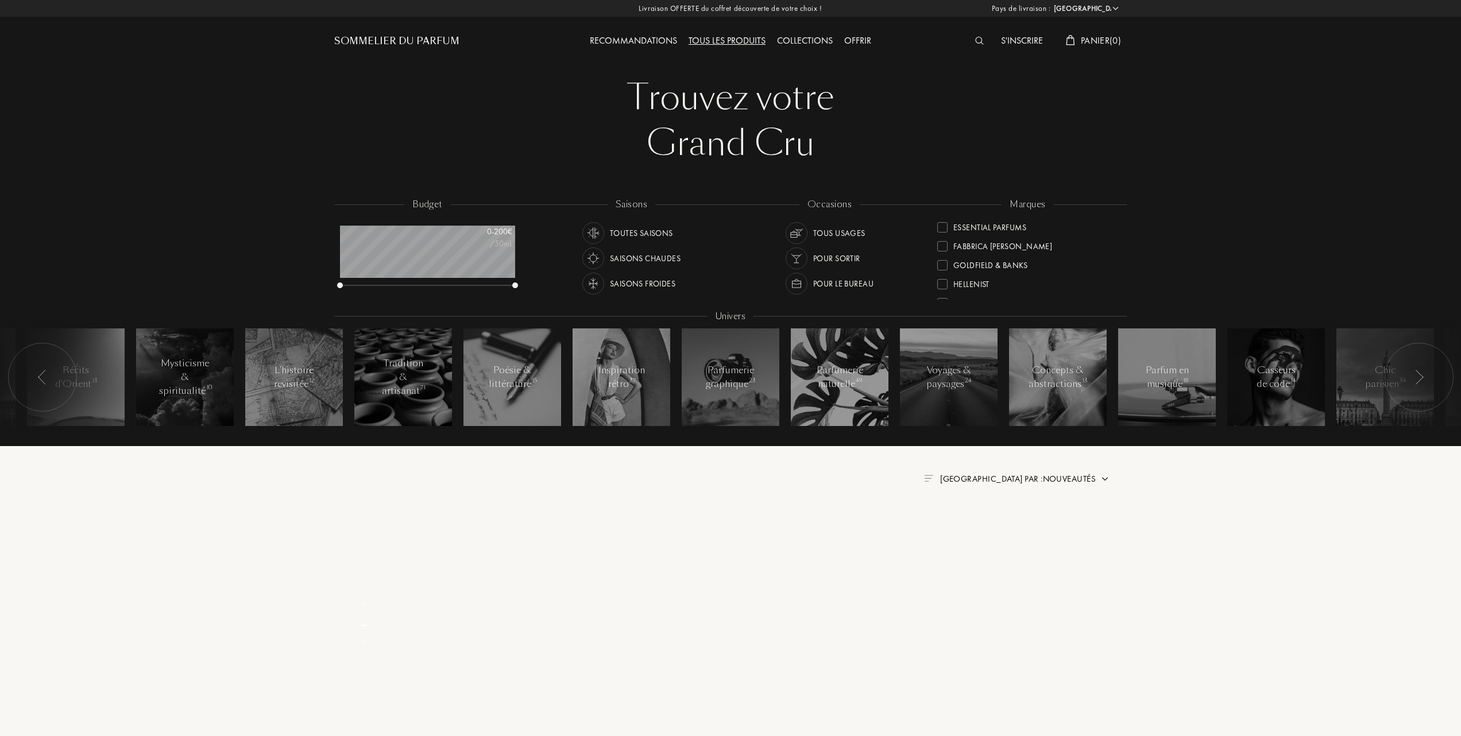
scroll to position [0, 0]
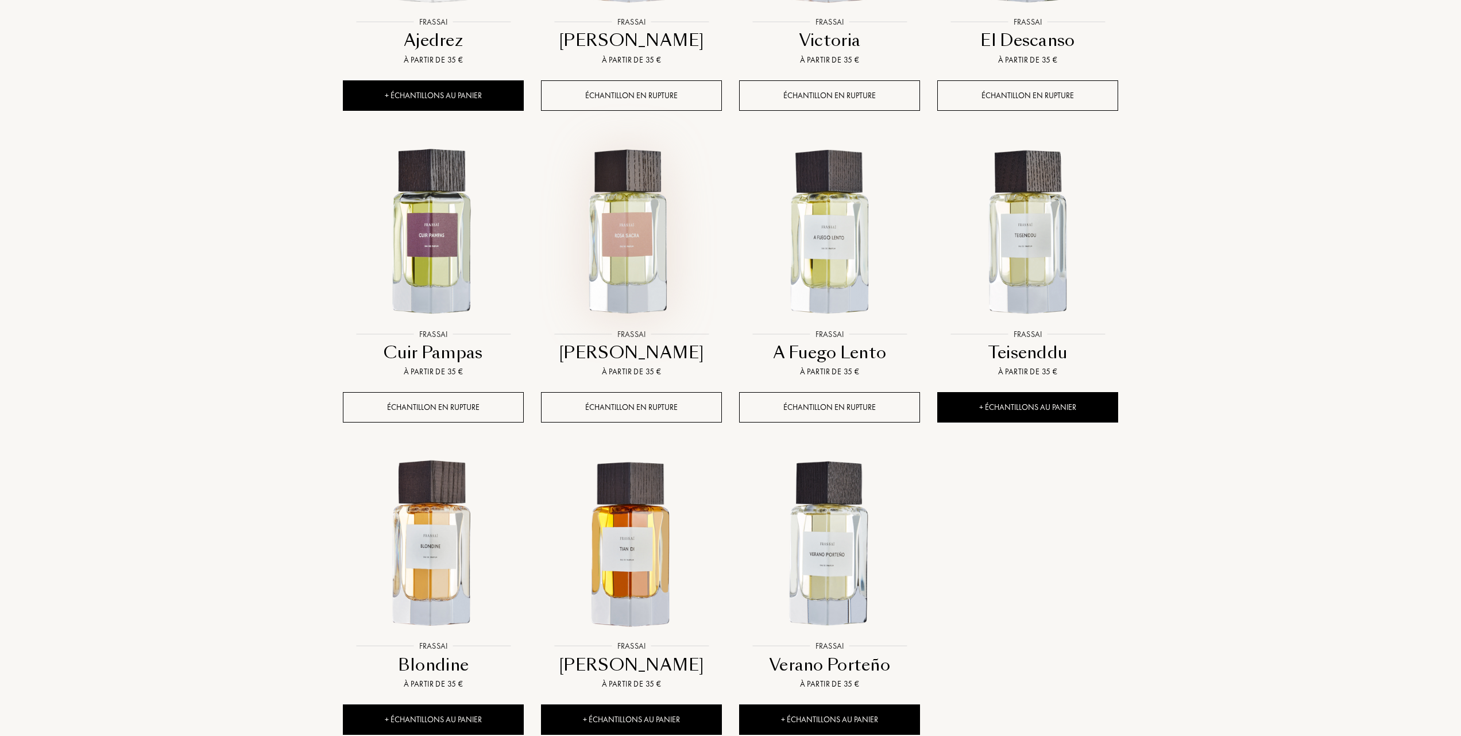
scroll to position [689, 0]
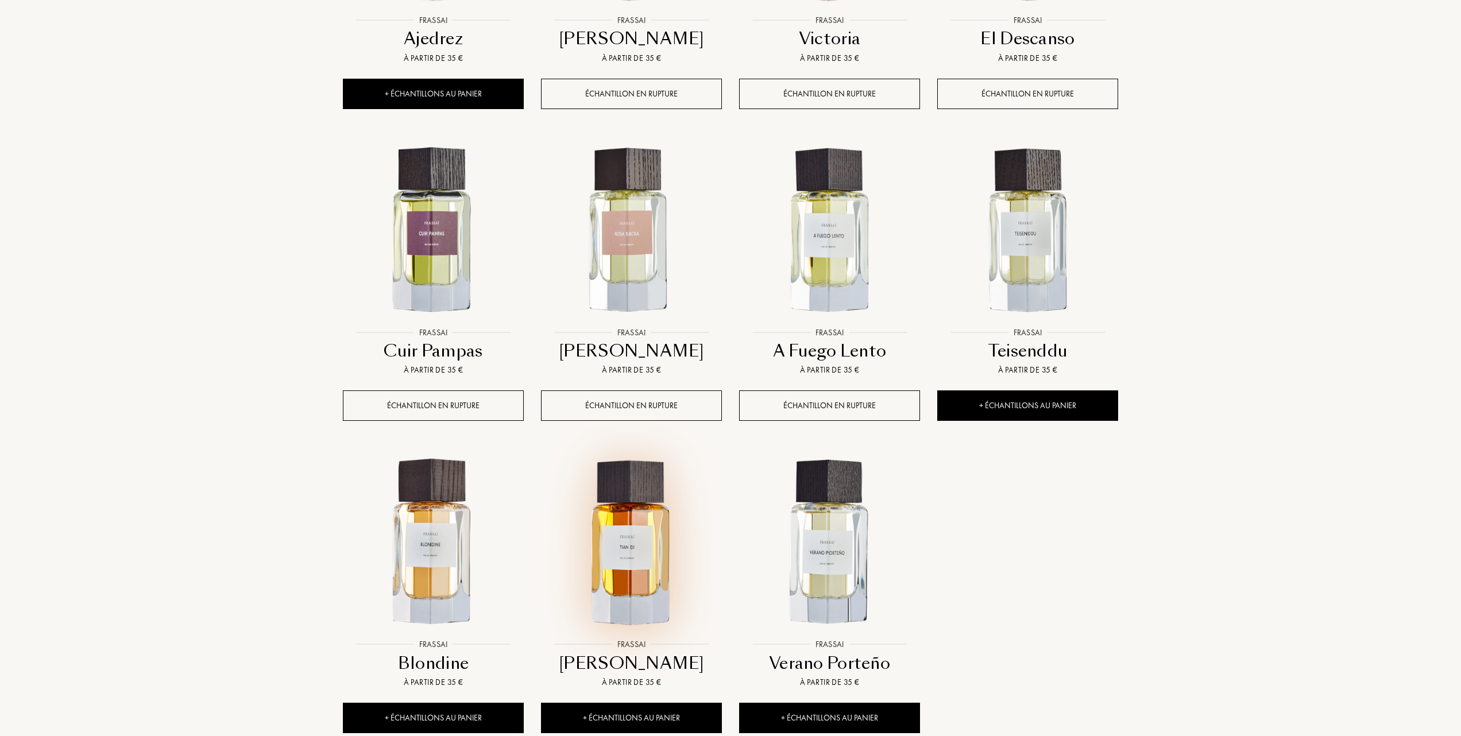
click at [621, 551] on img at bounding box center [631, 543] width 179 height 179
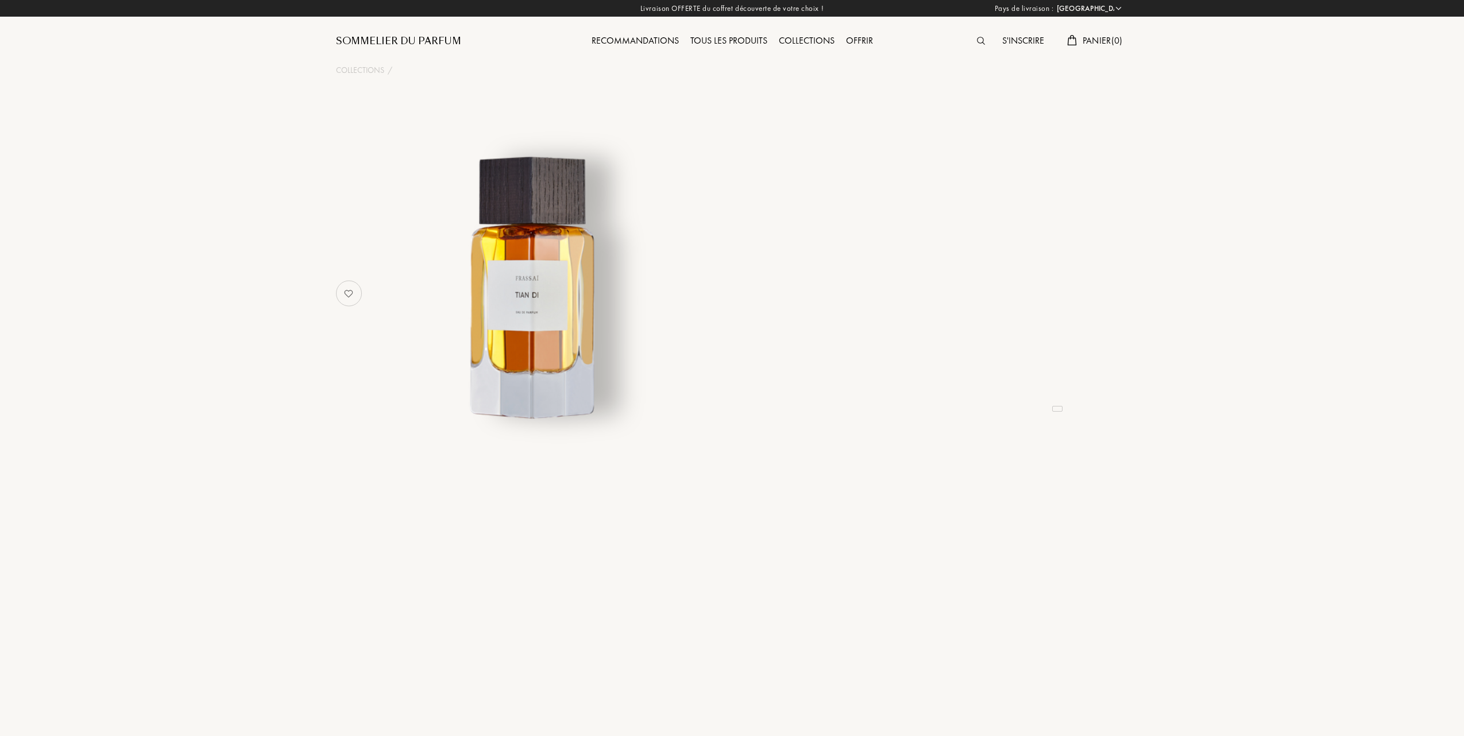
select select "FR"
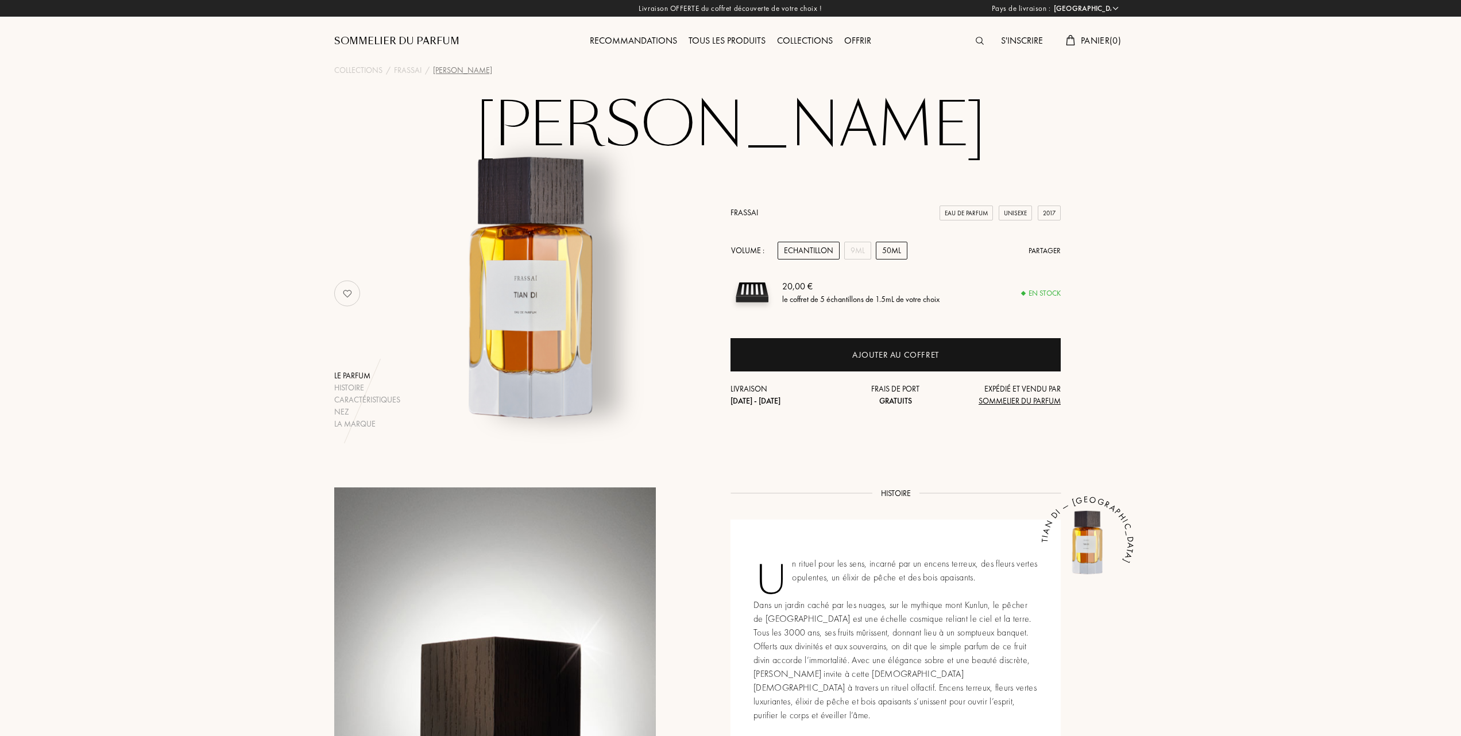
click at [898, 249] on div "50mL" at bounding box center [892, 251] width 32 height 18
click at [861, 249] on div "9mL" at bounding box center [857, 251] width 27 height 18
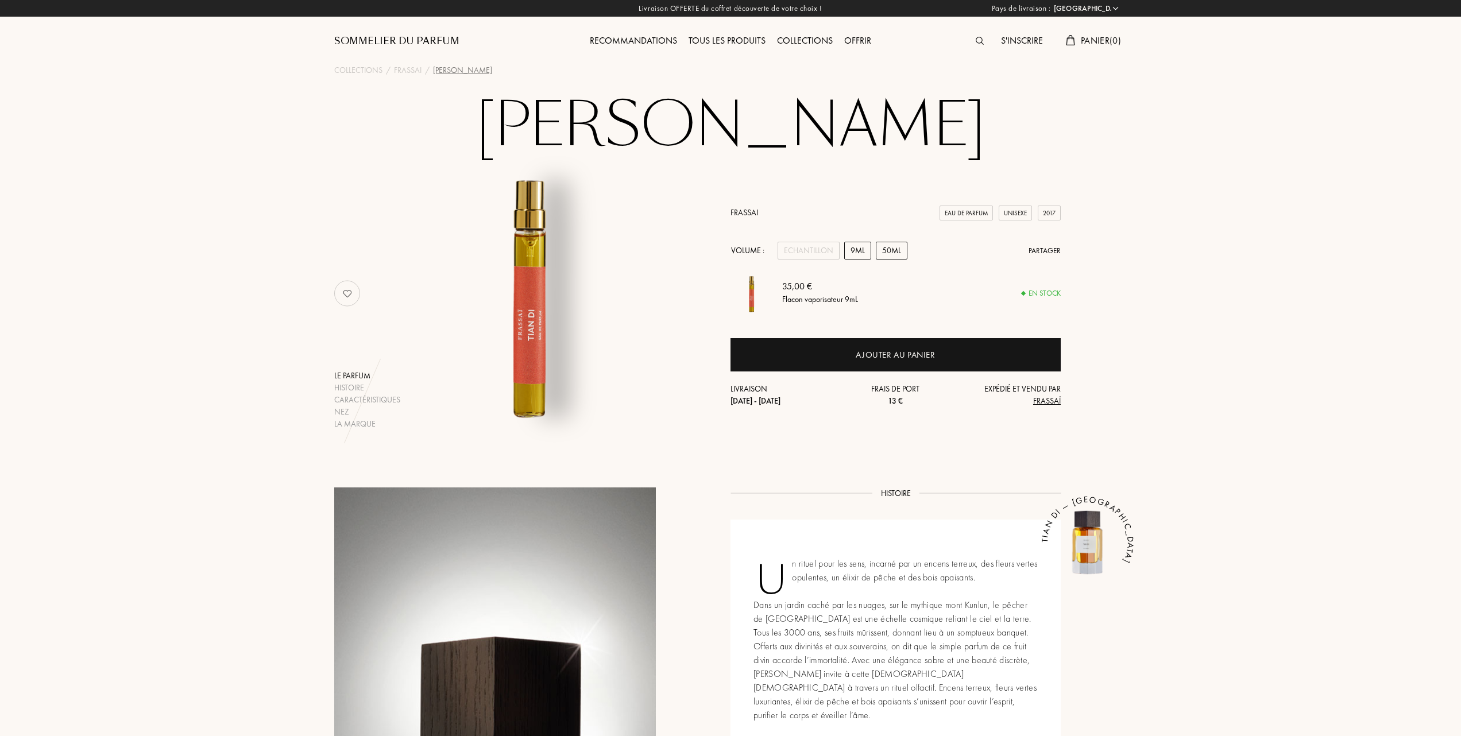
click at [899, 250] on div "50mL" at bounding box center [892, 251] width 32 height 18
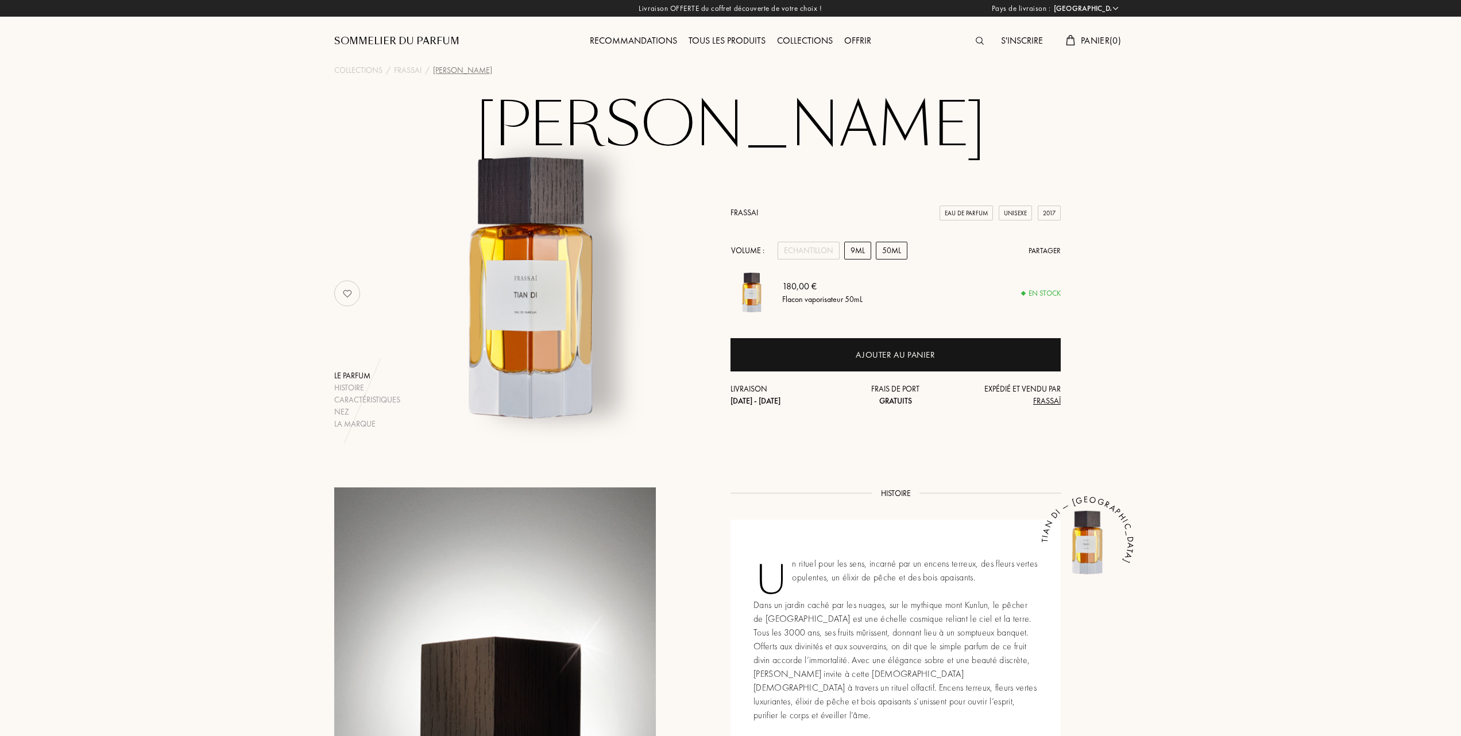
click at [855, 249] on div "9mL" at bounding box center [857, 251] width 27 height 18
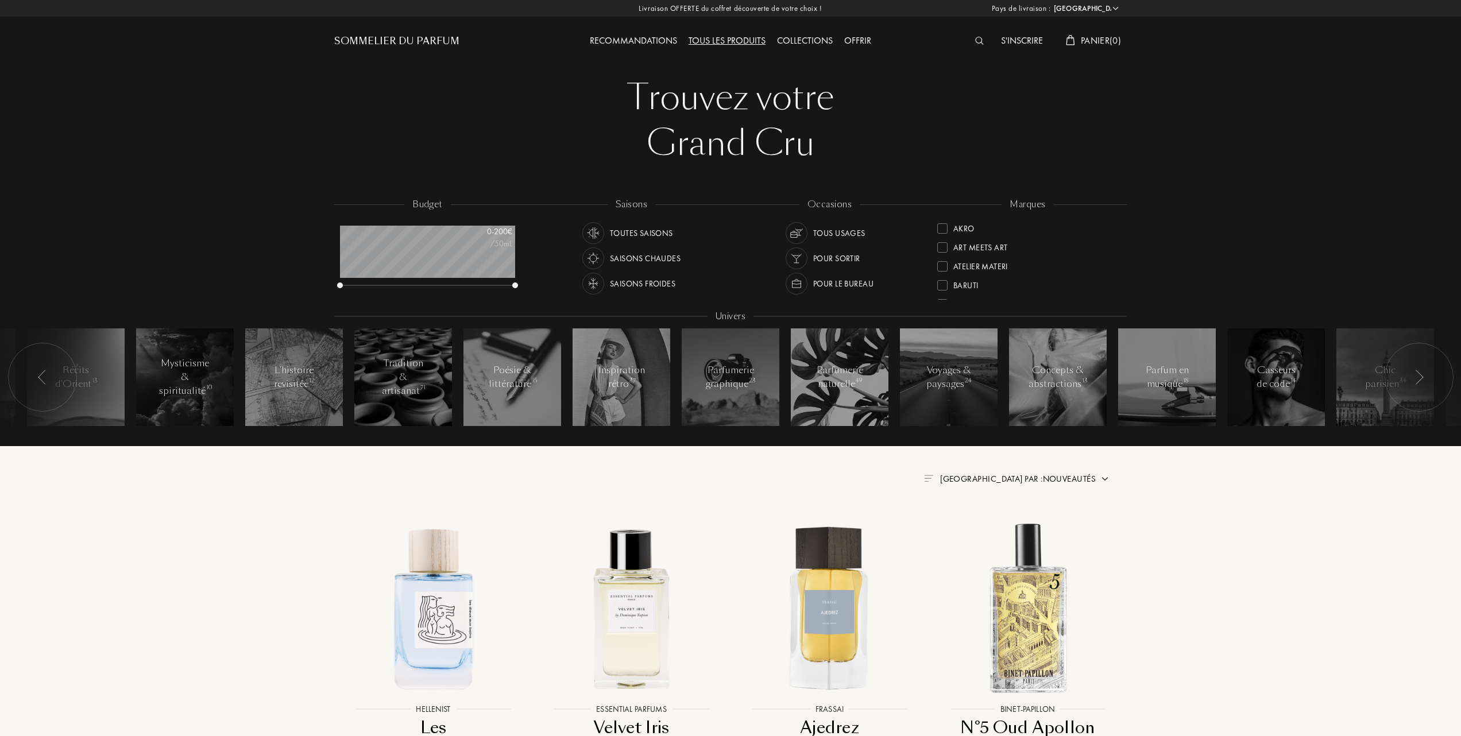
select select "FR"
click at [942, 281] on div at bounding box center [942, 284] width 10 height 10
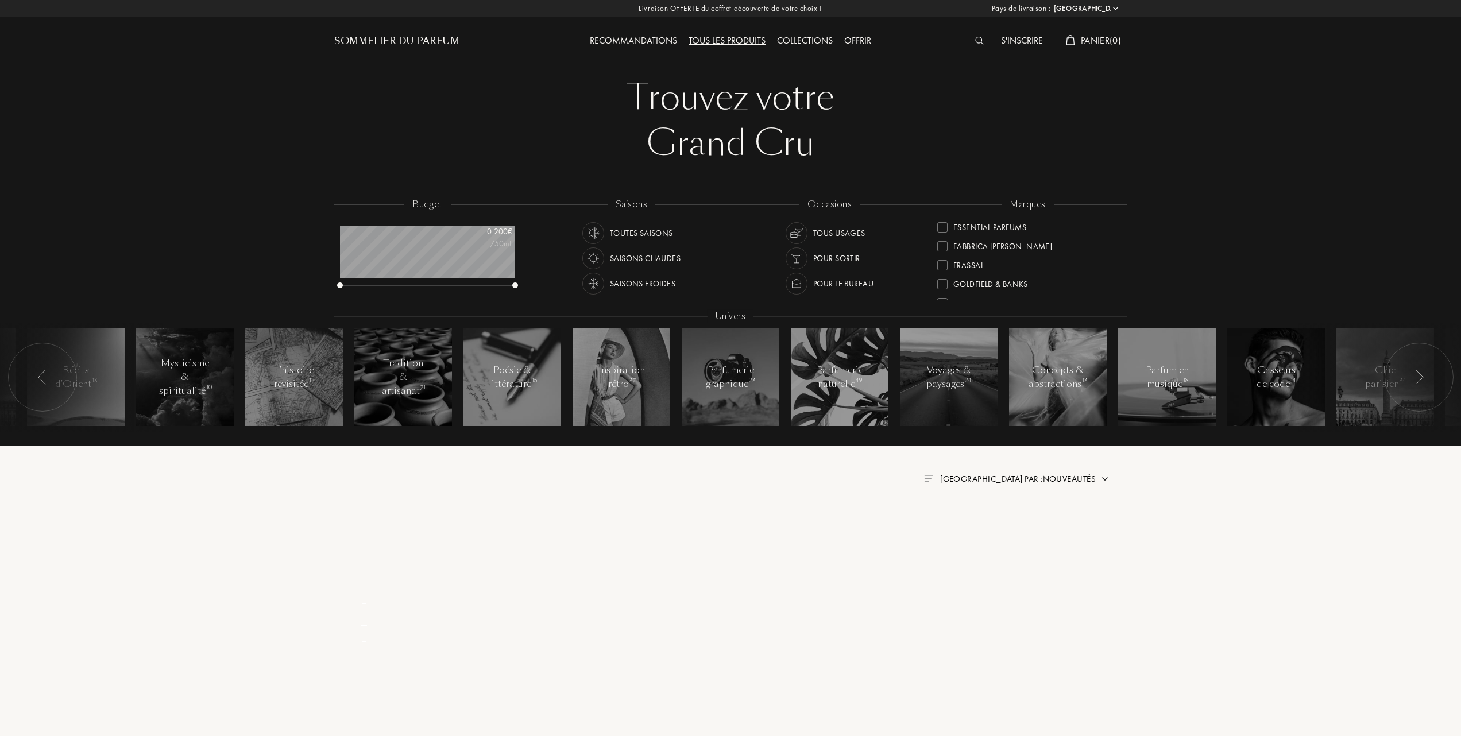
scroll to position [0, 0]
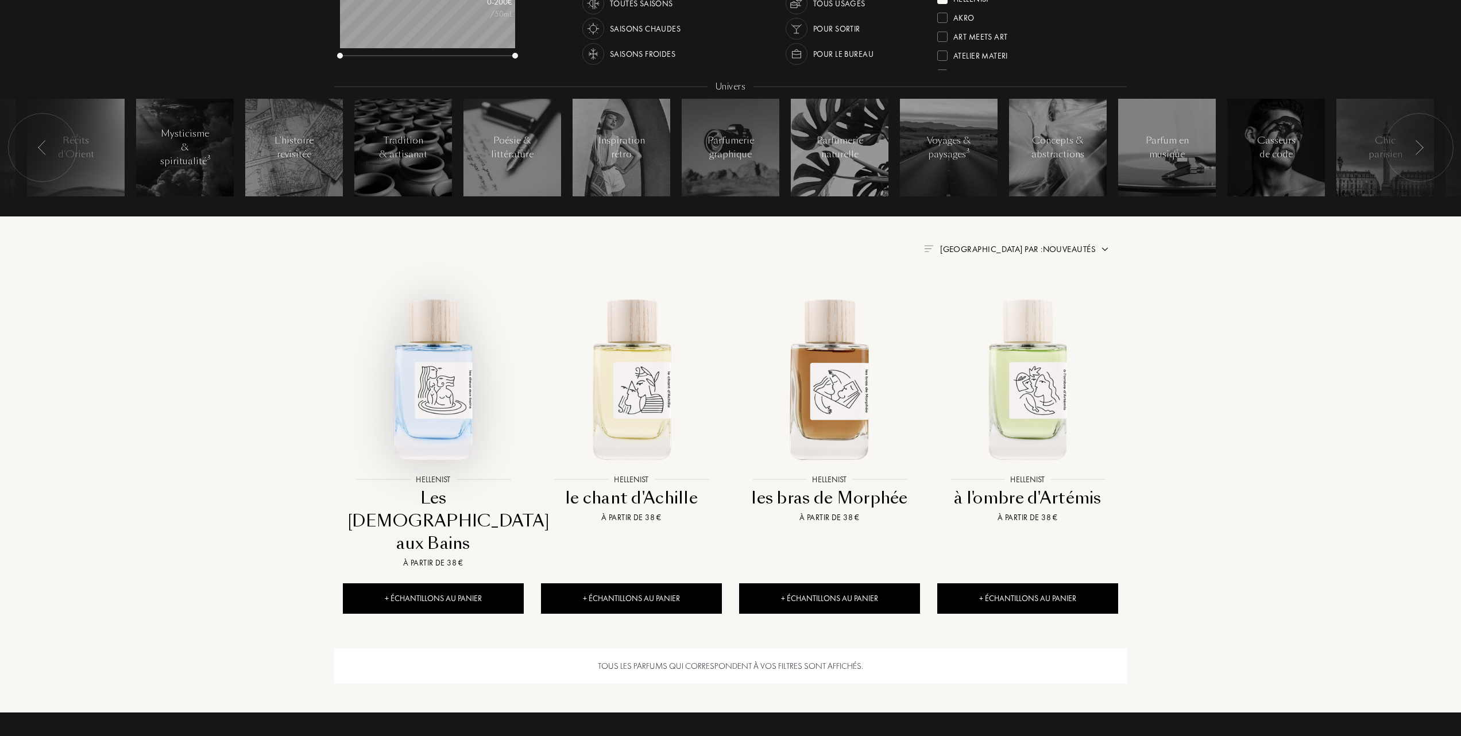
click at [434, 384] on img at bounding box center [433, 378] width 179 height 179
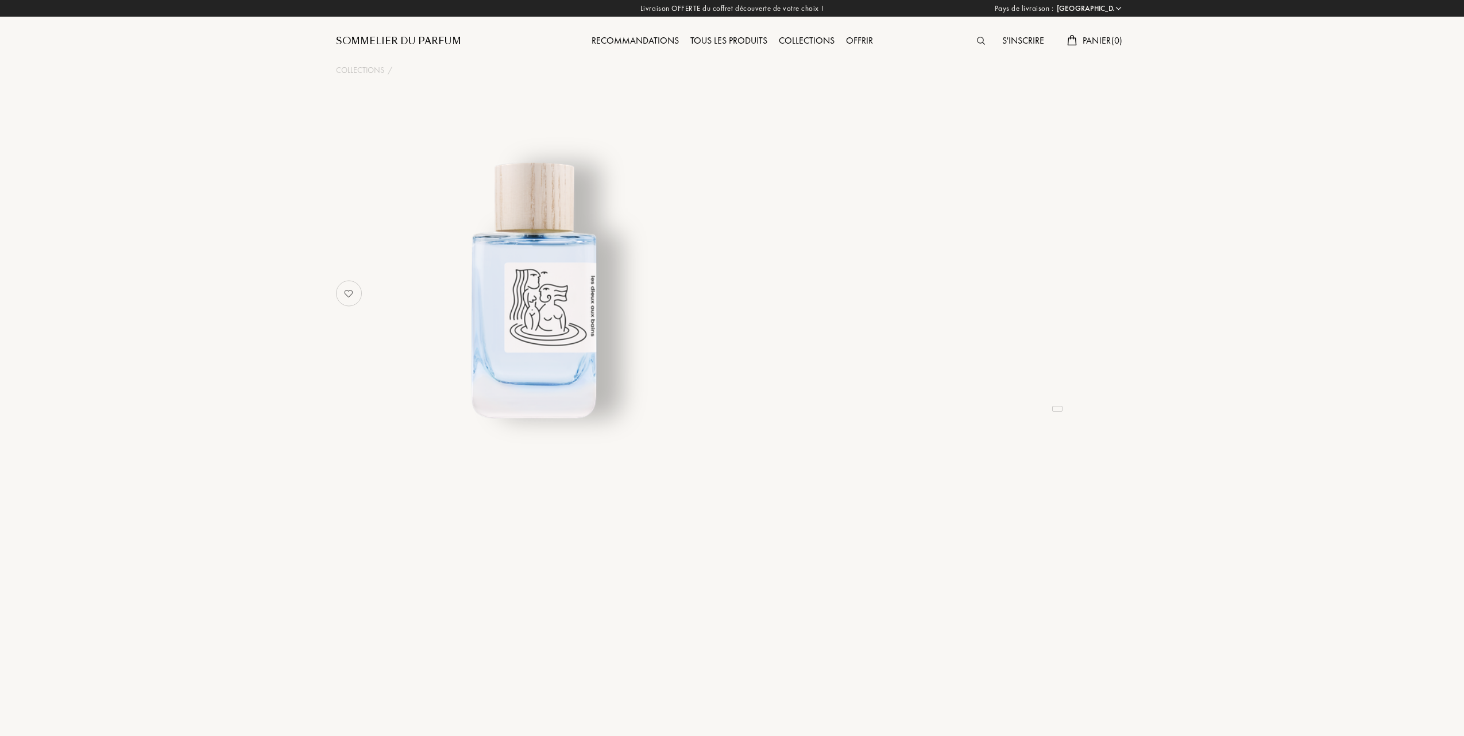
select select "FR"
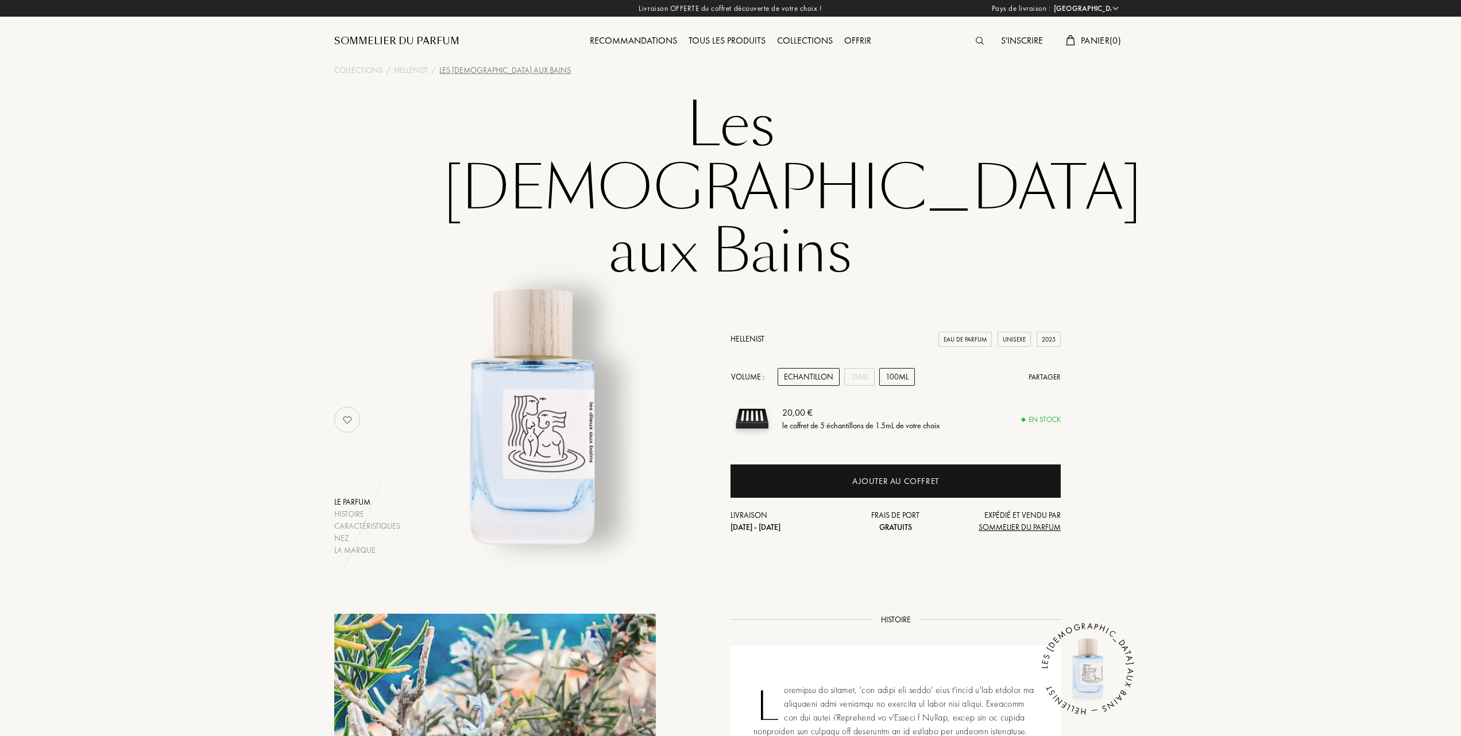
click at [894, 368] on div "100mL" at bounding box center [897, 377] width 36 height 18
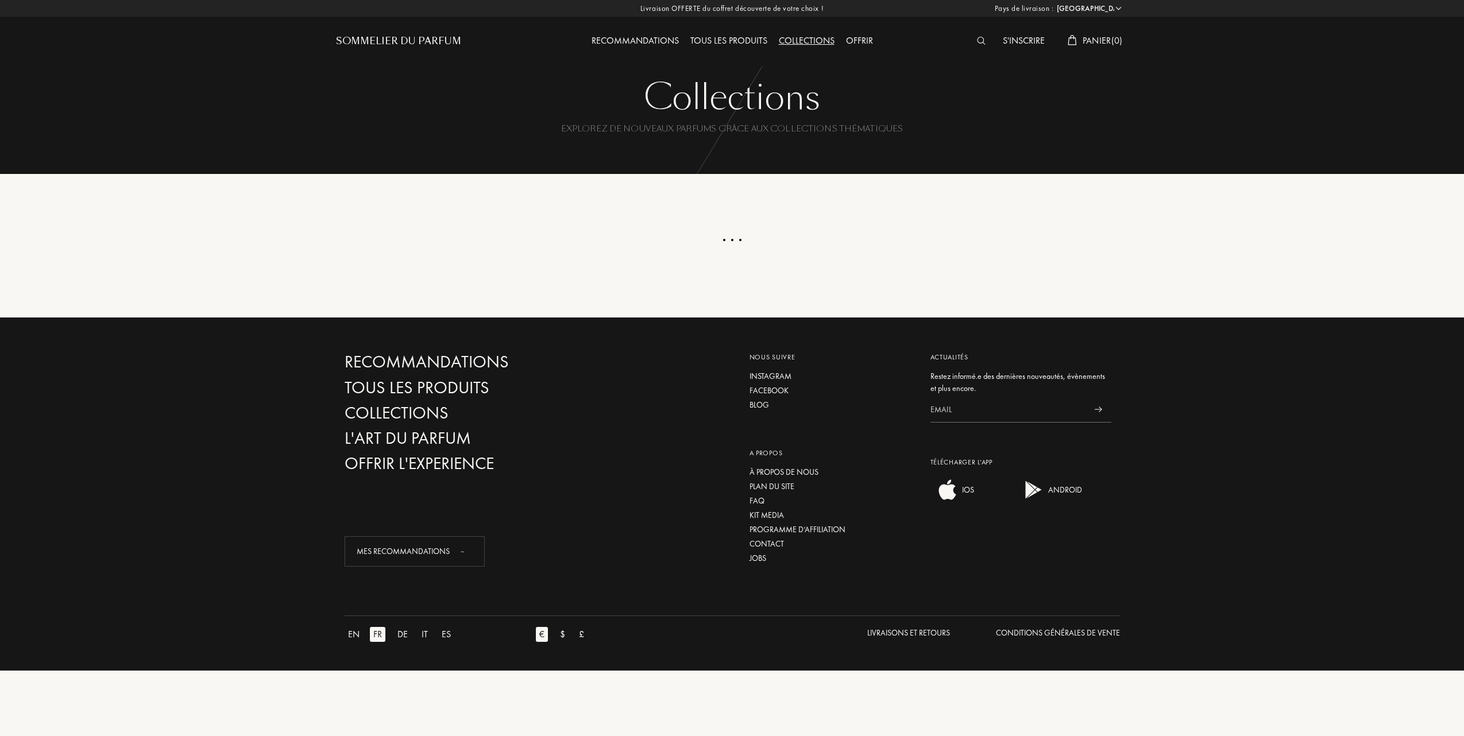
select select "FR"
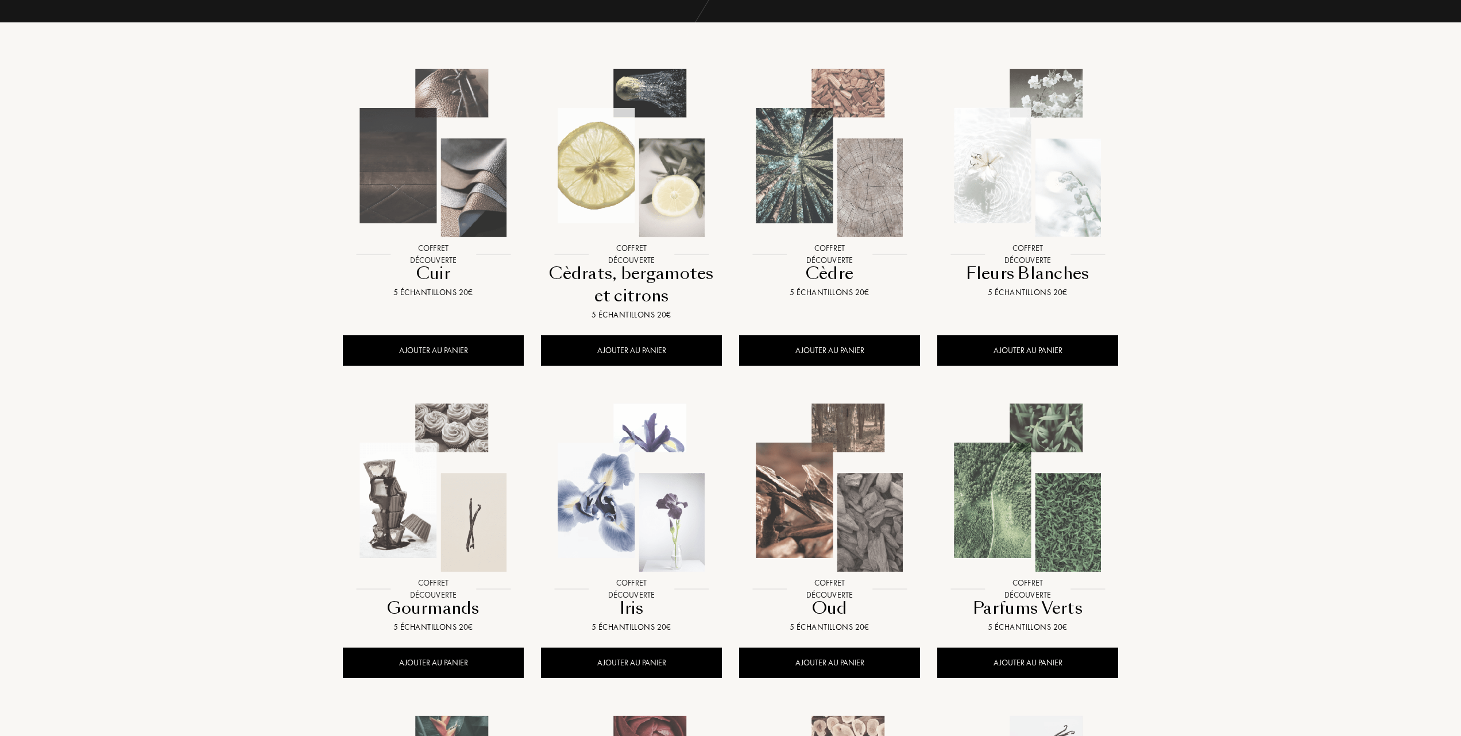
scroll to position [153, 0]
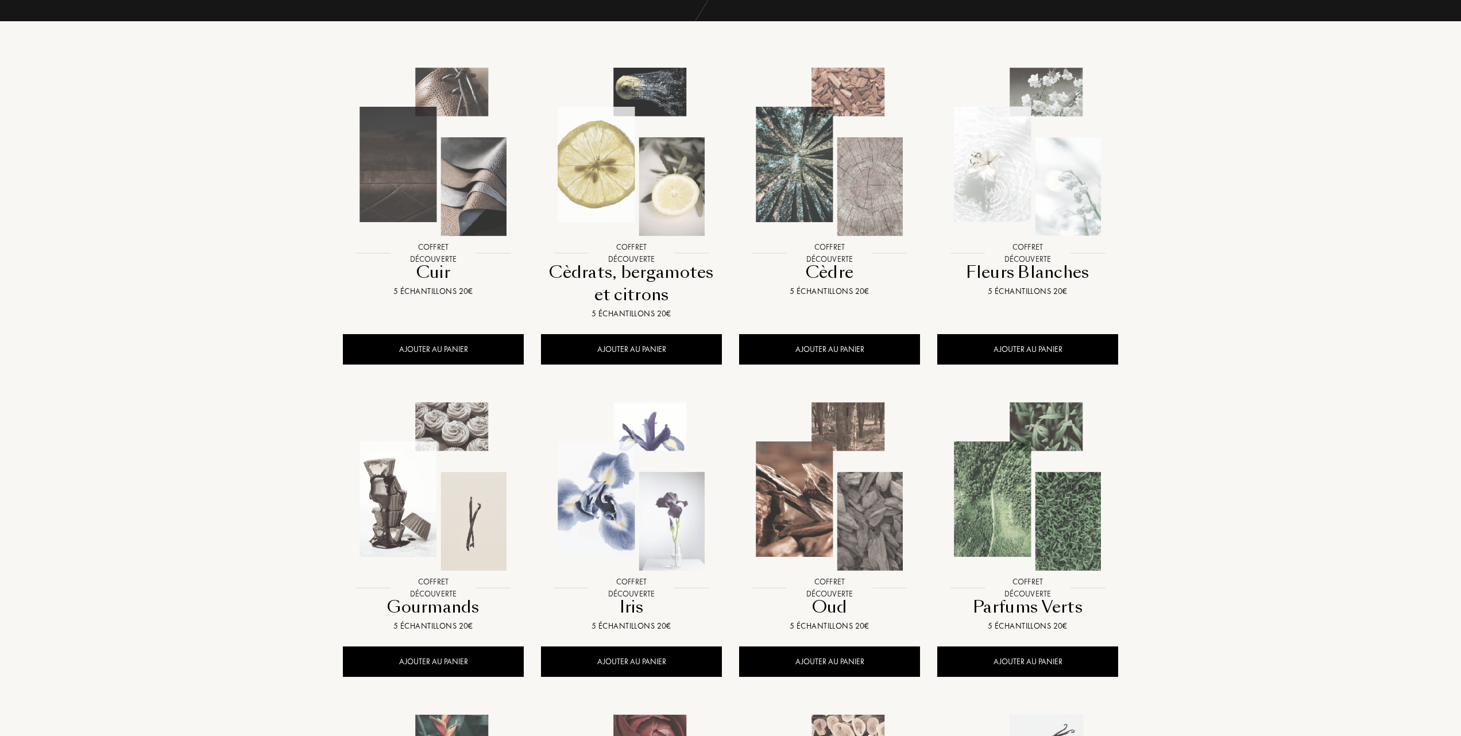
click at [1012, 490] on img at bounding box center [1027, 486] width 179 height 179
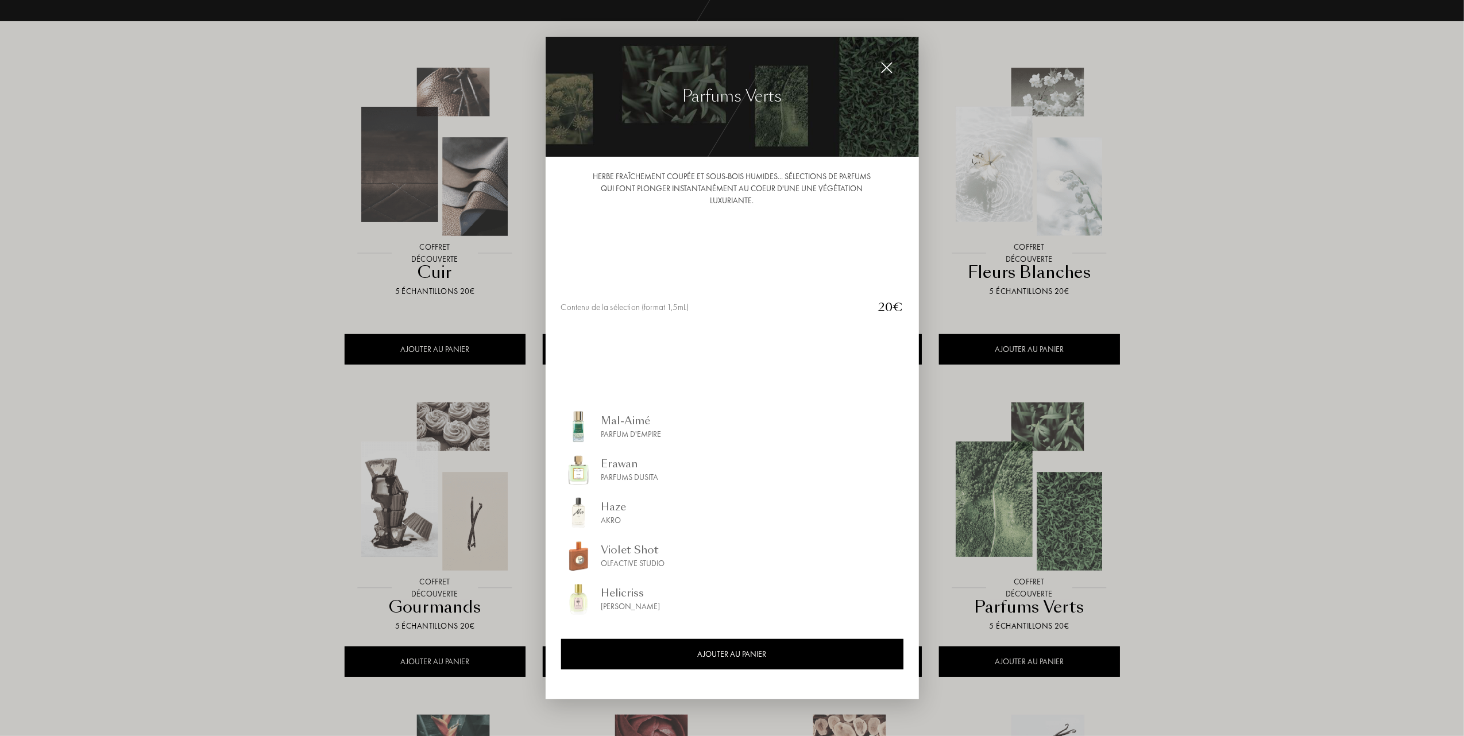
click at [623, 465] on div "Erawan" at bounding box center [629, 465] width 57 height 16
click at [621, 510] on div "Haze" at bounding box center [613, 508] width 25 height 16
click at [635, 552] on div "Violet Shot" at bounding box center [633, 551] width 64 height 16
click at [889, 65] on img at bounding box center [886, 67] width 13 height 13
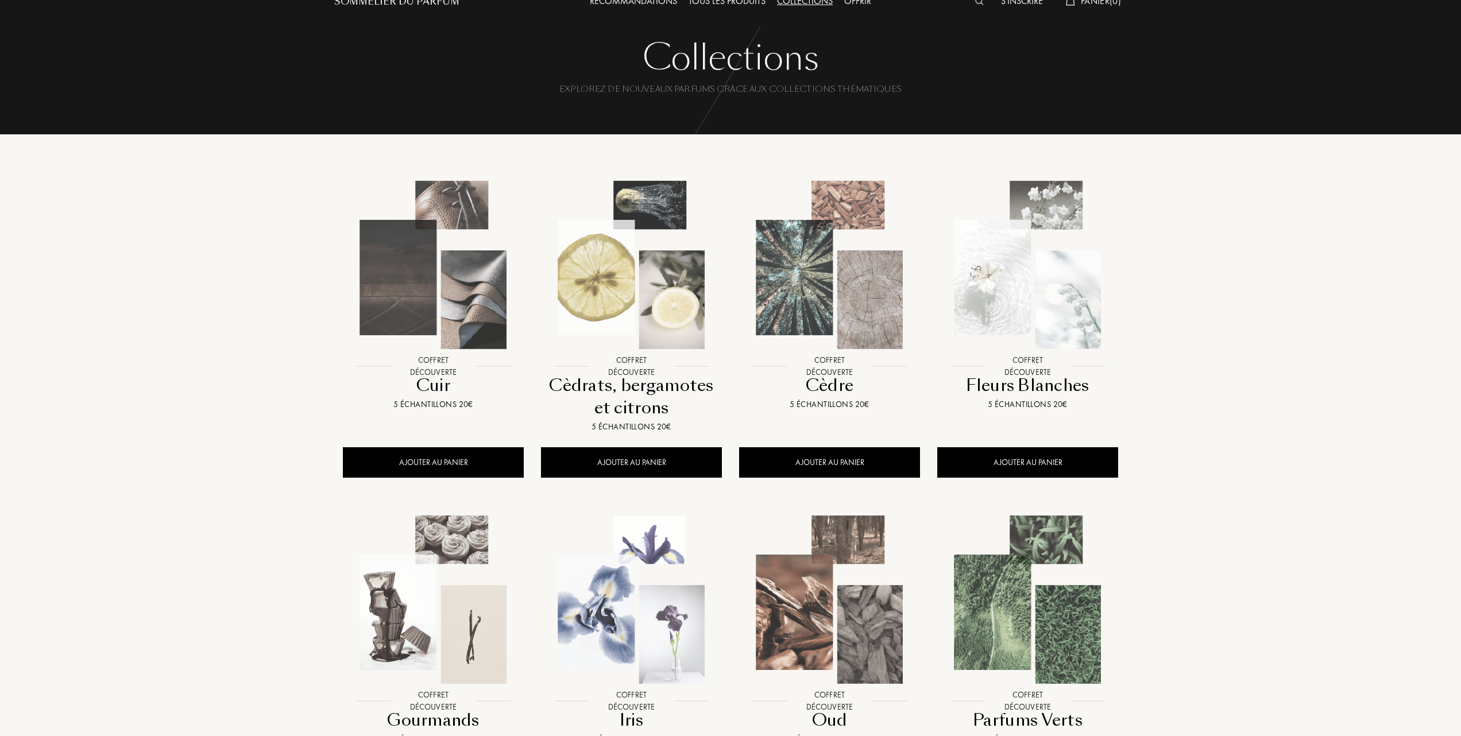
scroll to position [0, 0]
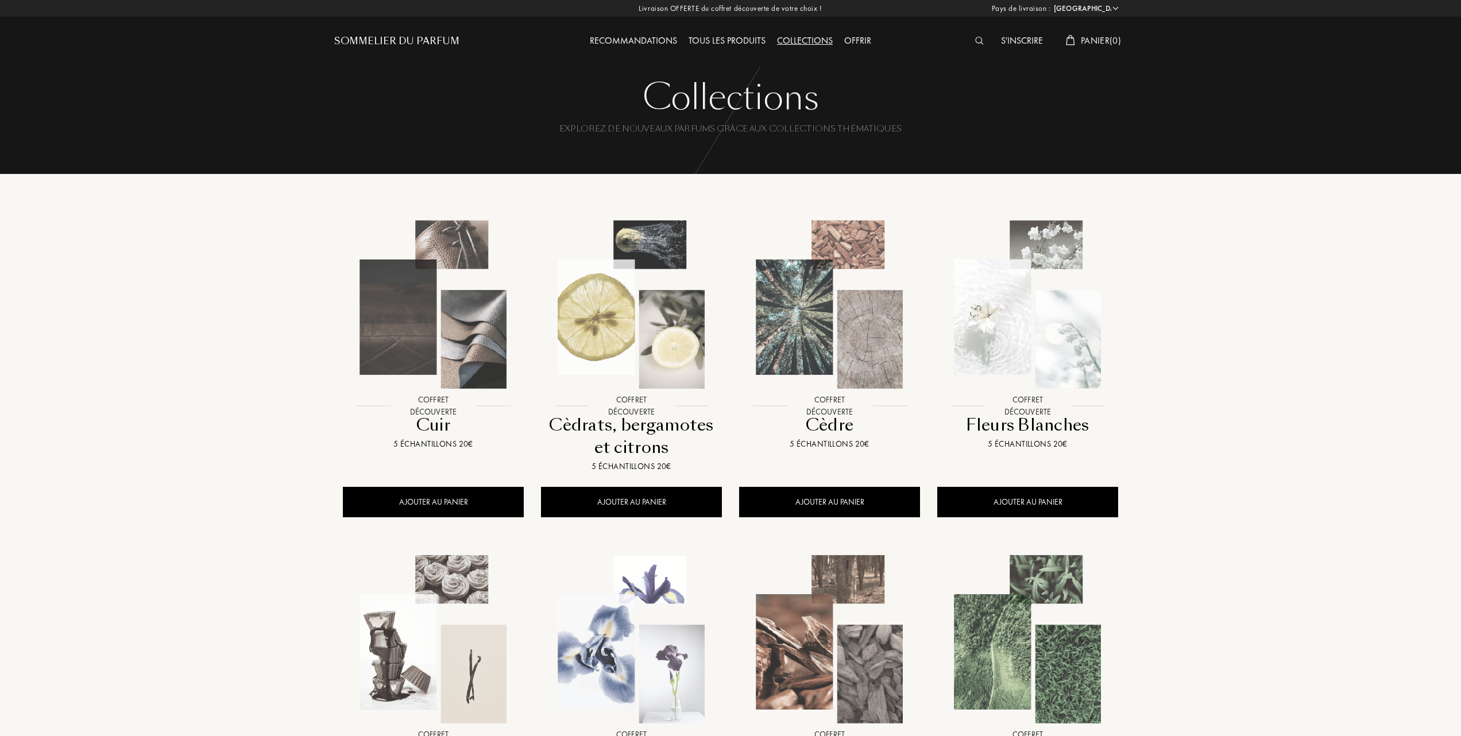
click at [745, 40] on div "Tous les produits" at bounding box center [727, 41] width 88 height 15
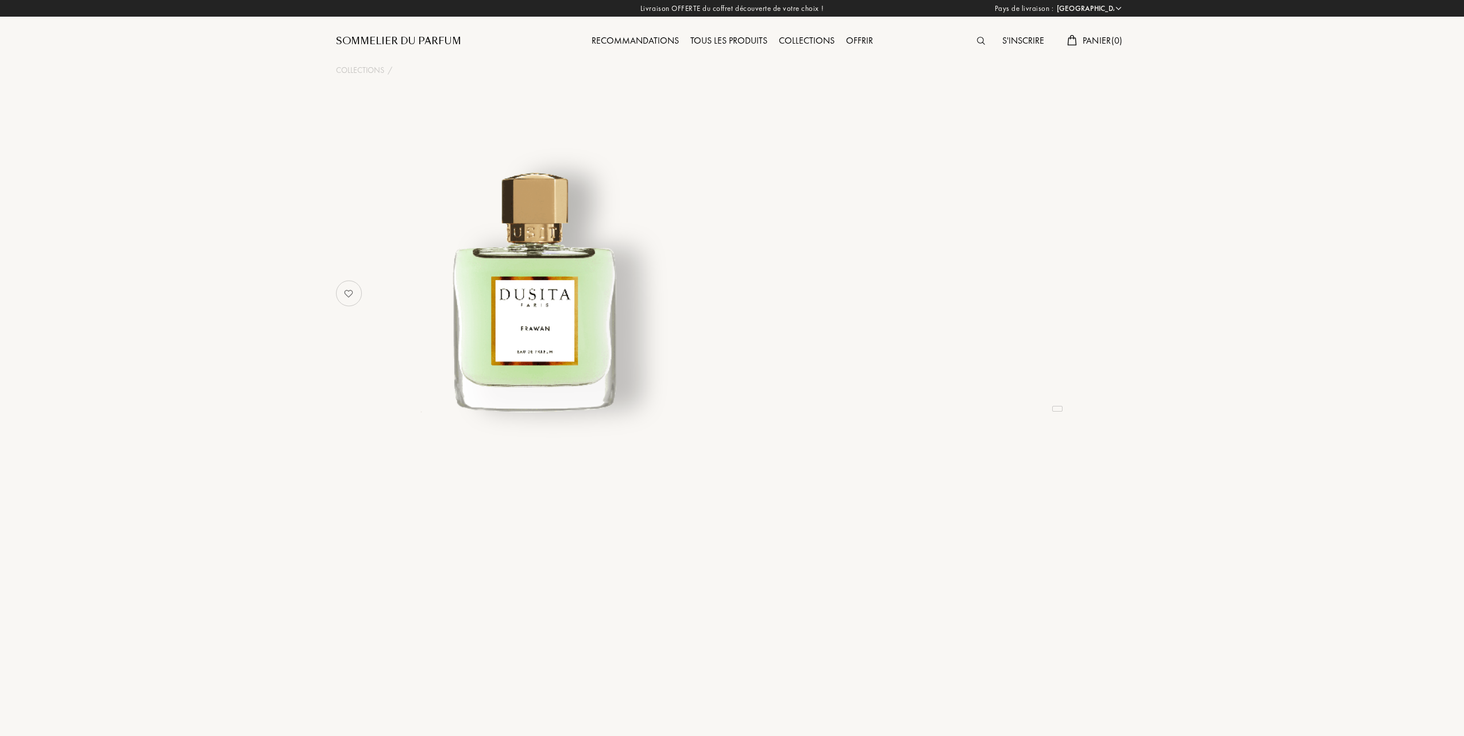
select select "FR"
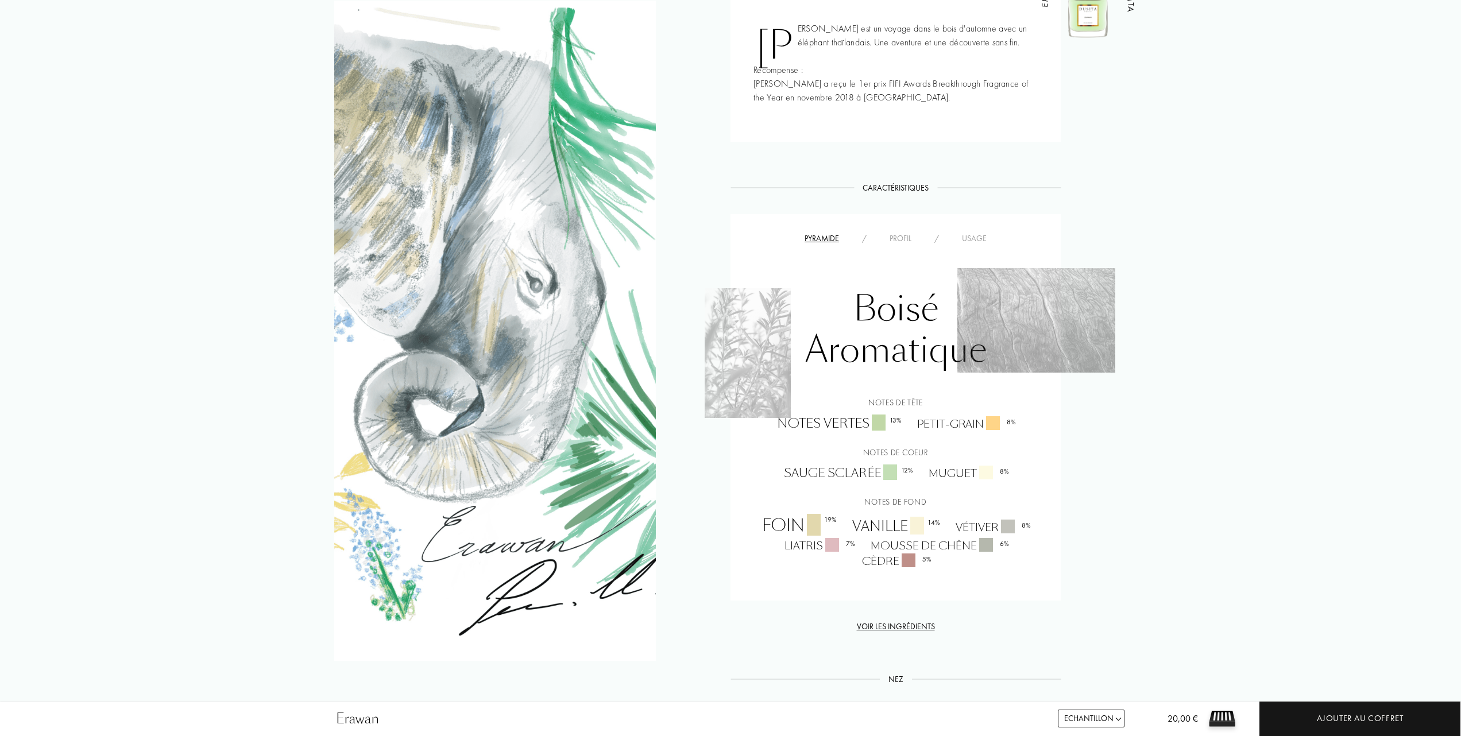
scroll to position [536, 0]
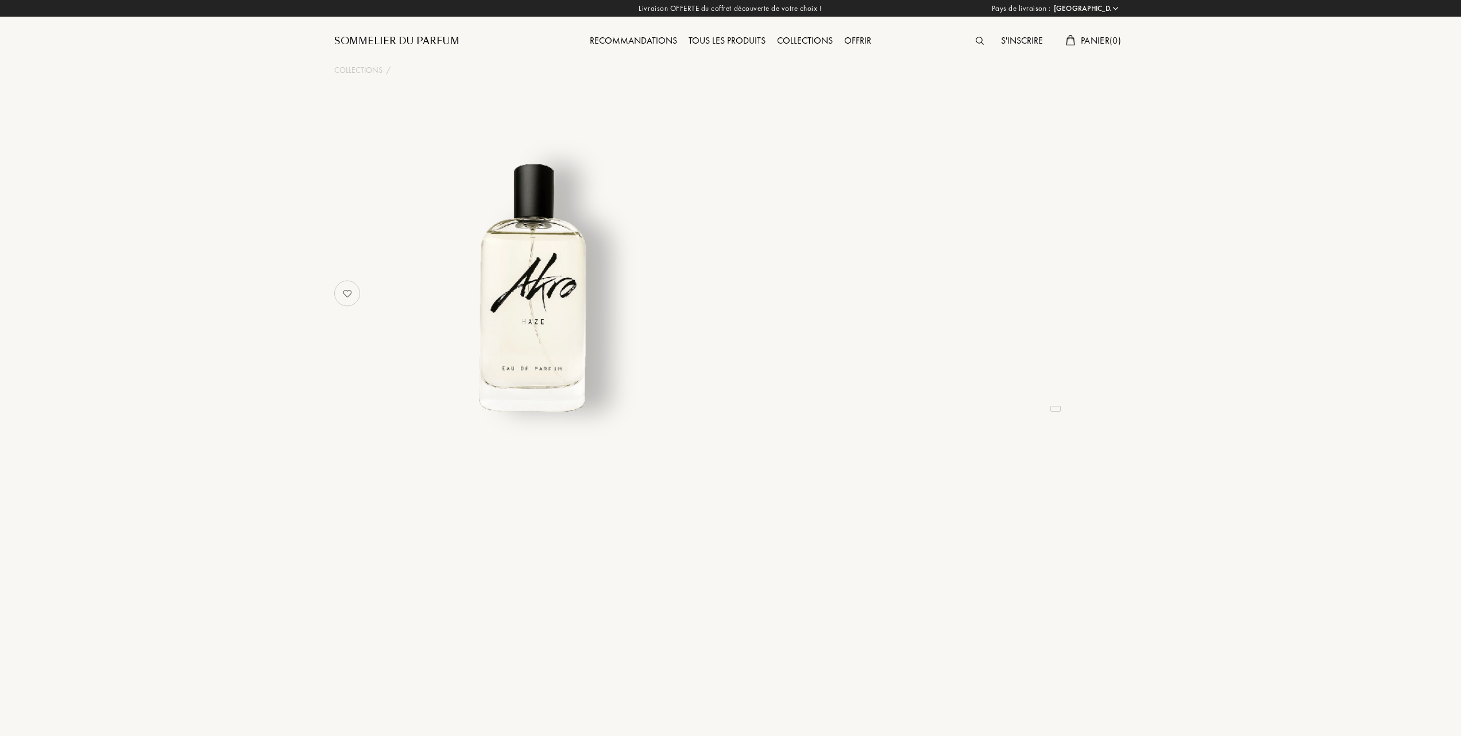
select select "FR"
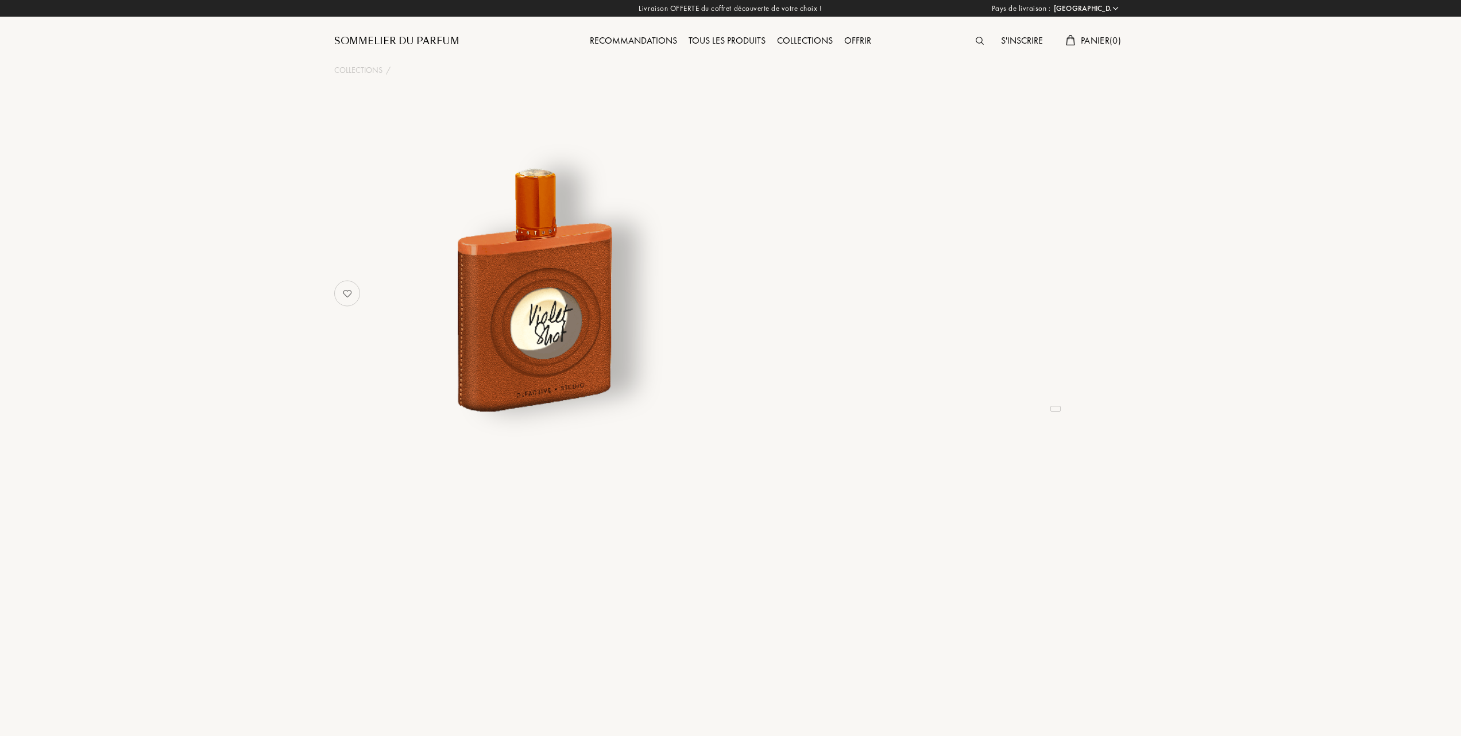
select select "FR"
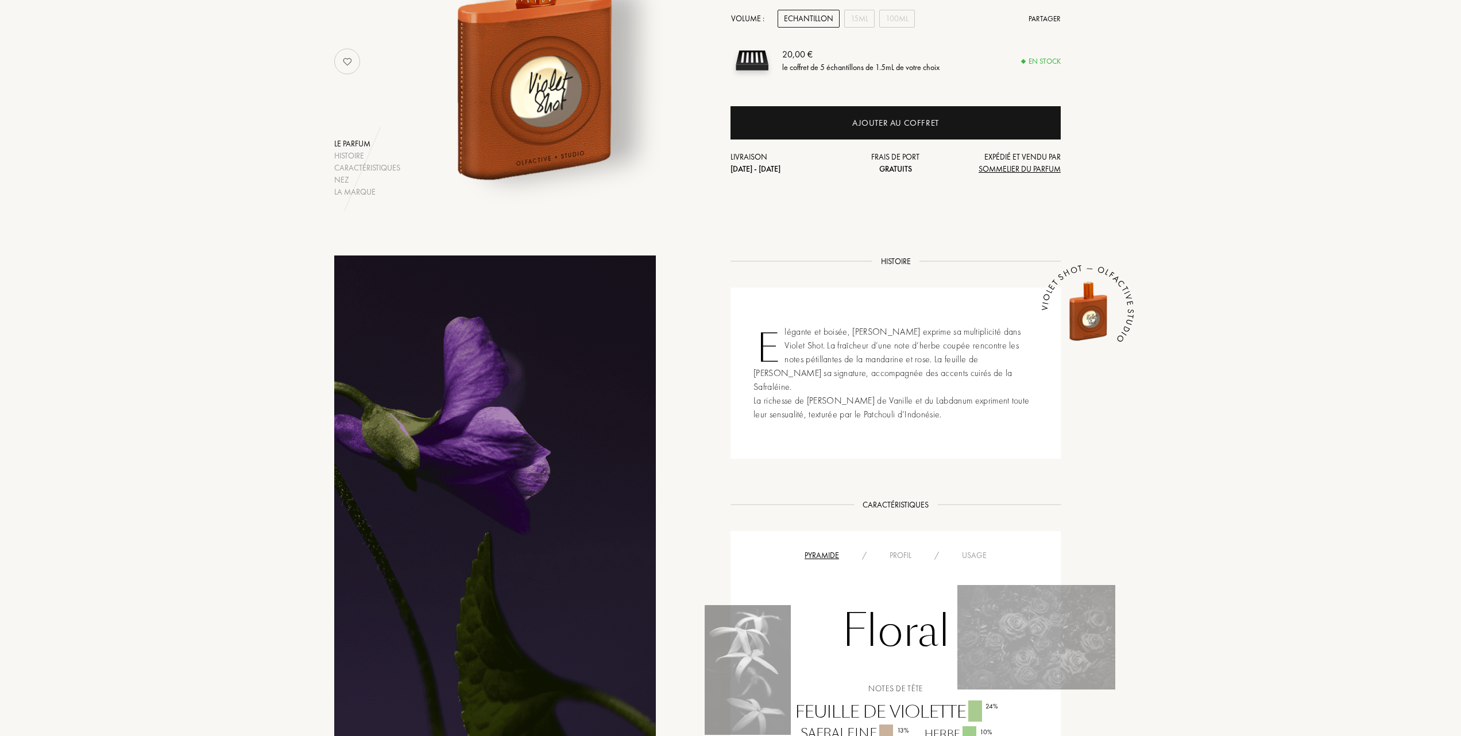
scroll to position [230, 0]
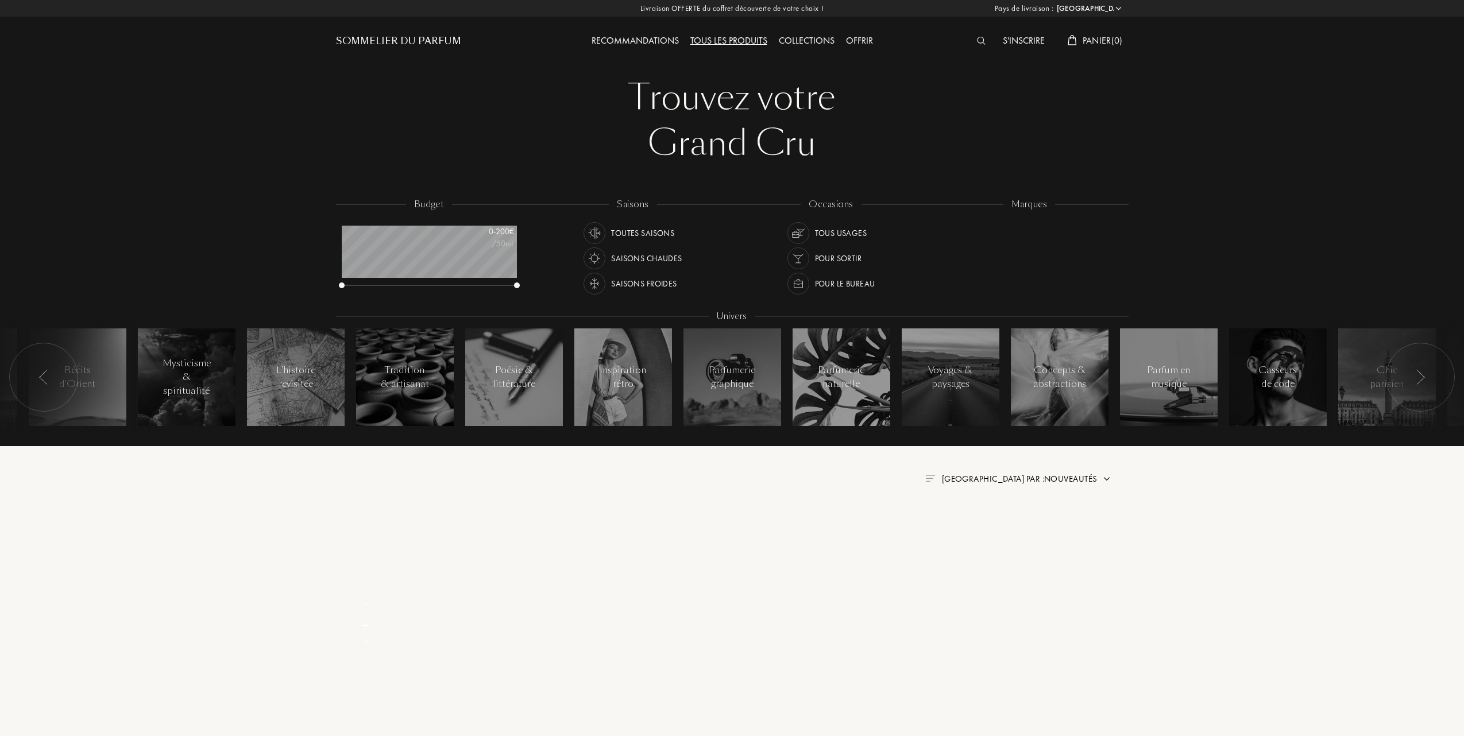
select select "FR"
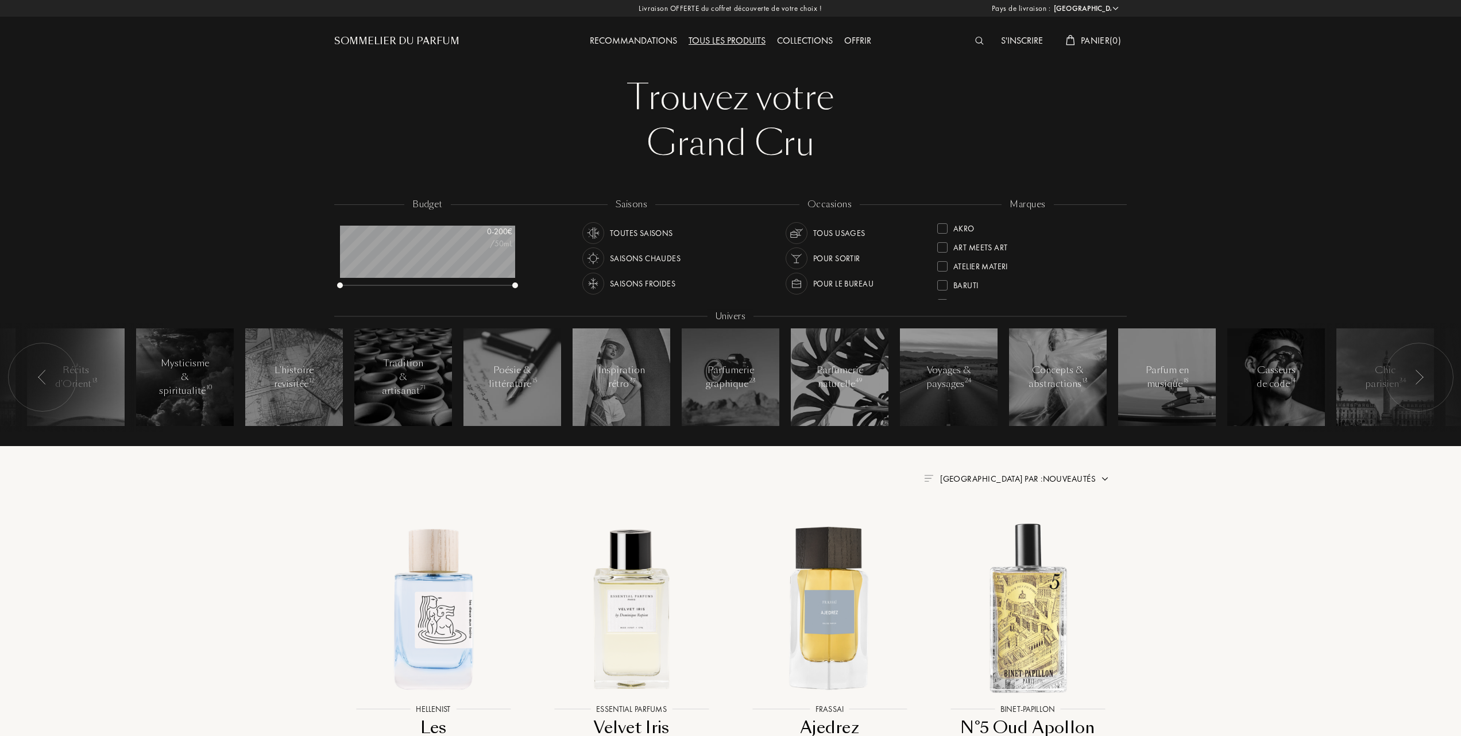
click at [945, 284] on div at bounding box center [942, 285] width 10 height 10
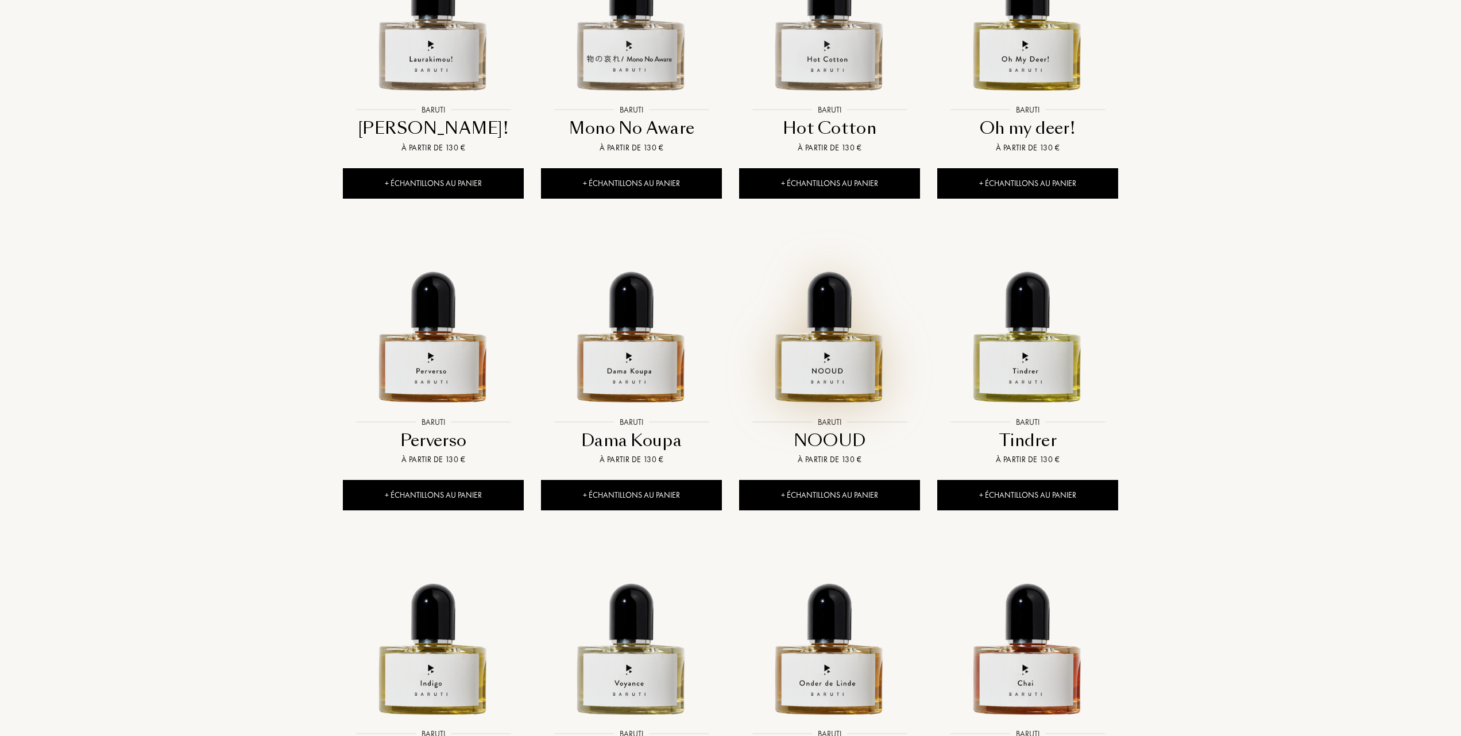
scroll to position [612, 0]
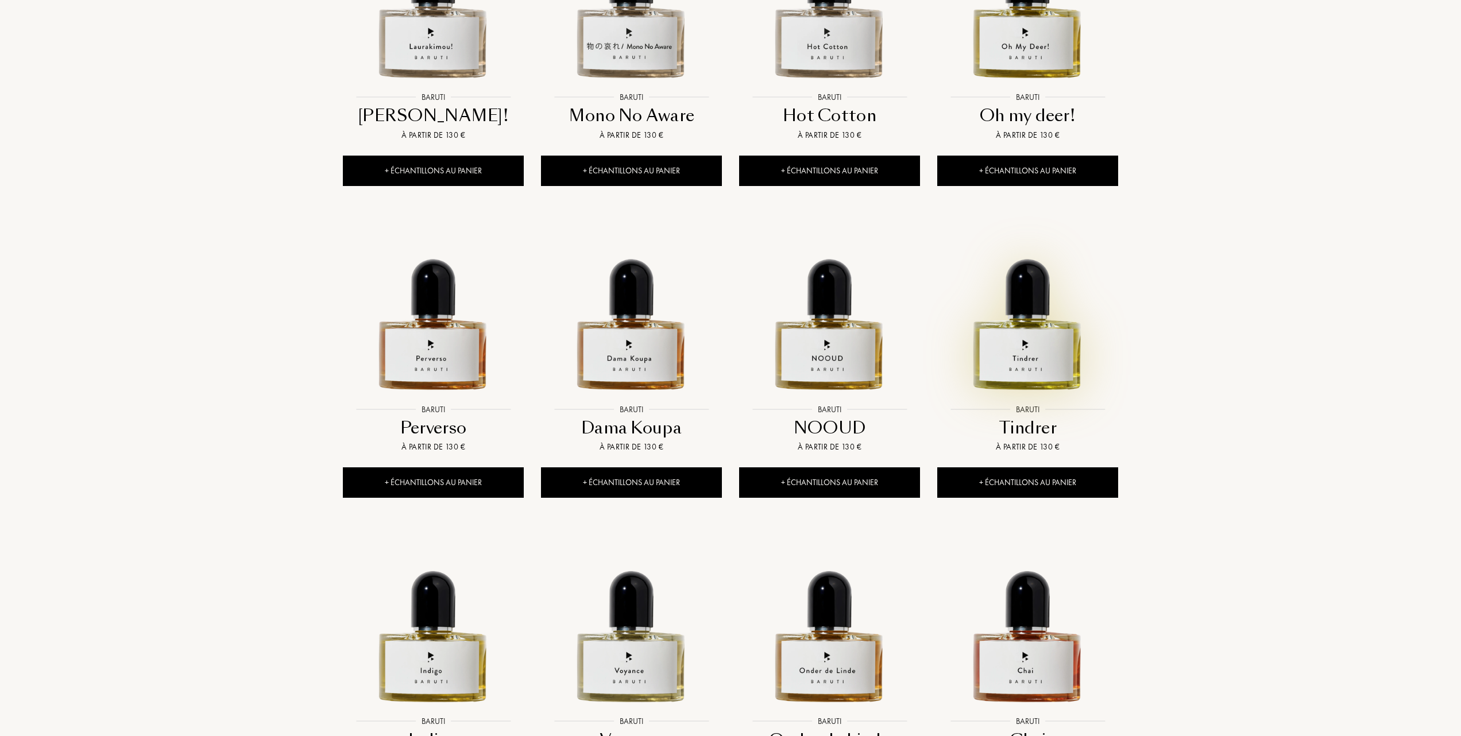
click at [1034, 361] on img at bounding box center [1027, 308] width 179 height 179
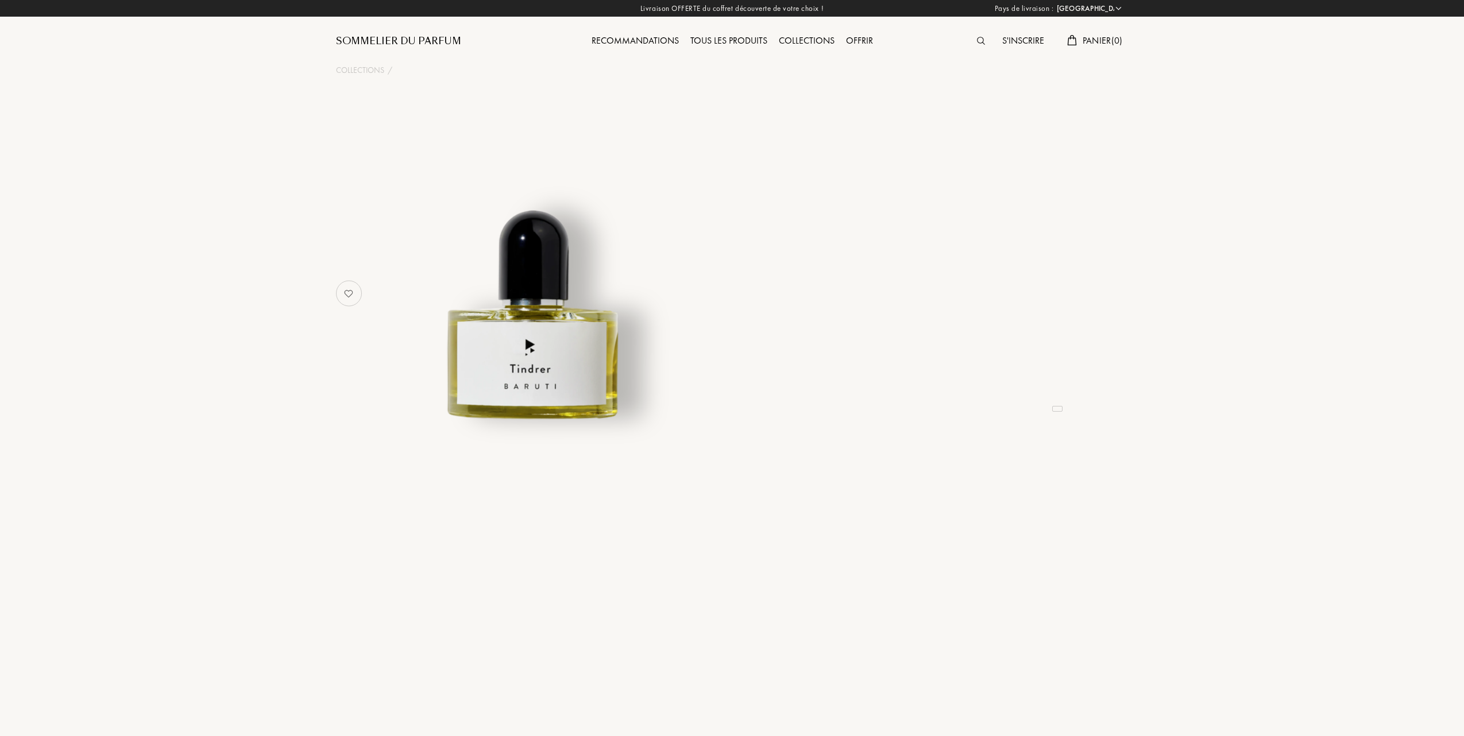
select select "FR"
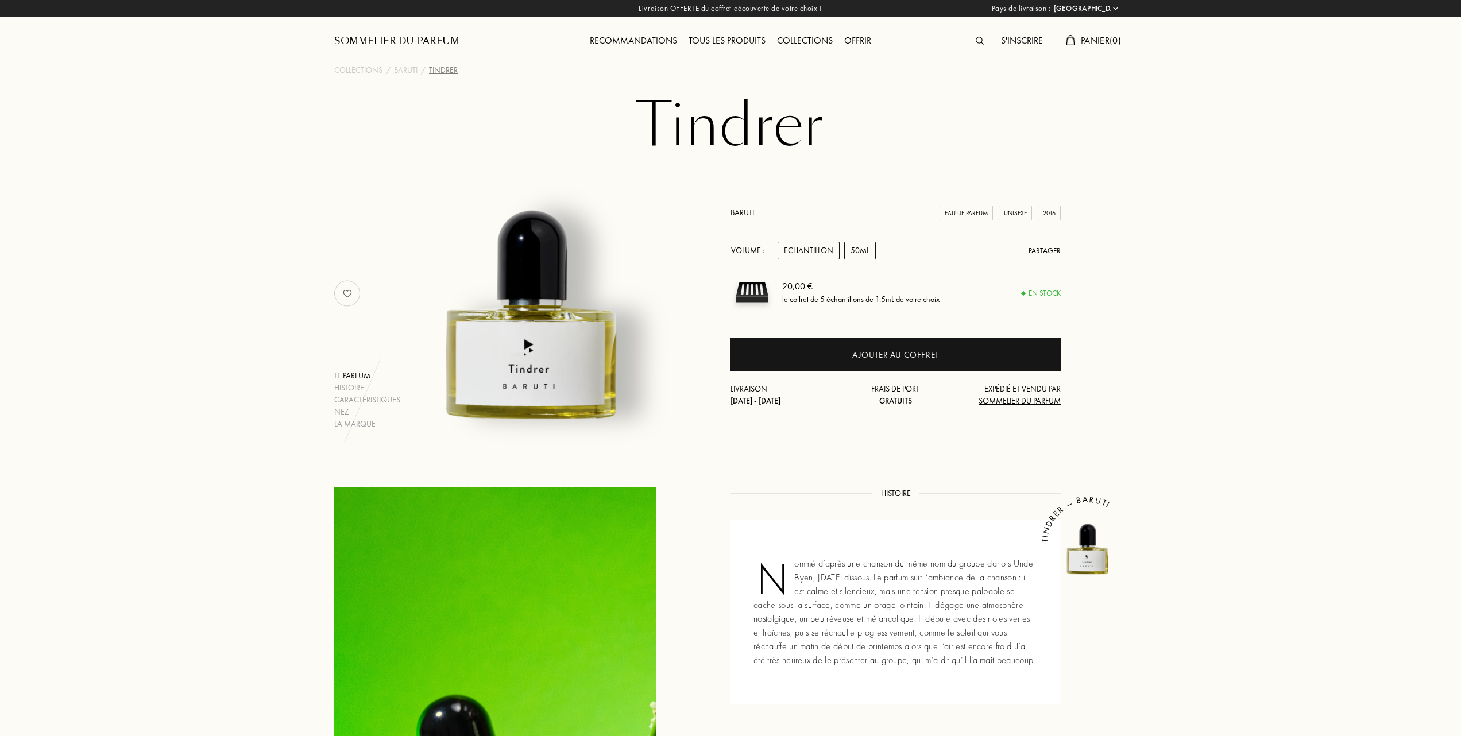
click at [867, 244] on div "50mL" at bounding box center [860, 251] width 32 height 18
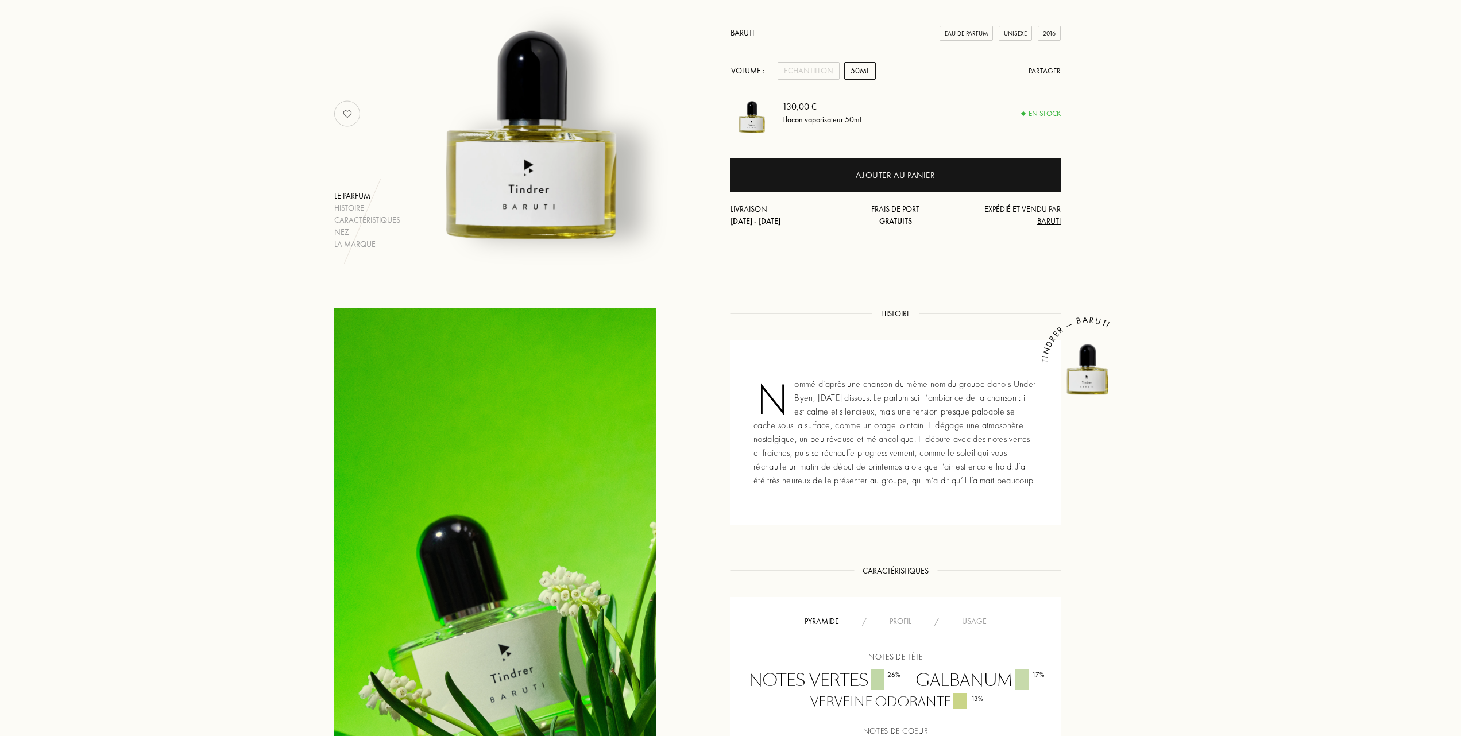
scroll to position [76, 0]
